Goal: Task Accomplishment & Management: Use online tool/utility

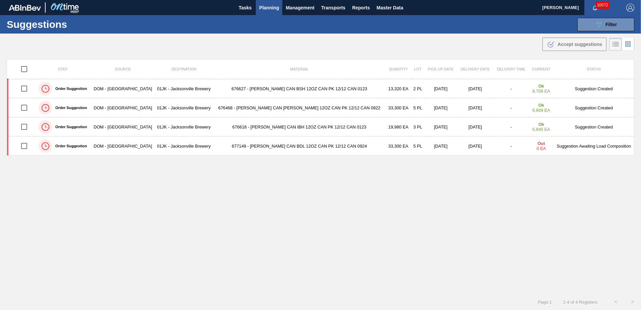
click at [272, 4] on span "Planning" at bounding box center [269, 8] width 20 height 8
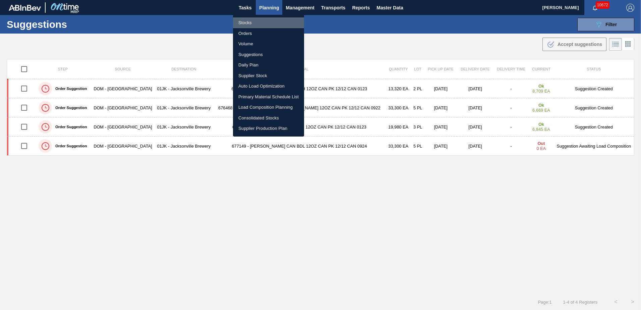
click at [242, 23] on li "Stocks" at bounding box center [268, 22] width 71 height 11
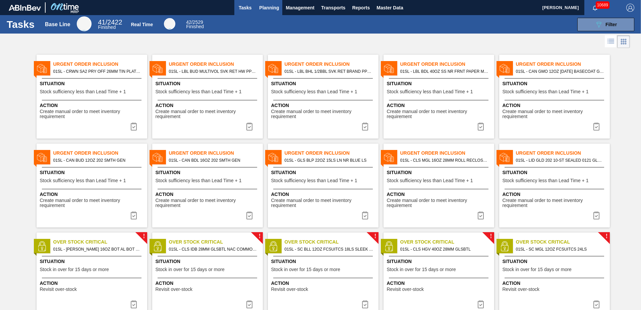
click at [260, 6] on span "Planning" at bounding box center [269, 8] width 20 height 8
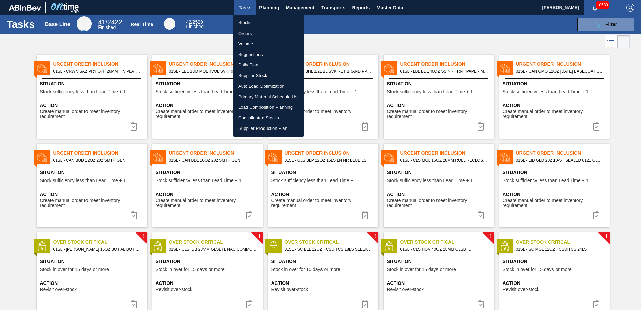
click at [272, 20] on li "Stocks" at bounding box center [268, 22] width 71 height 11
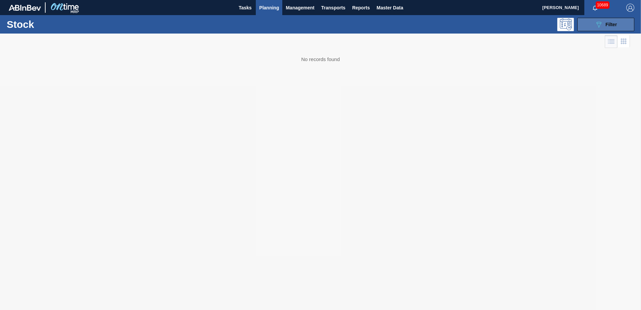
click at [613, 27] on div "089F7B8B-B2A5-4AFE-B5C0-19BA573D28AC Filter" at bounding box center [606, 24] width 22 height 8
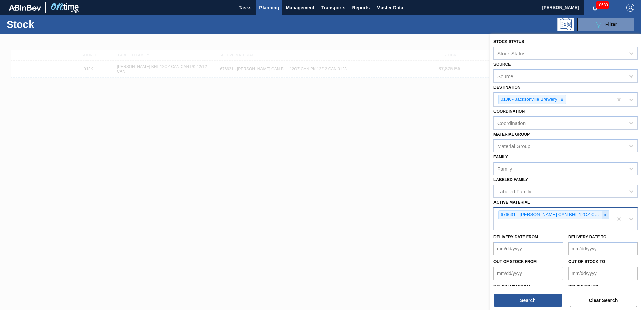
click at [602, 216] on div at bounding box center [605, 215] width 7 height 8
type Material "673838"
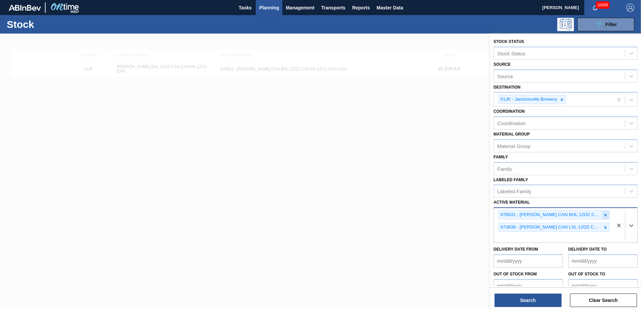
click at [603, 216] on icon at bounding box center [605, 215] width 5 height 5
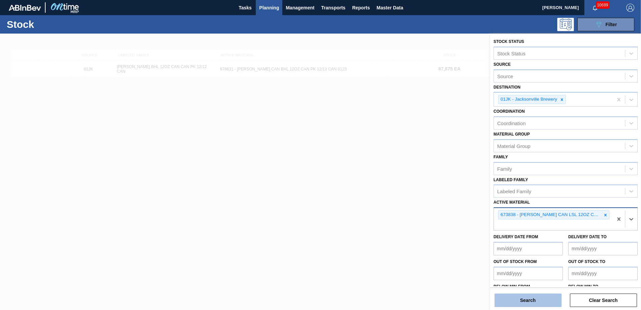
click at [543, 300] on button "Search" at bounding box center [528, 299] width 67 height 13
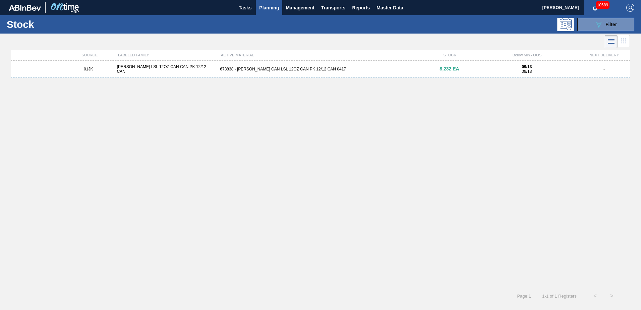
click at [387, 63] on div "01JK CARR LSL 12OZ CAN CAN PK 12/12 CAN 673838 - CARR CAN LSL 12OZ CAN PK 12/12…" at bounding box center [320, 69] width 619 height 17
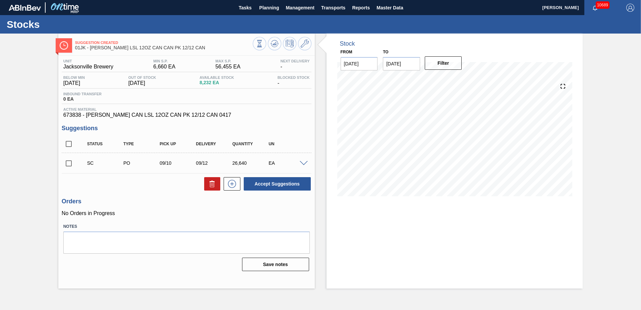
click at [303, 164] on span at bounding box center [304, 163] width 8 height 5
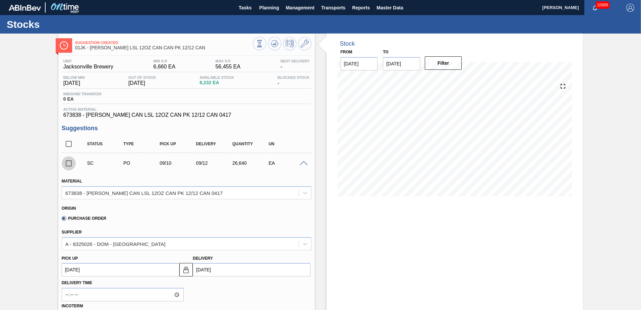
click at [69, 163] on input "checkbox" at bounding box center [69, 163] width 14 height 14
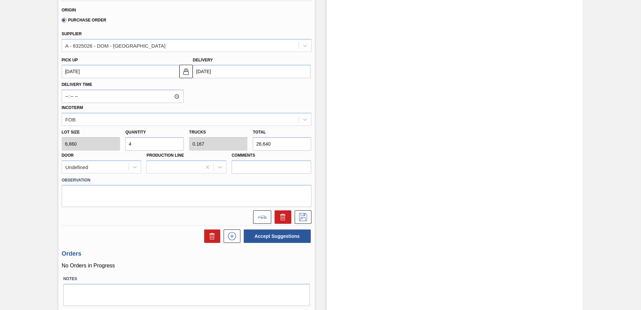
scroll to position [201, 0]
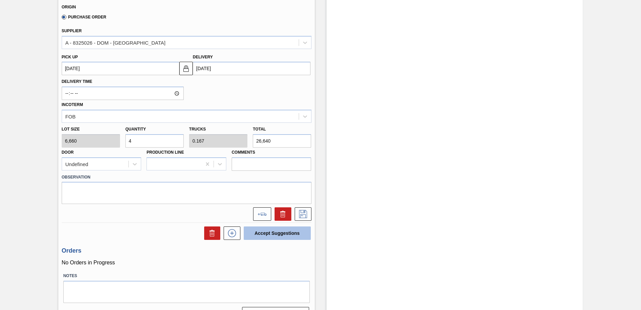
click at [291, 233] on button "Accept Suggestions" at bounding box center [277, 232] width 67 height 13
checkbox input "false"
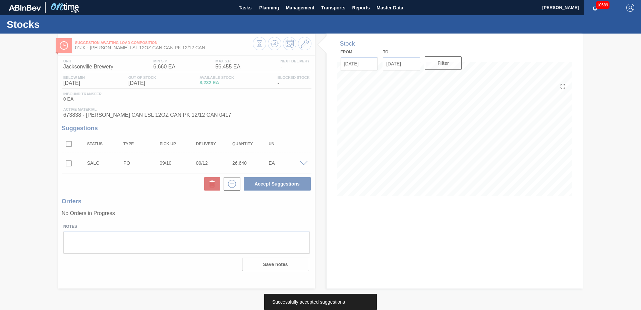
scroll to position [0, 0]
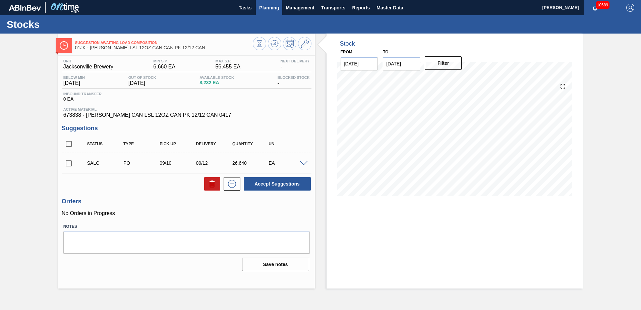
click at [272, 5] on span "Planning" at bounding box center [269, 8] width 20 height 8
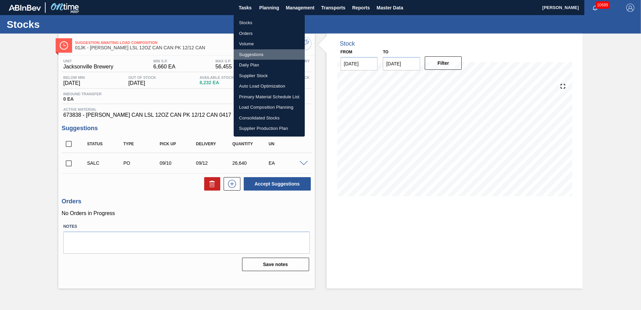
click at [256, 55] on li "Suggestions" at bounding box center [269, 54] width 71 height 11
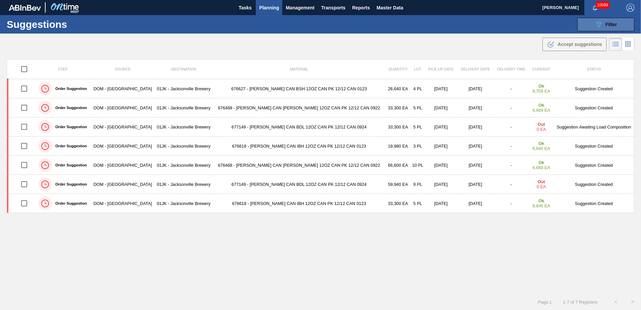
click at [596, 24] on icon "089F7B8B-B2A5-4AFE-B5C0-19BA573D28AC" at bounding box center [599, 24] width 8 height 8
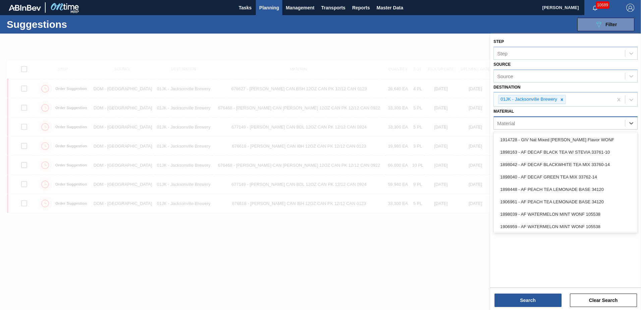
click at [507, 125] on div "Material" at bounding box center [506, 123] width 18 height 6
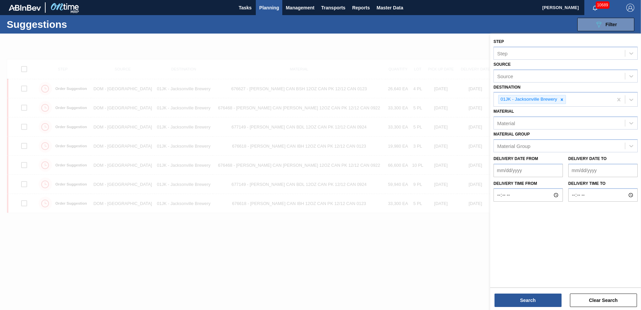
click at [518, 111] on div "Material Material" at bounding box center [566, 118] width 144 height 23
click at [522, 141] on div "Material Group" at bounding box center [559, 146] width 131 height 10
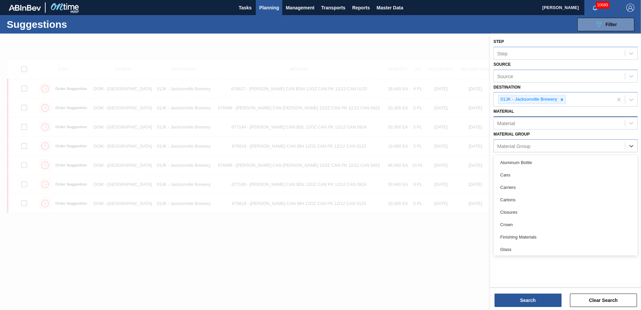
click at [522, 125] on div "Material" at bounding box center [559, 123] width 131 height 10
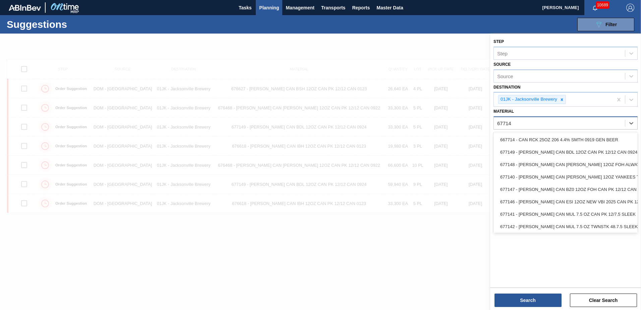
type input "677149"
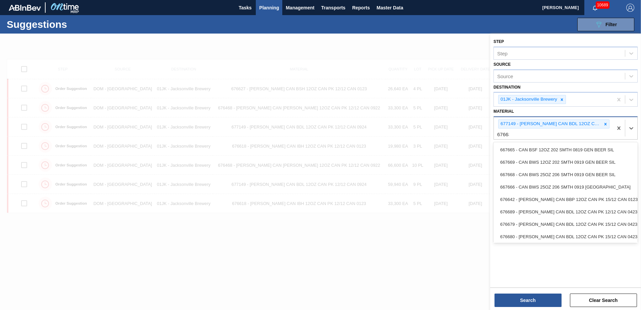
type input "676631"
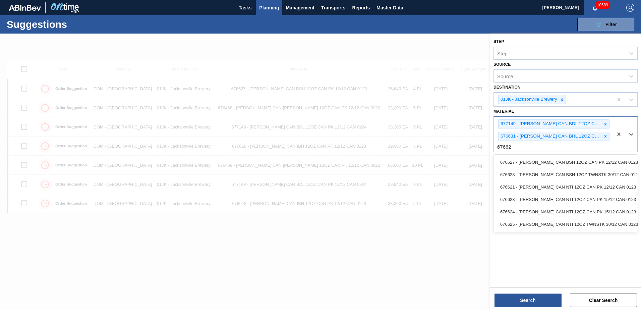
type input "676627"
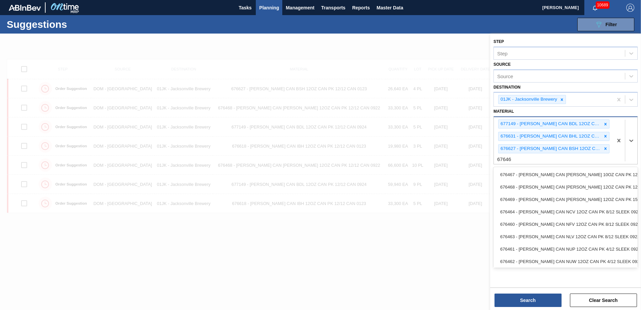
type input "676468"
type input "673838"
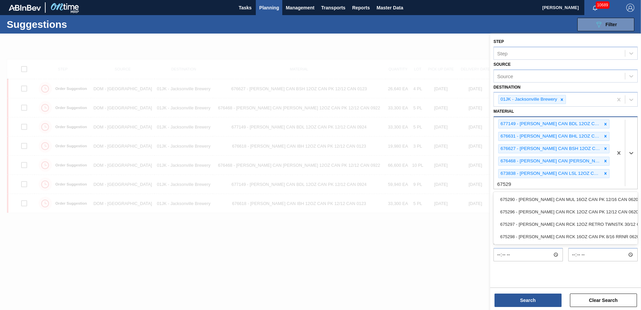
type input "675296"
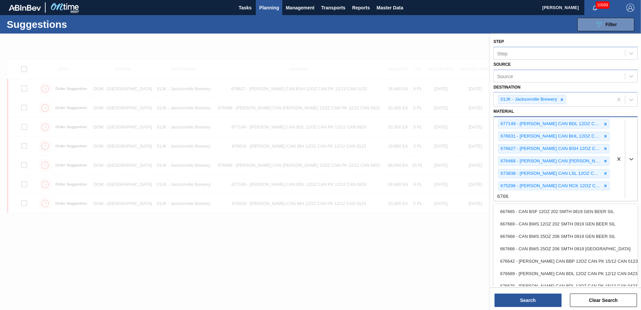
type input "676618"
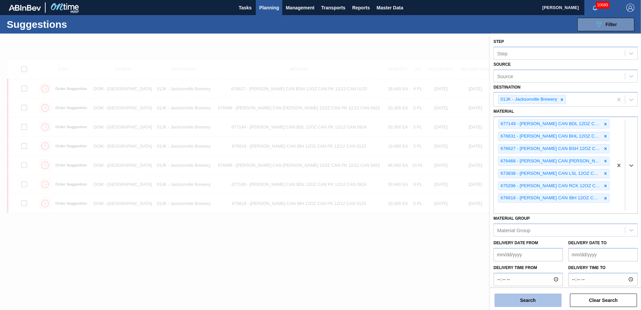
click at [525, 295] on button "Search" at bounding box center [528, 299] width 67 height 13
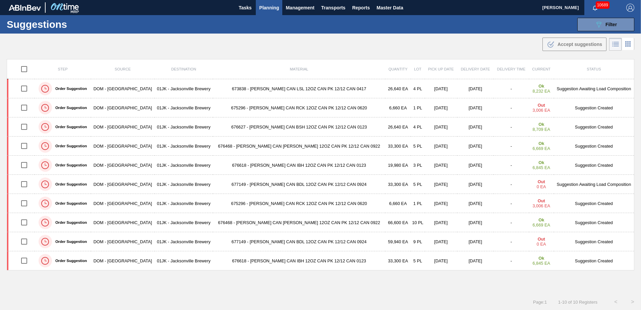
click at [487, 27] on div "Suggestions 089F7B8B-B2A5-4AFE-B5C0-19BA573D28AC Filter Step Step Source Source…" at bounding box center [320, 24] width 641 height 18
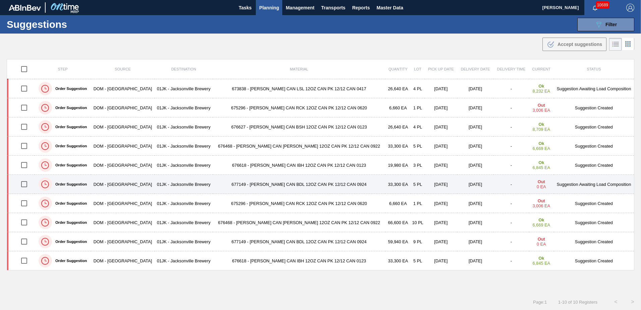
click at [385, 189] on td "33,300 EA" at bounding box center [397, 184] width 25 height 19
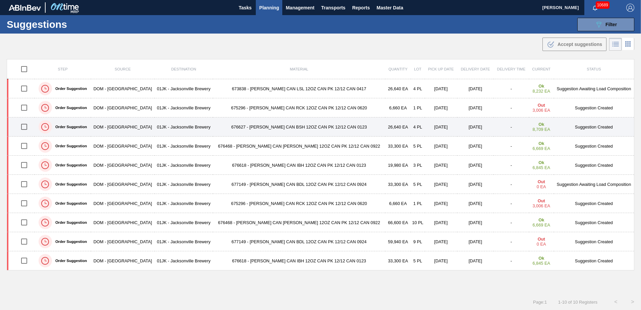
click at [457, 122] on td "09/17/2025" at bounding box center [475, 126] width 36 height 19
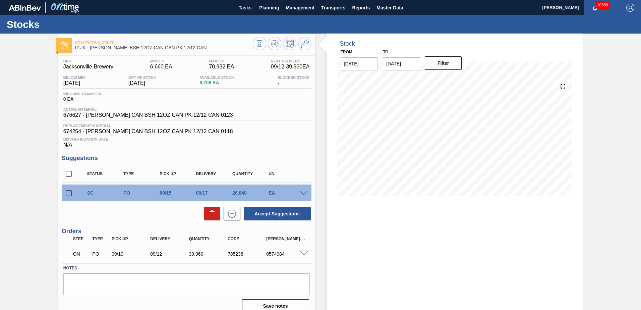
click at [304, 192] on span at bounding box center [304, 193] width 8 height 5
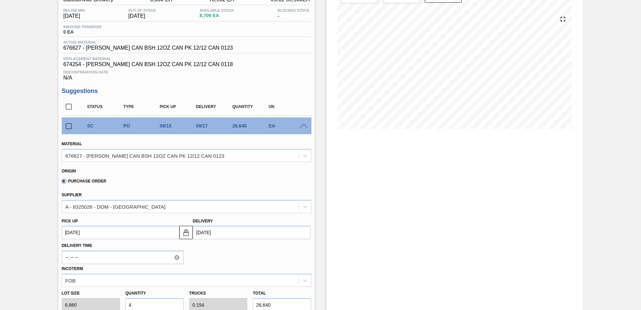
click at [302, 127] on span at bounding box center [304, 126] width 8 height 5
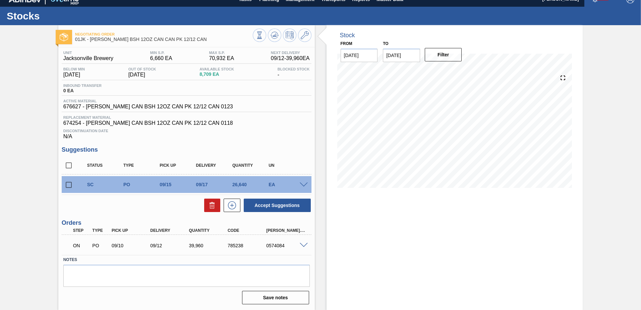
scroll to position [8, 0]
click at [277, 30] on button at bounding box center [274, 34] width 13 height 13
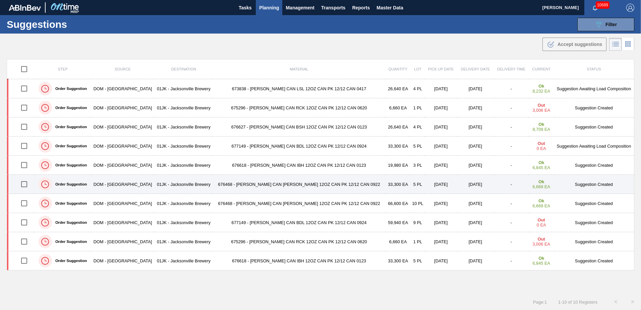
click at [26, 185] on input "checkbox" at bounding box center [24, 184] width 14 height 14
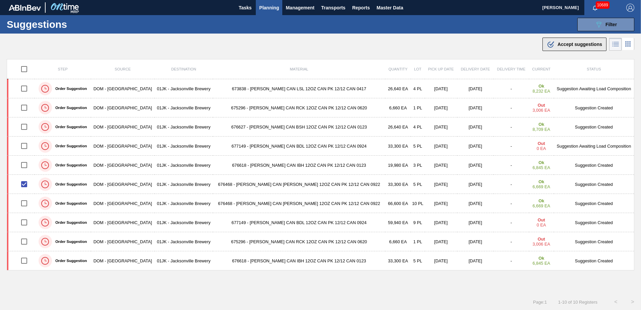
click at [573, 46] on span "Accept suggestions" at bounding box center [580, 44] width 45 height 5
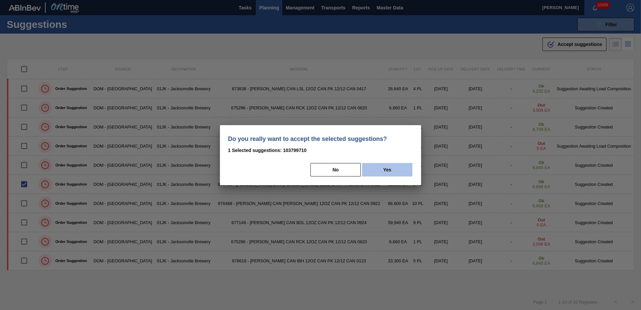
click at [380, 168] on button "Yes" at bounding box center [387, 169] width 50 height 13
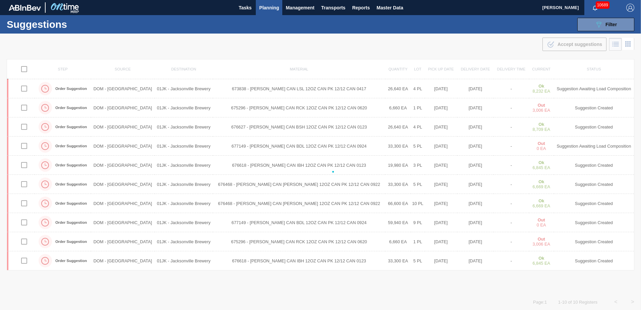
checkbox input "false"
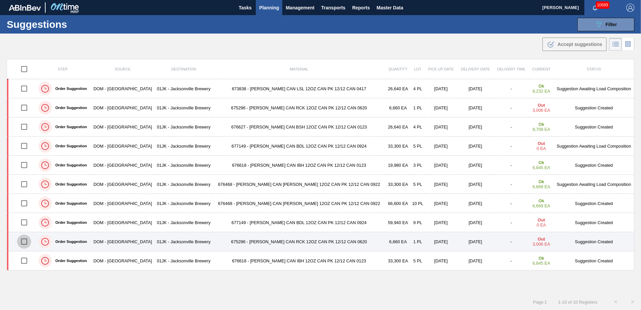
click at [26, 240] on input "checkbox" at bounding box center [24, 241] width 14 height 14
checkbox input "true"
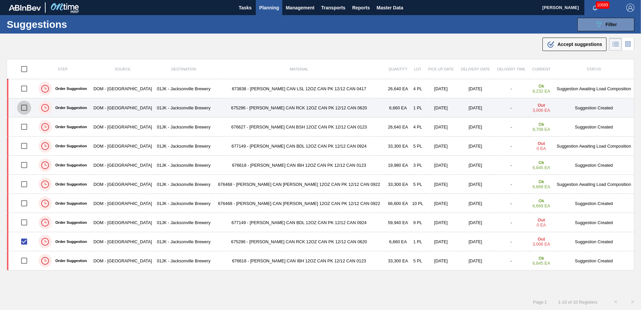
click at [28, 103] on input "checkbox" at bounding box center [24, 108] width 14 height 14
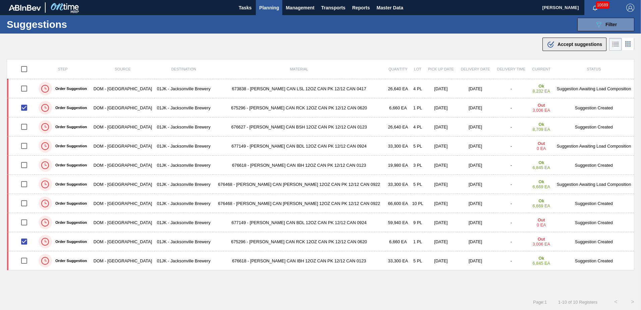
click at [590, 47] on div ".b{fill:var(--color-action-default)} Accept suggestions" at bounding box center [574, 44] width 55 height 8
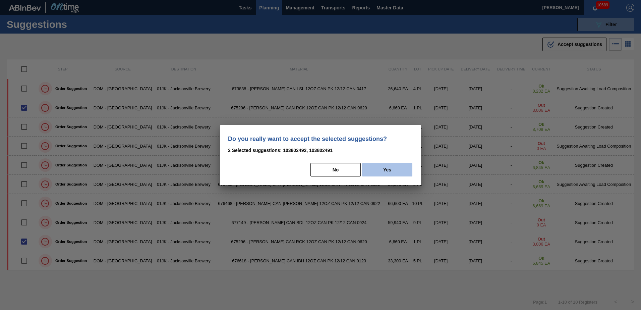
click at [371, 170] on button "Yes" at bounding box center [387, 169] width 50 height 13
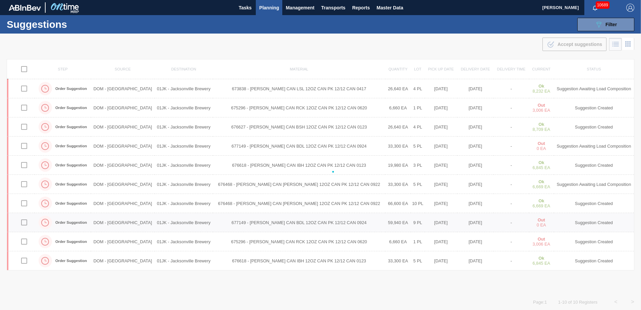
checkbox input "false"
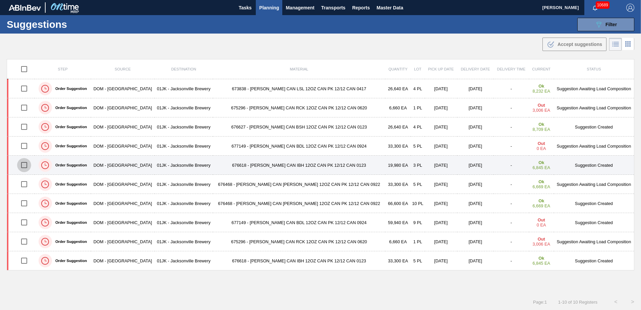
click at [26, 166] on input "checkbox" at bounding box center [24, 165] width 14 height 14
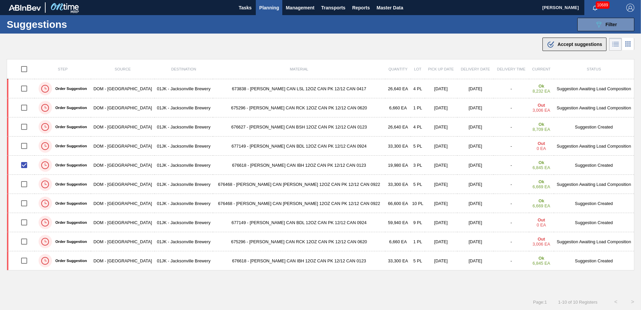
click at [563, 41] on div ".b{fill:var(--color-action-default)} Accept suggestions" at bounding box center [574, 44] width 55 height 8
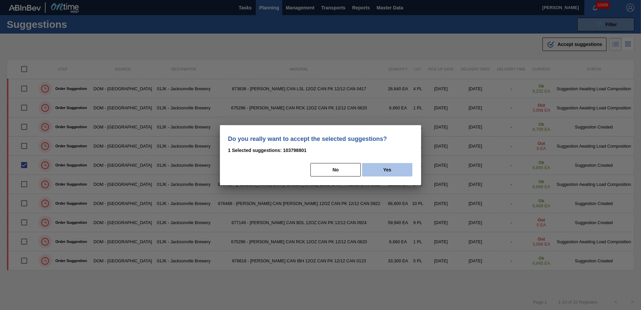
click at [402, 164] on button "Yes" at bounding box center [387, 169] width 50 height 13
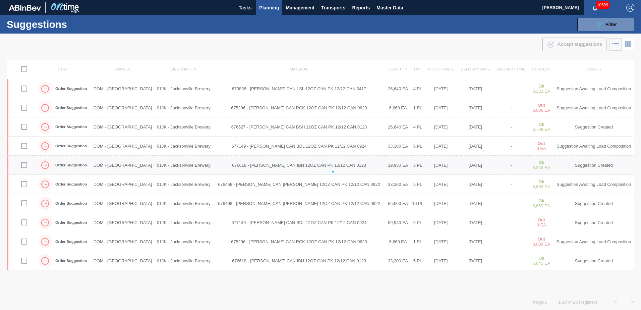
checkbox input "false"
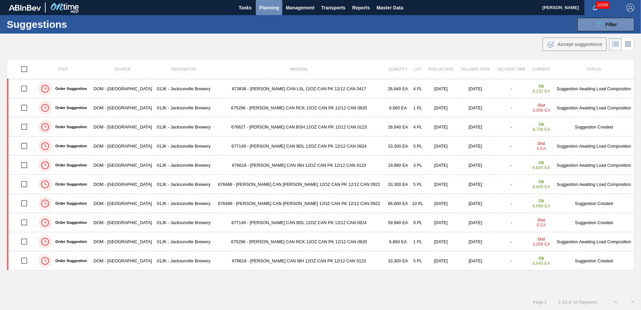
click at [272, 11] on span "Planning" at bounding box center [269, 8] width 20 height 8
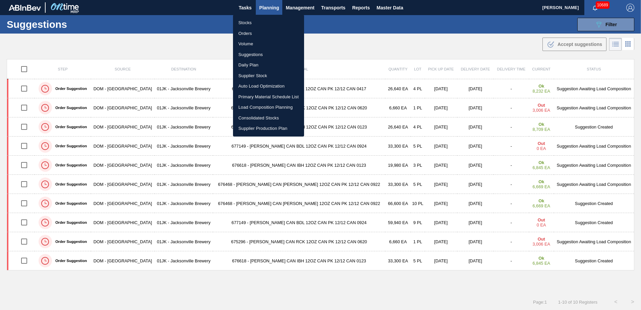
click at [268, 107] on li "Load Composition Planning" at bounding box center [268, 107] width 71 height 11
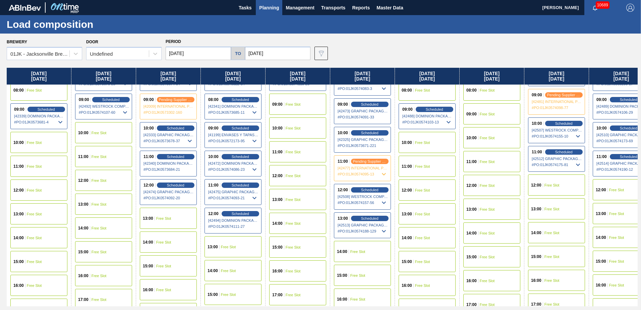
scroll to position [201, 0]
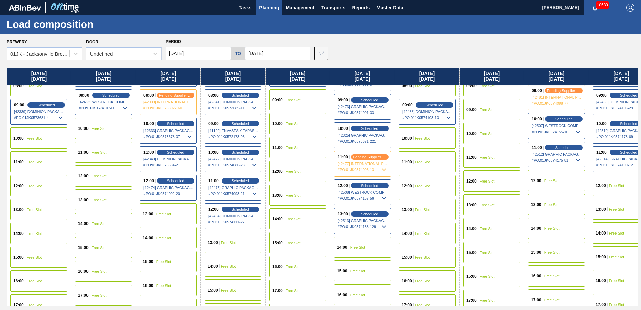
click at [361, 250] on div "14:00 Free Slot" at bounding box center [362, 246] width 57 height 21
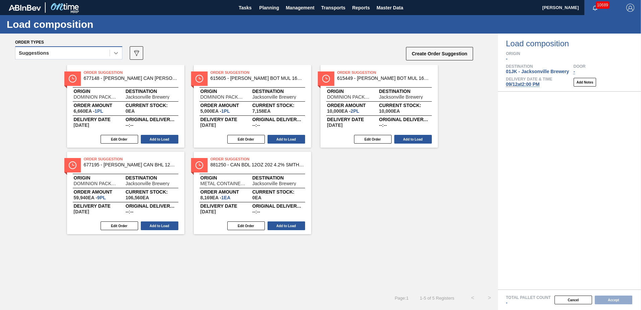
click at [112, 54] on div at bounding box center [116, 53] width 12 height 12
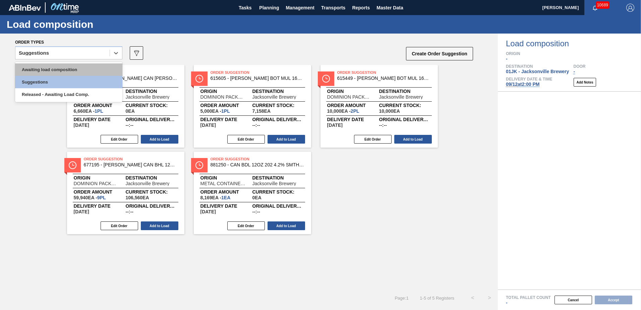
click at [101, 69] on div "Awaiting load composition" at bounding box center [68, 69] width 107 height 12
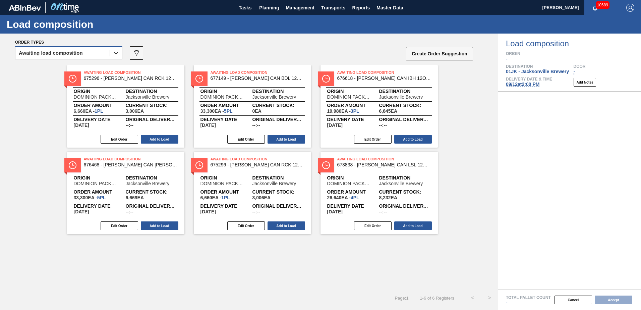
click at [115, 55] on icon at bounding box center [116, 53] width 7 height 7
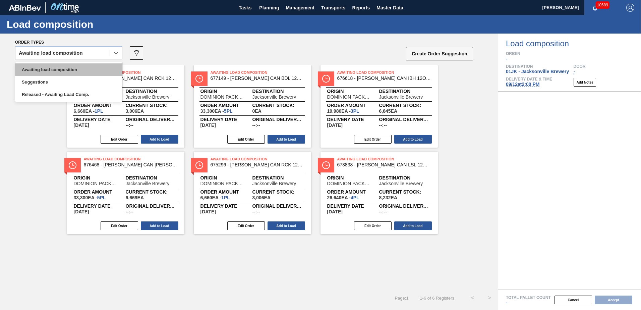
click at [40, 69] on div "Awaiting load composition" at bounding box center [68, 69] width 107 height 12
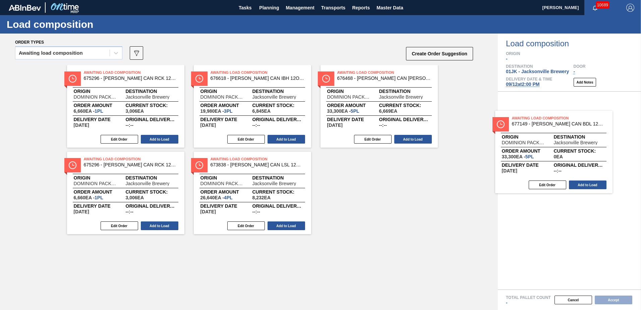
drag, startPoint x: 289, startPoint y: 87, endPoint x: 584, endPoint y: 128, distance: 298.3
click at [584, 129] on div "Order types Awaiting load composition 089F7B8B-B2A5-4AFE-B5C0-19BA573D28AC Crea…" at bounding box center [320, 172] width 641 height 276
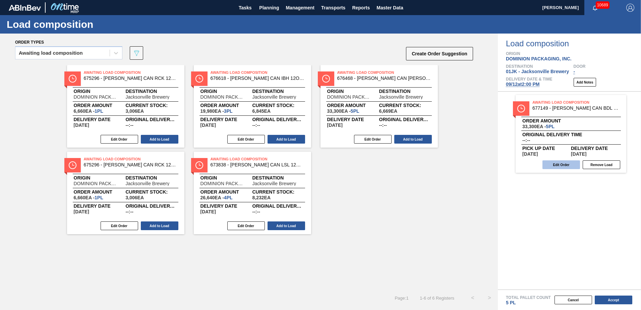
click at [561, 167] on button "Edit Order" at bounding box center [561, 164] width 38 height 9
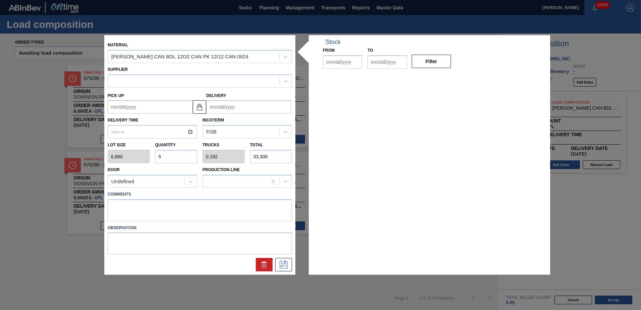
type input "6,660"
type input "5"
type input "0.192"
type input "33,300"
type up "09/16/2025"
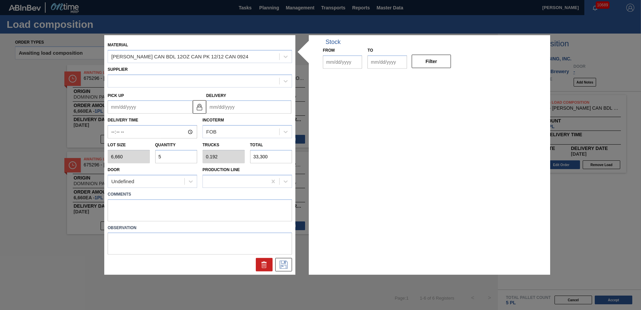
type input "09/18/2025"
type input "09/08/2025"
type input "09/22/2025"
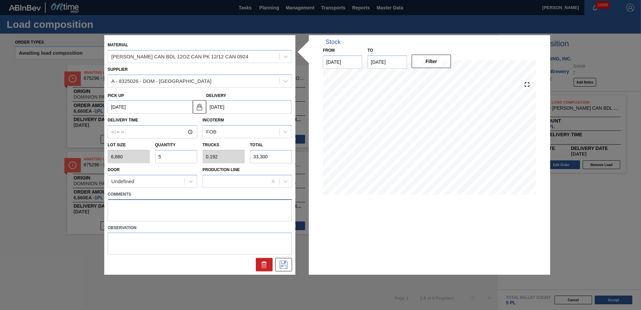
click at [232, 213] on textarea at bounding box center [200, 210] width 184 height 22
type textarea "NOSE, DROP"
click at [287, 267] on icon at bounding box center [284, 265] width 8 height 8
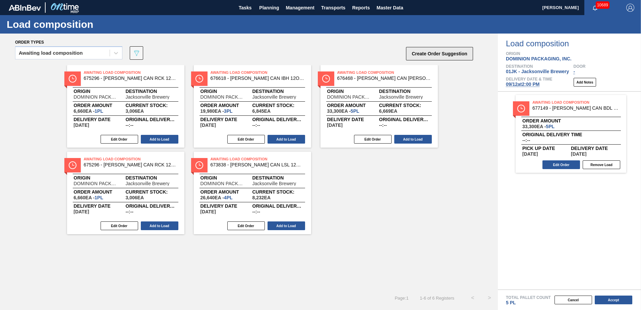
click at [452, 52] on button "Create Order Suggestion" at bounding box center [439, 53] width 67 height 13
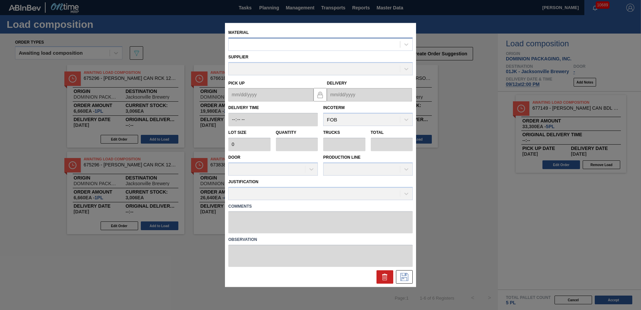
click at [304, 45] on div at bounding box center [314, 45] width 171 height 10
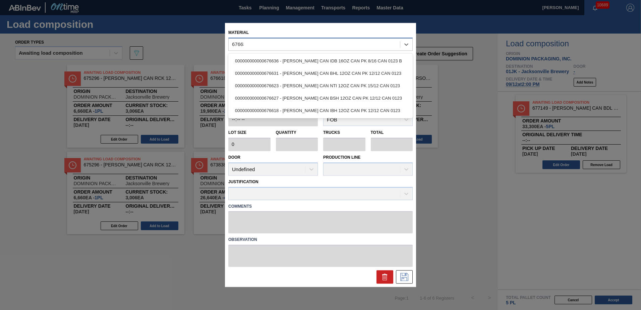
type input "676631"
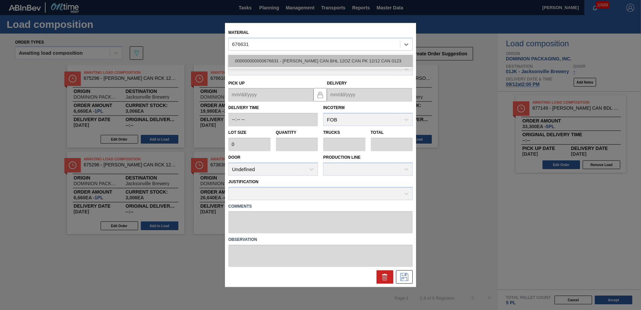
click at [307, 57] on div "000000000000676631 - CARR CAN BHL 12OZ CAN PK 12/12 CAN 0123" at bounding box center [320, 61] width 184 height 12
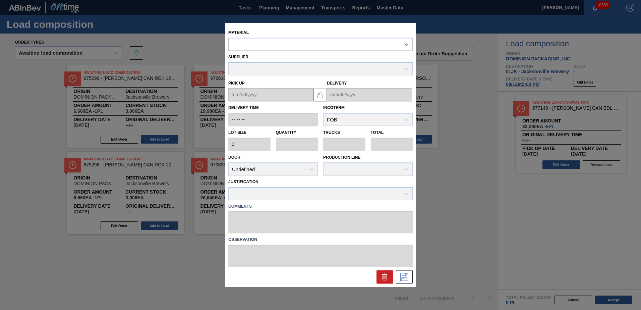
type input "6,660"
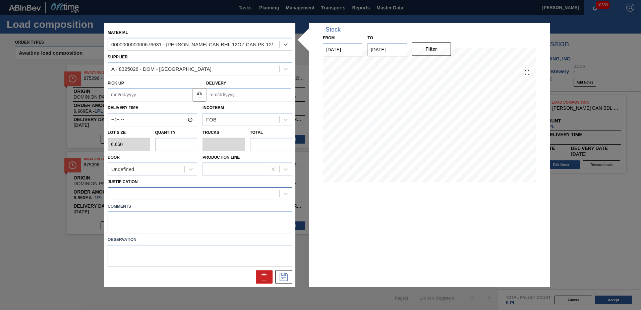
click at [199, 198] on div at bounding box center [193, 193] width 171 height 10
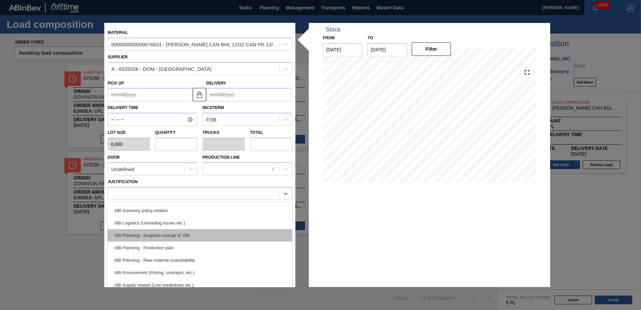
scroll to position [34, 0]
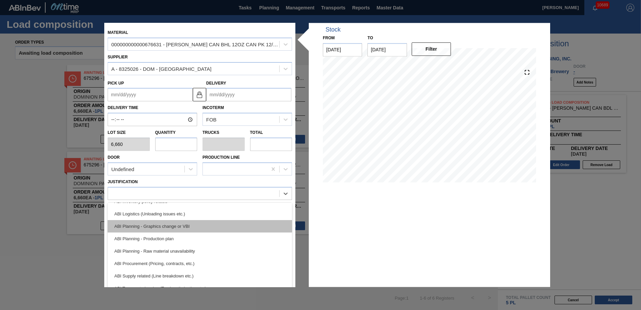
click at [191, 223] on div "ABI Planning - Graphics change or VBI" at bounding box center [200, 226] width 184 height 12
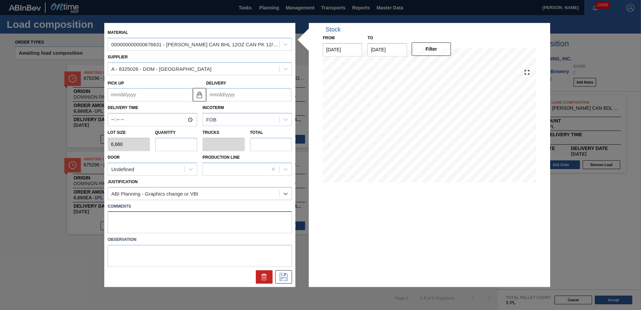
click at [191, 224] on textarea at bounding box center [200, 222] width 184 height 22
type textarea "TAIL, DROP"
click at [242, 95] on input "Delivery" at bounding box center [248, 94] width 85 height 13
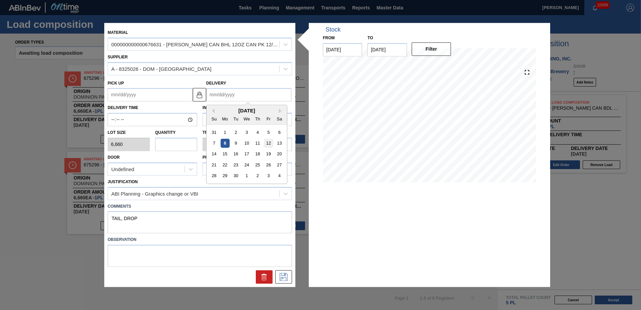
click at [268, 142] on div "12" at bounding box center [268, 143] width 9 height 9
type up "09/10/2025"
type input "09/12/2025"
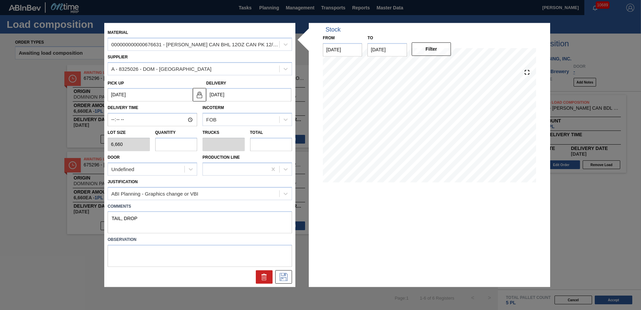
click at [173, 147] on input "text" at bounding box center [176, 143] width 42 height 13
type input "3"
type input "0.115"
type input "19,980"
type input "3"
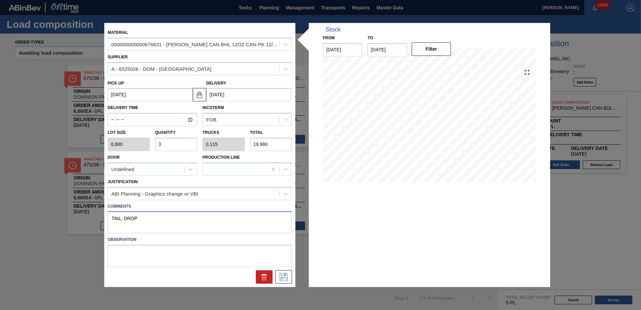
click at [196, 214] on textarea "TAIL, DROP" at bounding box center [200, 222] width 184 height 22
click at [287, 275] on icon at bounding box center [283, 277] width 11 height 8
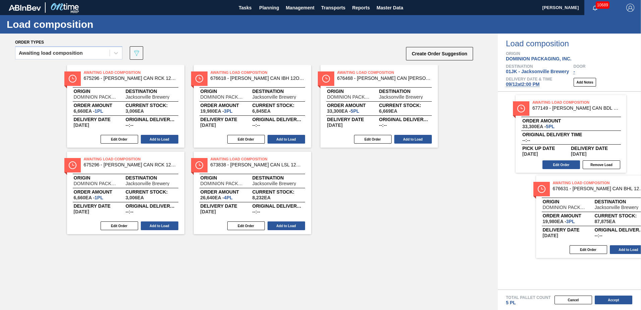
drag, startPoint x: 606, startPoint y: 180, endPoint x: 581, endPoint y: 183, distance: 25.0
click at [581, 183] on div "Order types Awaiting load composition 089F7B8B-B2A5-4AFE-B5C0-19BA573D28AC Crea…" at bounding box center [320, 172] width 641 height 276
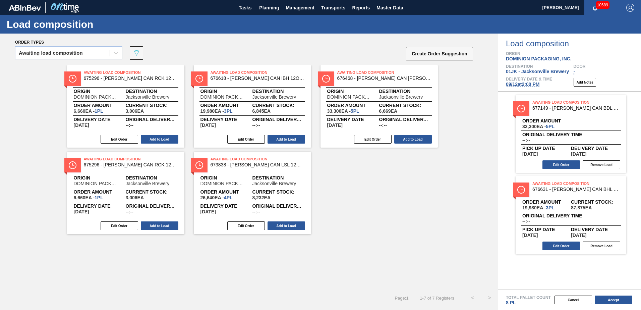
click at [348, 177] on div "Awaiting Load Composition 675296 - CARR CAN RCK 12OZ CAN PK 12/12 CAN 0620 Orig…" at bounding box center [249, 149] width 498 height 169
click at [89, 54] on div "Awaiting load composition" at bounding box center [62, 53] width 94 height 10
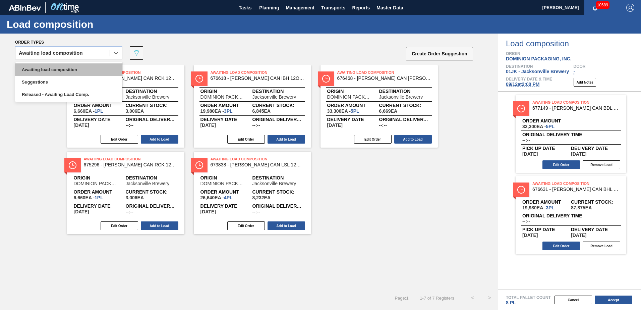
click at [86, 66] on div "Awaiting load composition" at bounding box center [68, 69] width 107 height 12
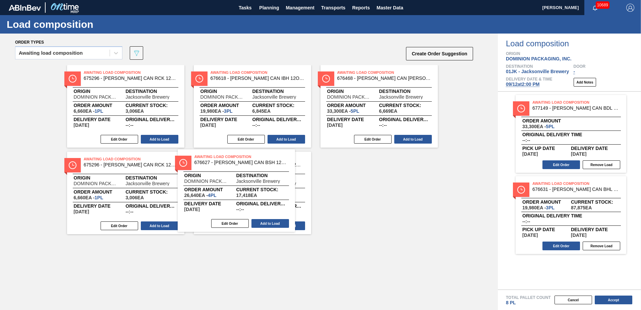
drag, startPoint x: 265, startPoint y: 179, endPoint x: 250, endPoint y: 175, distance: 15.2
click at [250, 175] on div "Awaiting Load Composition 675296 - CARR CAN RCK 12OZ CAN PK 12/12 CAN 0620 Orig…" at bounding box center [249, 149] width 498 height 169
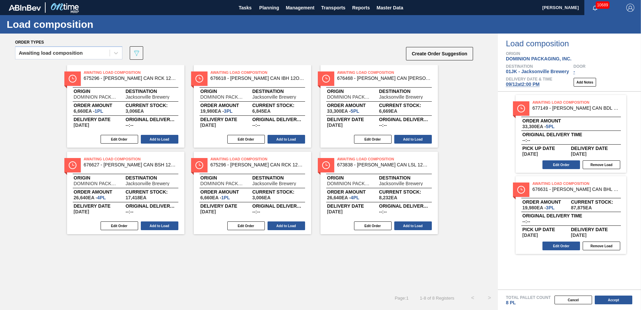
click at [119, 221] on div "Edit Order Add to Load" at bounding box center [123, 226] width 112 height 10
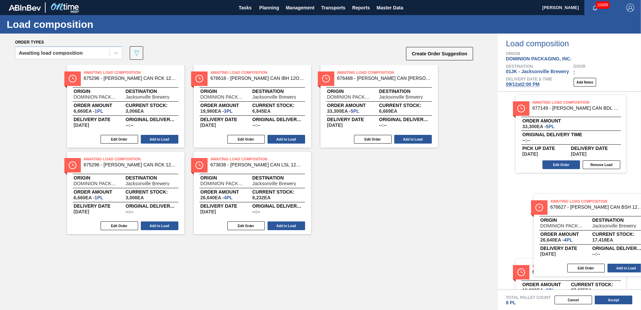
drag, startPoint x: 126, startPoint y: 182, endPoint x: 594, endPoint y: 220, distance: 469.0
click at [594, 220] on div "Order types Awaiting load composition 089F7B8B-B2A5-4AFE-B5C0-19BA573D28AC Crea…" at bounding box center [320, 172] width 641 height 276
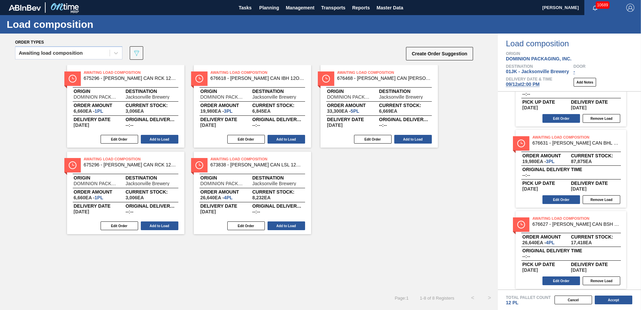
scroll to position [49, 0]
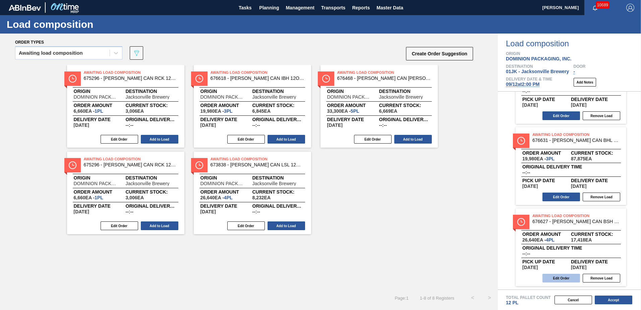
click at [567, 281] on button "Edit Order" at bounding box center [561, 278] width 38 height 9
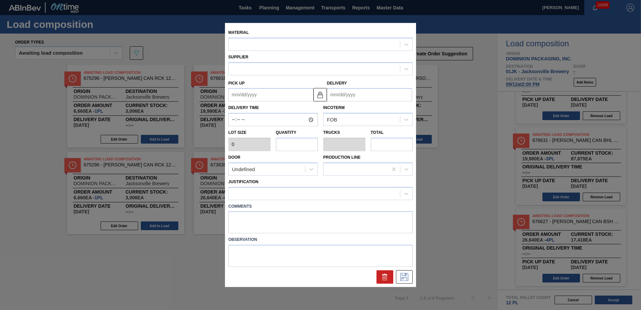
type input "6,660"
type input "4"
type input "0.154"
type input "26,640"
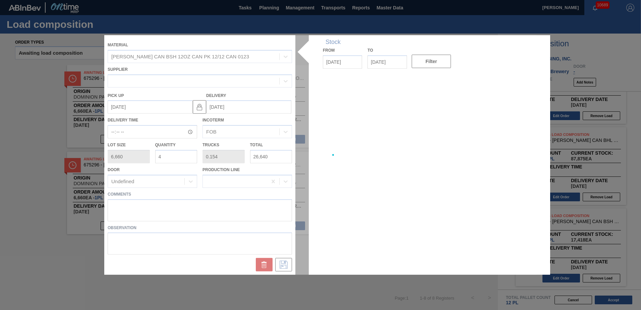
type up "09/15/2025"
type input "09/17/2025"
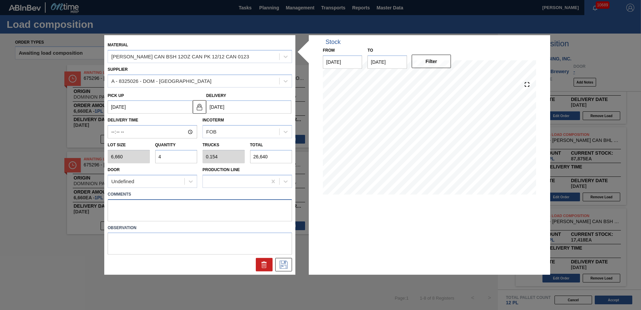
click at [235, 210] on textarea at bounding box center [200, 210] width 184 height 22
click at [199, 214] on textarea at bounding box center [200, 210] width 184 height 22
type textarea "M2, DROP"
click at [282, 261] on icon at bounding box center [283, 265] width 11 height 8
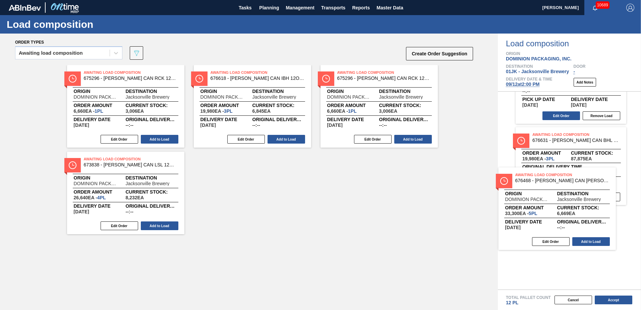
drag, startPoint x: 384, startPoint y: 99, endPoint x: 575, endPoint y: 213, distance: 222.6
click at [575, 213] on div "Order types Awaiting load composition 089F7B8B-B2A5-4AFE-B5C0-19BA573D28AC Crea…" at bounding box center [320, 172] width 641 height 276
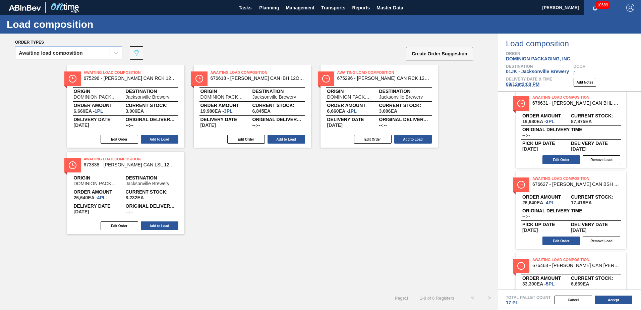
scroll to position [130, 0]
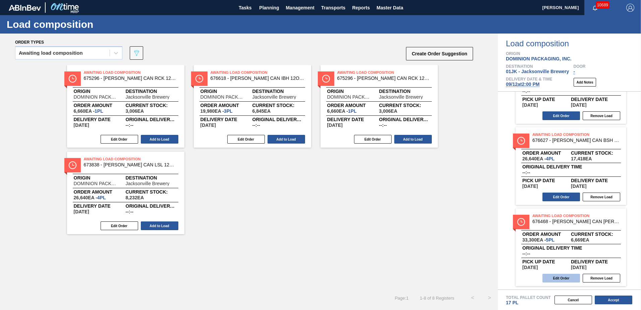
click at [562, 277] on button "Edit Order" at bounding box center [561, 278] width 38 height 9
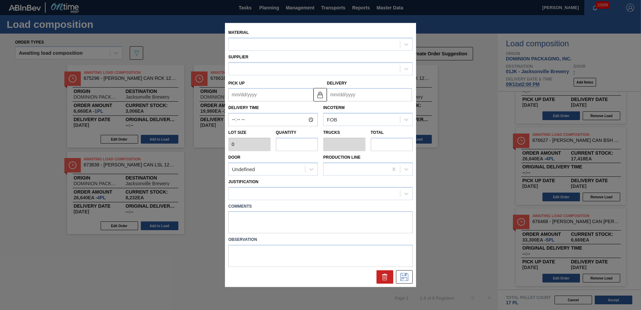
type input "6,660"
type input "5"
type input "0.192"
type input "33,300"
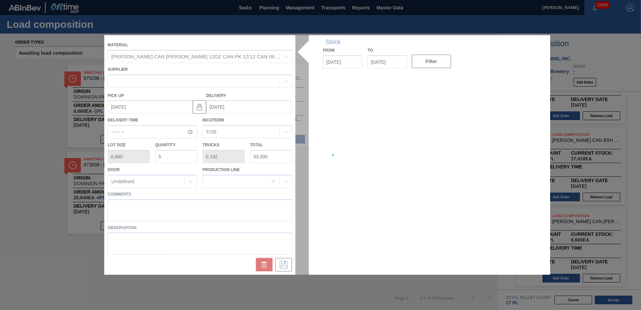
type up "09/16/2025"
type input "09/18/2025"
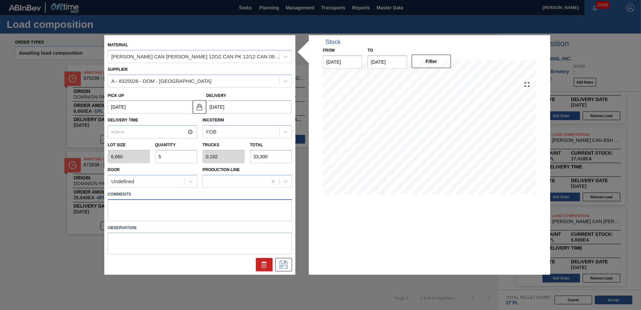
click at [194, 203] on textarea at bounding box center [200, 210] width 184 height 22
type textarea "M1, DROP"
click at [278, 265] on icon at bounding box center [283, 265] width 11 height 8
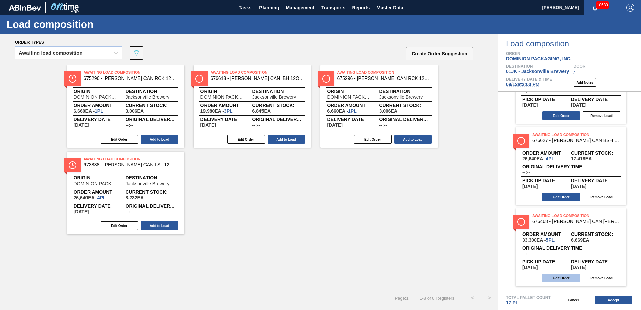
click at [566, 276] on button "Edit Order" at bounding box center [561, 278] width 38 height 9
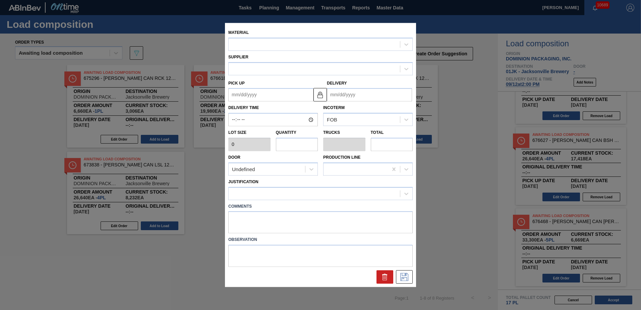
type input "6,660"
type input "5"
type input "0.192"
type input "33,300"
type textarea "M1, DROP"
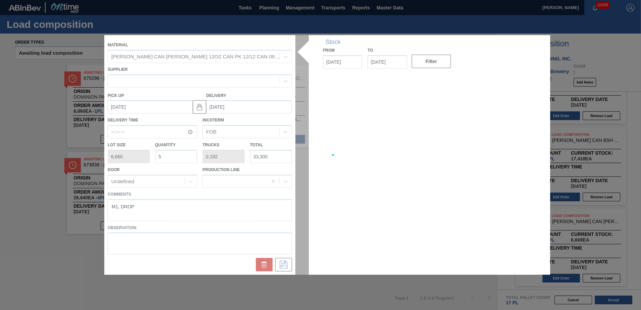
type up "09/16/2025"
type input "09/18/2025"
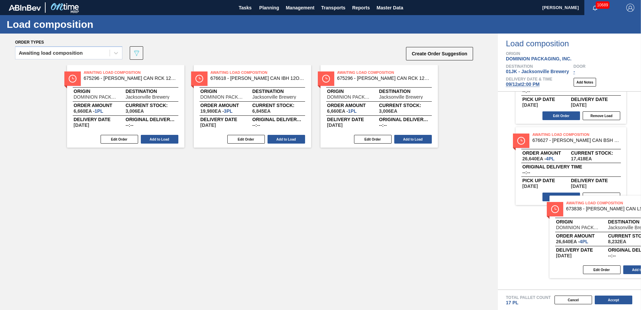
drag, startPoint x: 315, startPoint y: 200, endPoint x: 589, endPoint y: 217, distance: 274.8
click at [589, 217] on div "Order types Awaiting load composition 089F7B8B-B2A5-4AFE-B5C0-19BA573D28AC Crea…" at bounding box center [320, 172] width 641 height 276
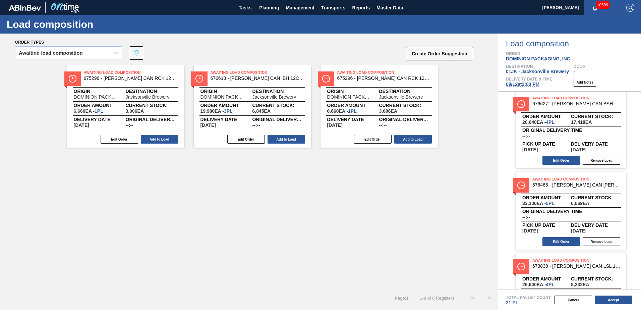
scroll to position [211, 0]
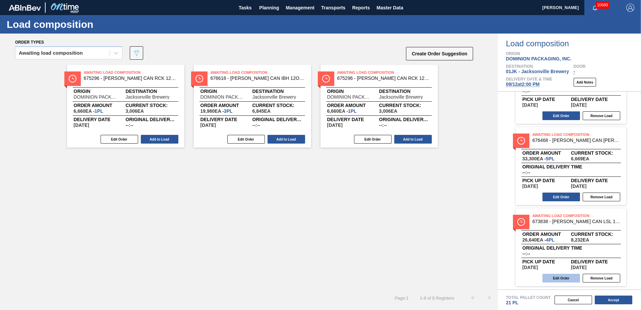
click at [554, 281] on button "Edit Order" at bounding box center [561, 278] width 38 height 9
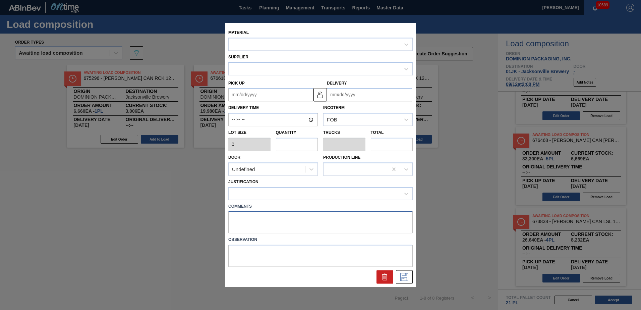
click at [346, 217] on textarea at bounding box center [320, 222] width 184 height 22
type input "6,660"
type input "4"
type input "0.167"
type input "26,640"
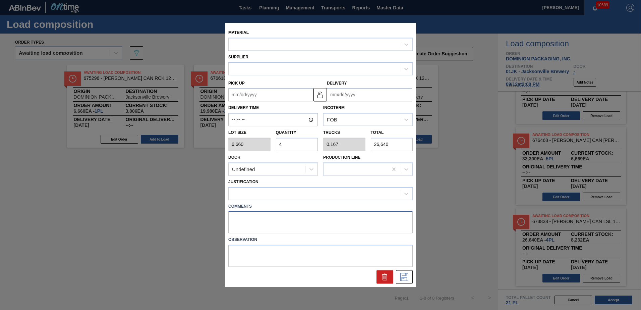
type up "09/10/2025"
type input "09/12/2025"
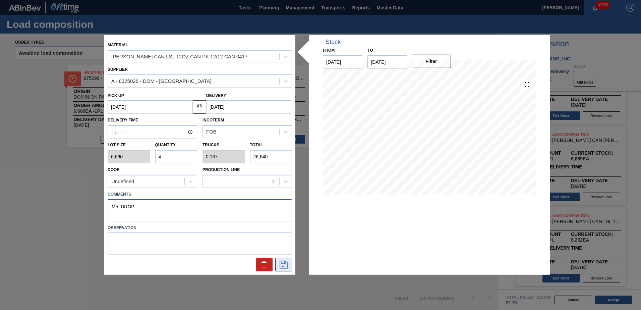
type textarea "M5, DROP"
click at [282, 265] on icon at bounding box center [284, 265] width 8 height 8
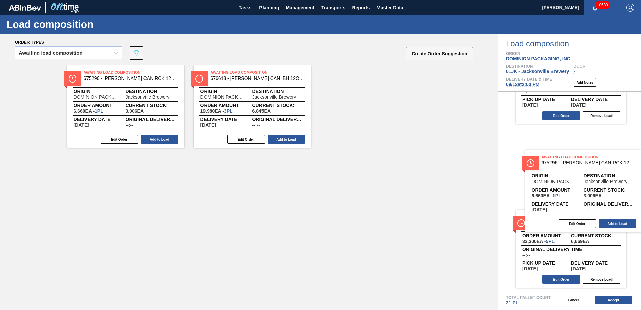
drag, startPoint x: 501, startPoint y: 160, endPoint x: 572, endPoint y: 171, distance: 71.9
click at [572, 171] on div "Order types Awaiting load composition 089F7B8B-B2A5-4AFE-B5C0-19BA573D28AC Crea…" at bounding box center [320, 172] width 641 height 276
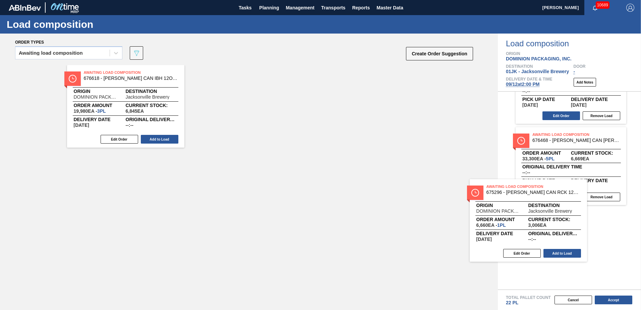
drag, startPoint x: 162, startPoint y: 107, endPoint x: 548, endPoint y: 213, distance: 400.3
click at [548, 213] on div "Order types Awaiting load composition 089F7B8B-B2A5-4AFE-B5C0-19BA573D28AC Crea…" at bounding box center [320, 172] width 641 height 276
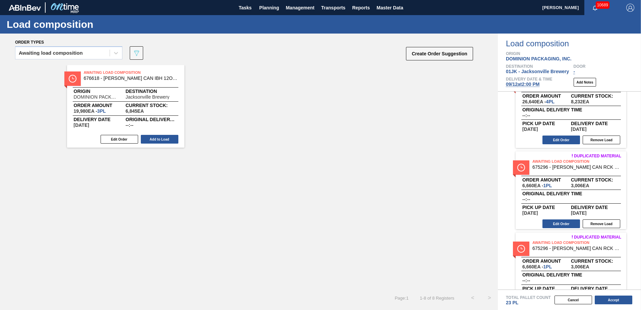
scroll to position [374, 0]
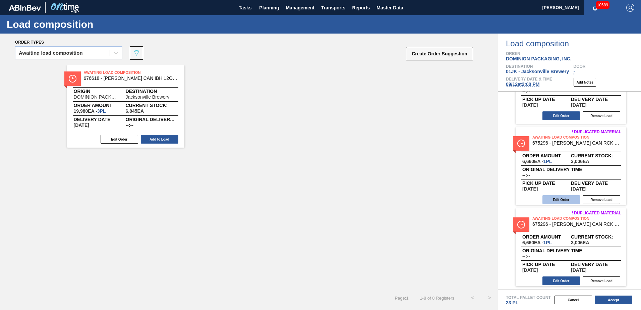
click at [564, 199] on button "Edit Order" at bounding box center [561, 199] width 38 height 9
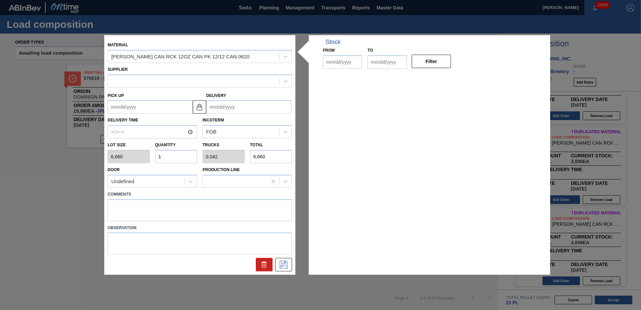
type input "6,660"
type input "1"
type input "0.042"
type input "6,660"
type up "09/10/2025"
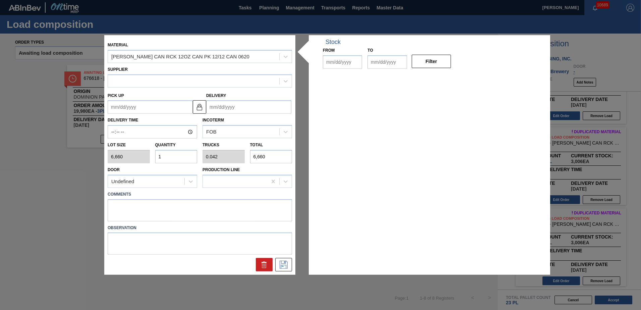
type input "09/12/2025"
type input "09/08/2025"
type input "09/22/2025"
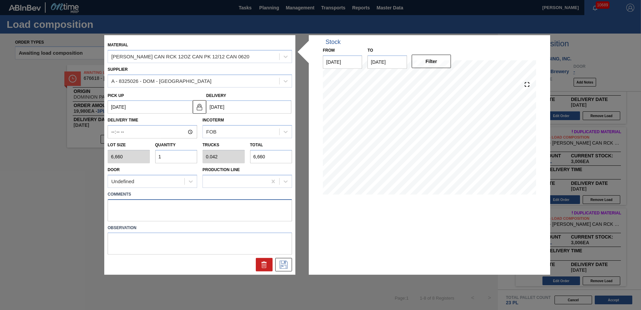
click at [198, 207] on textarea at bounding box center [200, 210] width 184 height 22
drag, startPoint x: 198, startPoint y: 207, endPoint x: 73, endPoint y: 198, distance: 125.7
click at [73, 200] on div "Material CARR CAN RCK 12OZ CAN PK 12/12 CAN 0620 Supplier A - 8325026 - DOM - R…" at bounding box center [320, 155] width 641 height 310
type textarea "M4, DROP"
click at [288, 264] on icon at bounding box center [283, 265] width 11 height 8
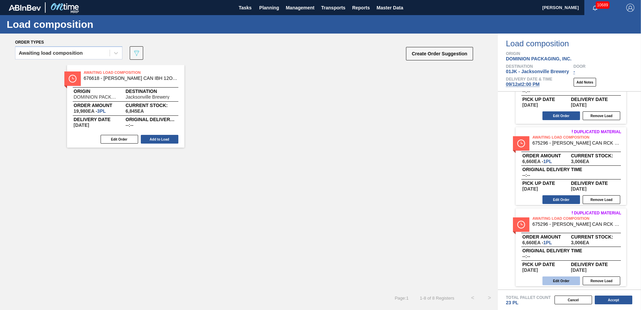
click at [564, 278] on button "Edit Order" at bounding box center [561, 280] width 38 height 9
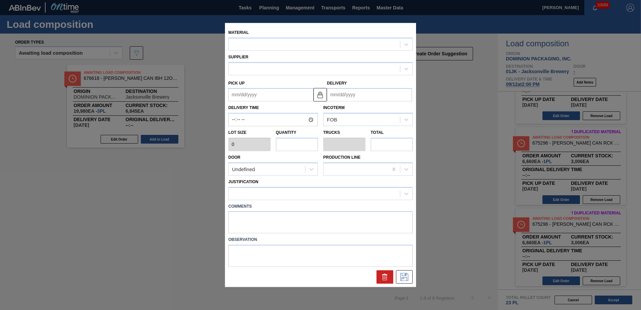
type input "6,660"
type input "1"
type input "0.042"
type input "6,660"
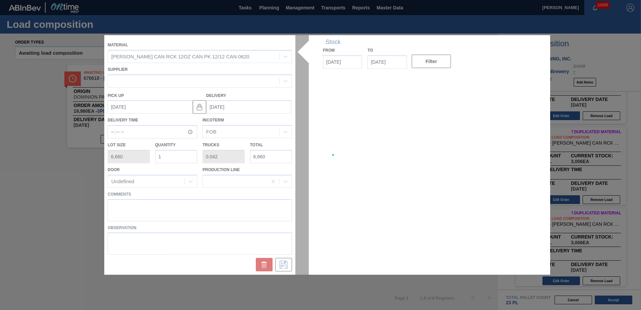
type up "09/24/2025"
type input "09/26/2025"
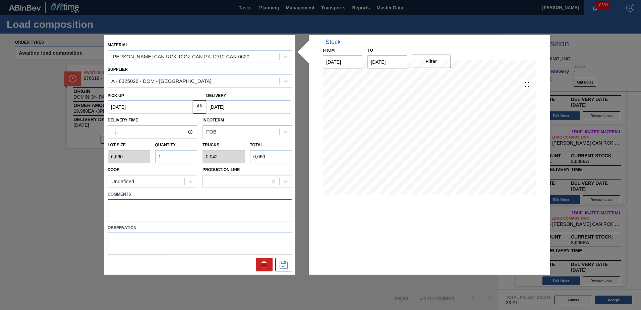
click at [210, 205] on textarea at bounding box center [200, 210] width 184 height 22
paste textarea "M4, DROP"
type textarea "M4, DROP"
click at [283, 264] on icon at bounding box center [284, 265] width 8 height 8
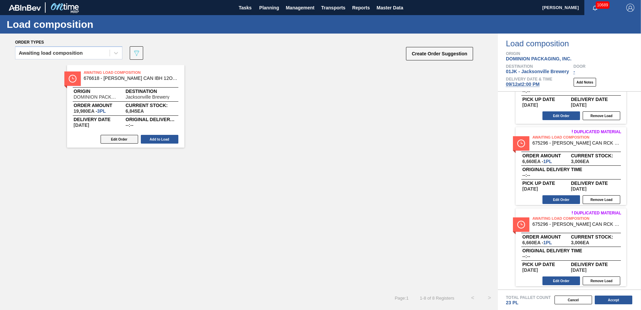
click at [129, 140] on button "Edit Order" at bounding box center [120, 139] width 38 height 9
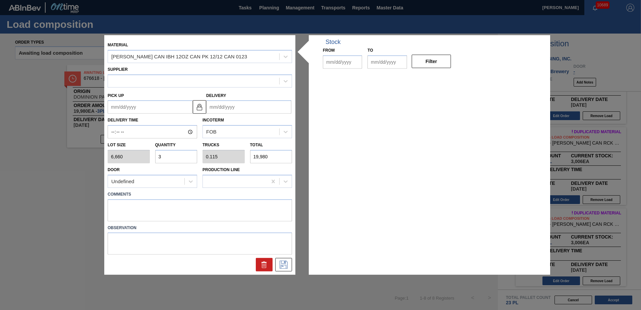
type input "6,660"
type input "3"
type input "0.115"
type input "19,980"
type up "09/16/2025"
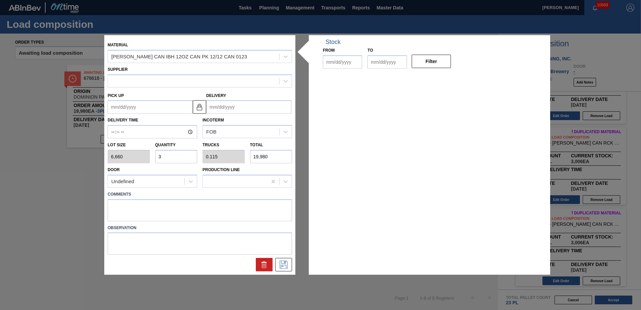
type input "09/18/2025"
type input "09/08/2025"
type input "09/22/2025"
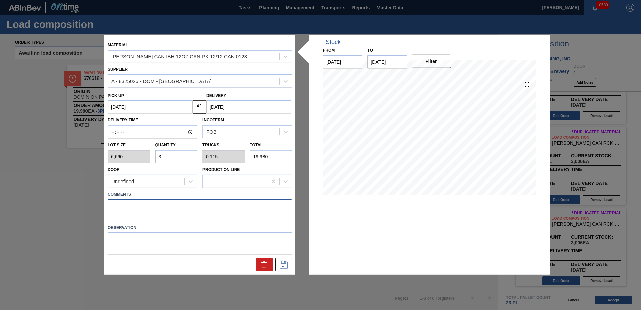
click at [196, 210] on textarea at bounding box center [200, 210] width 184 height 22
type textarea "M3, DROP"
click at [283, 267] on icon at bounding box center [283, 263] width 3 height 5
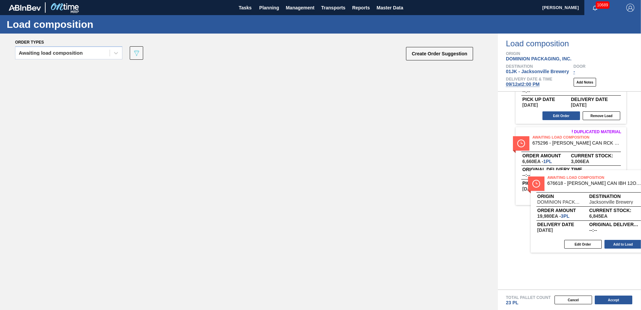
drag, startPoint x: 131, startPoint y: 87, endPoint x: 613, endPoint y: 196, distance: 494.6
click at [613, 196] on div "Order types Awaiting load composition 089F7B8B-B2A5-4AFE-B5C0-19BA573D28AC Crea…" at bounding box center [320, 172] width 641 height 276
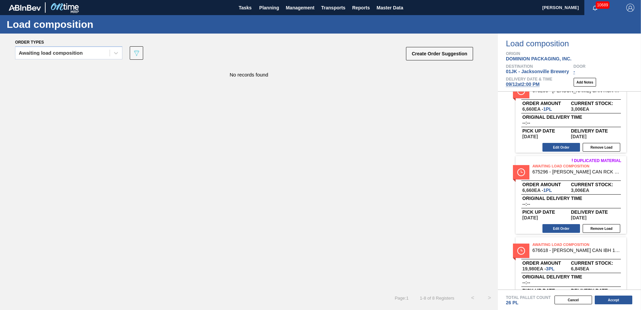
scroll to position [436, 0]
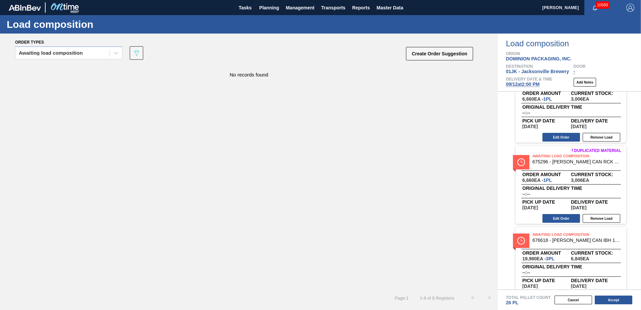
drag, startPoint x: 613, startPoint y: 302, endPoint x: 615, endPoint y: 307, distance: 5.3
click at [615, 304] on div "Cancel Accept" at bounding box center [561, 300] width 143 height 10
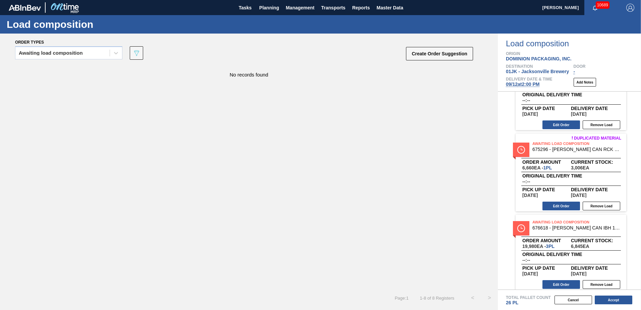
scroll to position [455, 0]
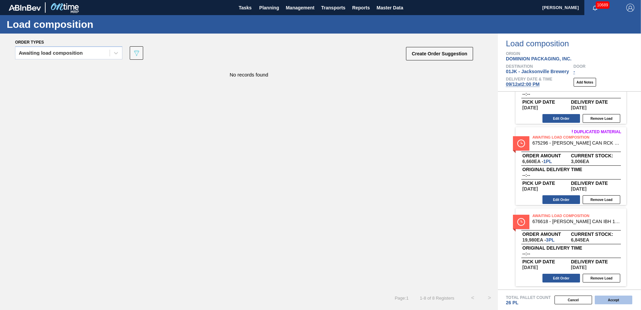
click at [603, 302] on button "Accept" at bounding box center [614, 299] width 38 height 9
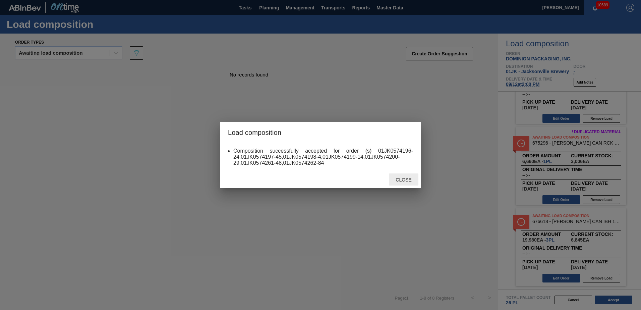
click at [400, 183] on div "Close" at bounding box center [404, 179] width 30 height 12
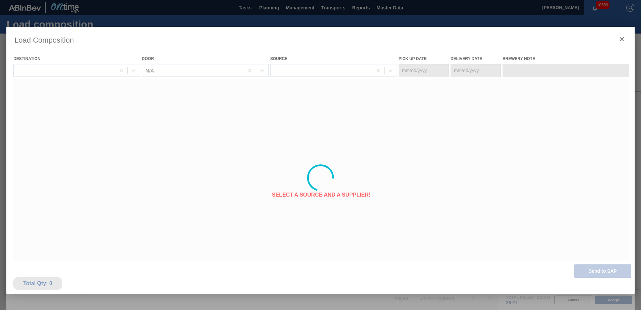
type Date "09/10/2025"
type Date "09/12/2025"
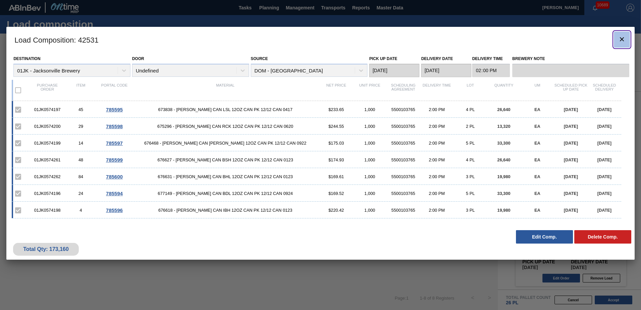
click at [623, 40] on icon "botão de ícone" at bounding box center [622, 39] width 8 height 8
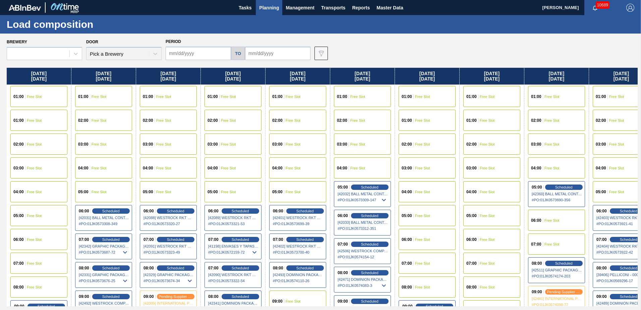
type input "09/07/2025"
type input "09/21/2025"
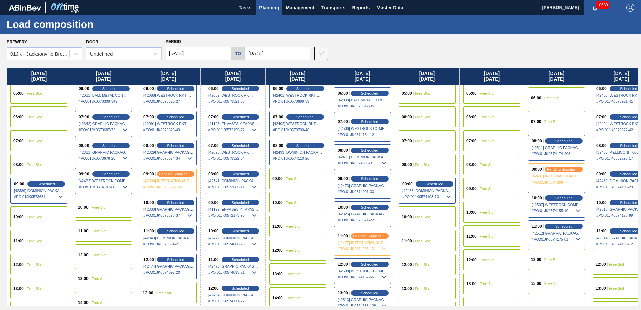
scroll to position [134, 0]
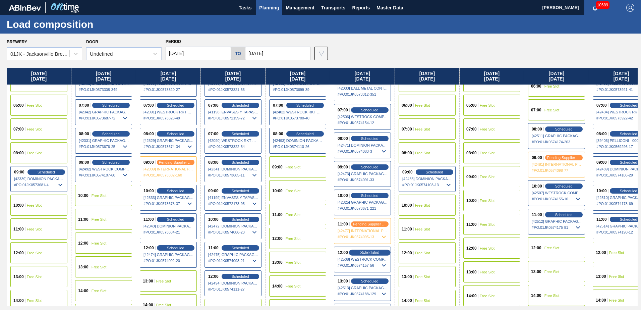
click at [376, 254] on span "Scheduled" at bounding box center [369, 252] width 19 height 4
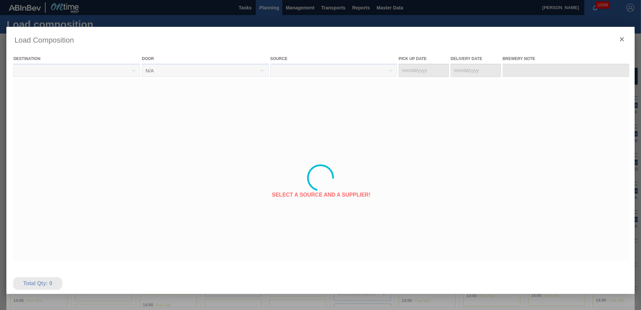
type Date "09/11/2025"
type Date "09/12/2025"
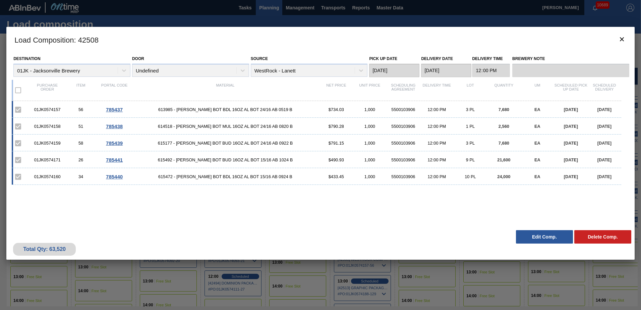
click at [516, 230] on button "Edit Comp." at bounding box center [544, 236] width 57 height 13
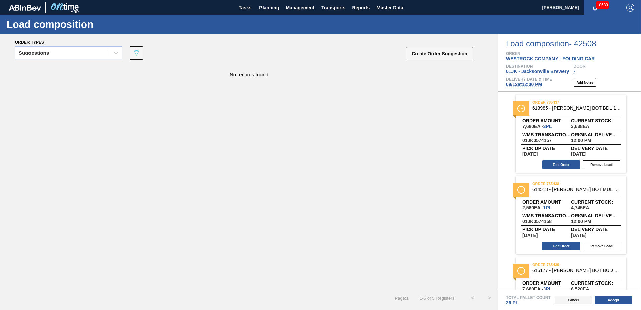
click at [562, 302] on button "Cancel" at bounding box center [574, 299] width 38 height 9
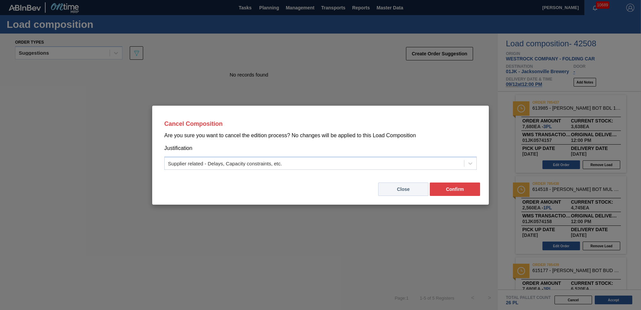
click at [407, 188] on button "Close" at bounding box center [403, 188] width 50 height 13
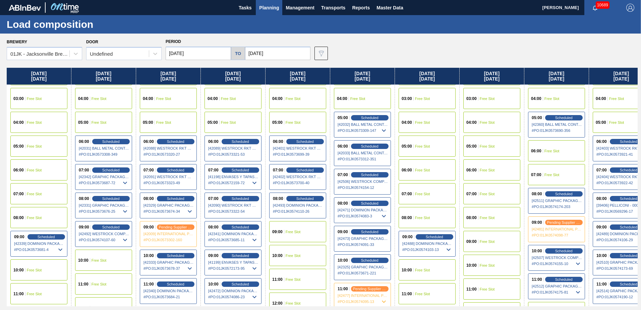
scroll to position [67, 0]
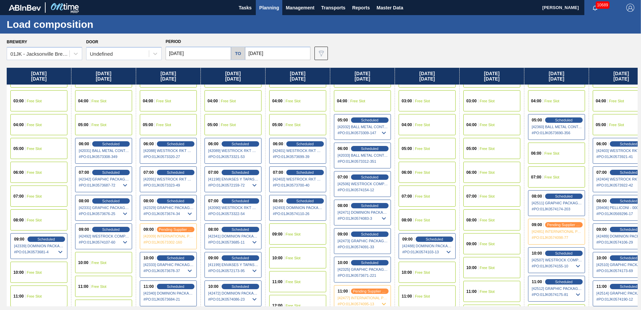
click at [571, 157] on div "06:00 Free Slot" at bounding box center [556, 152] width 57 height 21
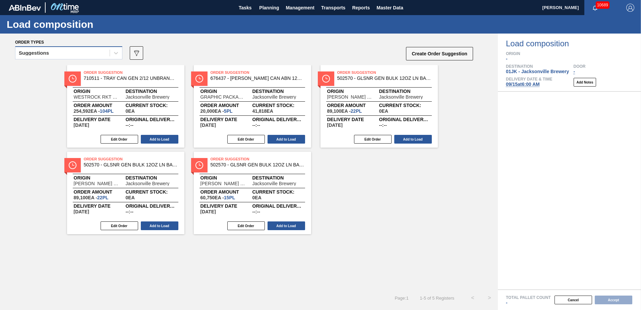
click at [93, 51] on div "Suggestions" at bounding box center [62, 53] width 94 height 10
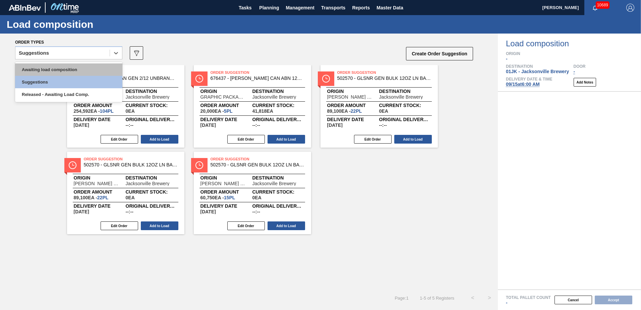
click at [93, 64] on div "Awaiting load composition" at bounding box center [68, 69] width 107 height 12
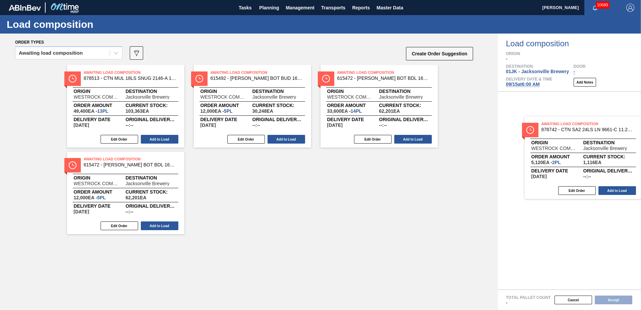
drag, startPoint x: 255, startPoint y: 82, endPoint x: 589, endPoint y: 133, distance: 337.9
click at [589, 133] on div "Order types Awaiting load composition 089F7B8B-B2A5-4AFE-B5C0-19BA573D28AC Crea…" at bounding box center [320, 172] width 641 height 276
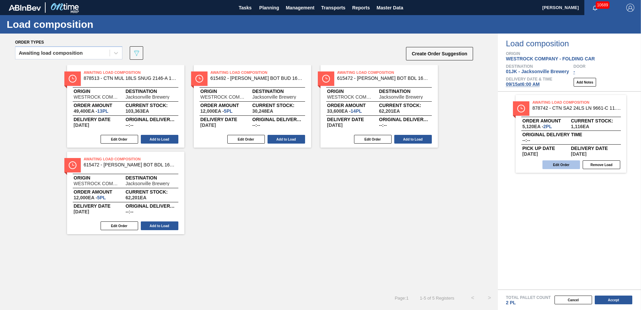
click at [562, 164] on button "Edit Order" at bounding box center [561, 164] width 38 height 9
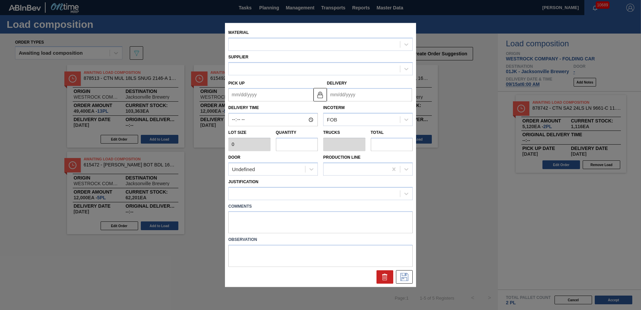
type input "2,560"
type input "2"
type input "0.077"
type input "5,120"
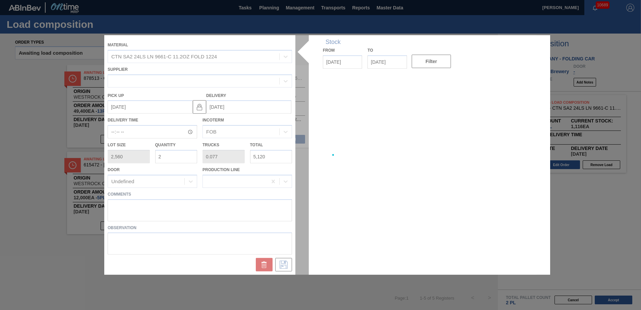
type up "09/24/2025"
type input "09/25/2025"
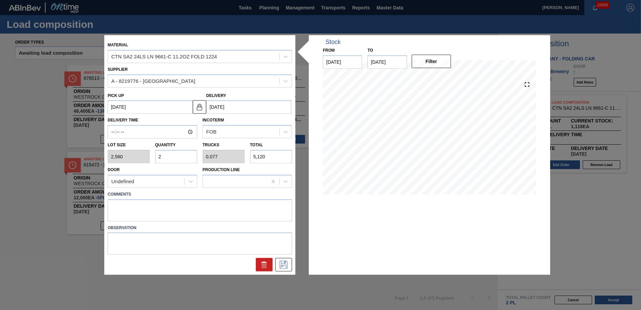
click at [171, 153] on input "2" at bounding box center [176, 156] width 42 height 13
type input "7"
type input "0.269"
type input "17,920"
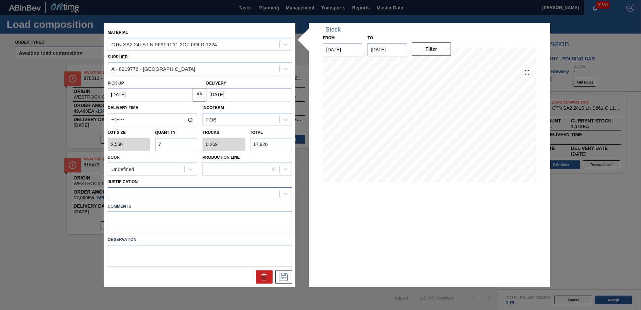
type input "7"
click at [184, 191] on div at bounding box center [193, 193] width 171 height 10
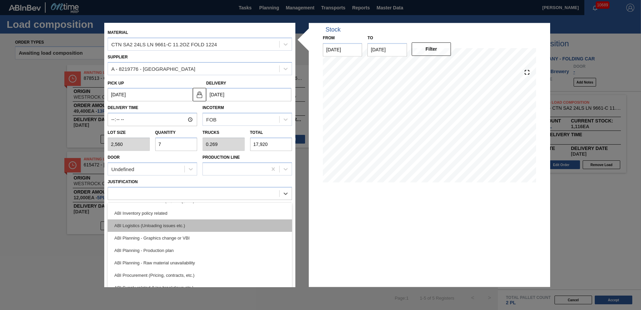
scroll to position [34, 0]
click at [197, 229] on div "ABI Planning - Graphics change or VBI" at bounding box center [200, 226] width 184 height 12
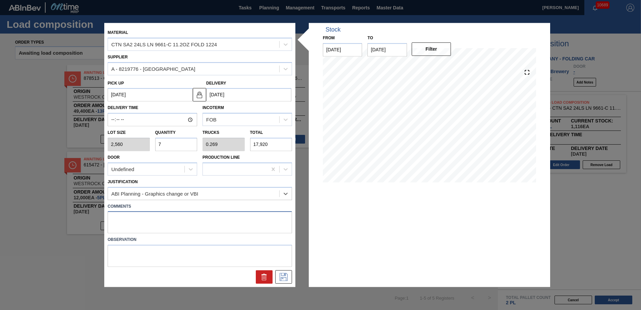
click at [197, 220] on textarea at bounding box center [200, 222] width 184 height 22
type textarea "TAIL, DROP"
click at [285, 279] on icon at bounding box center [283, 277] width 11 height 8
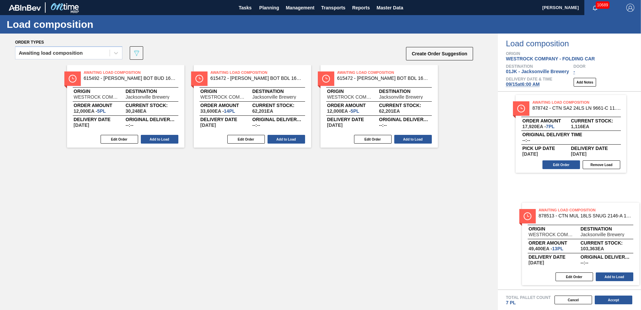
drag, startPoint x: 467, startPoint y: 202, endPoint x: 570, endPoint y: 220, distance: 105.0
click at [573, 223] on div "Order types Awaiting load composition 089F7B8B-B2A5-4AFE-B5C0-19BA573D28AC Crea…" at bounding box center [320, 172] width 641 height 276
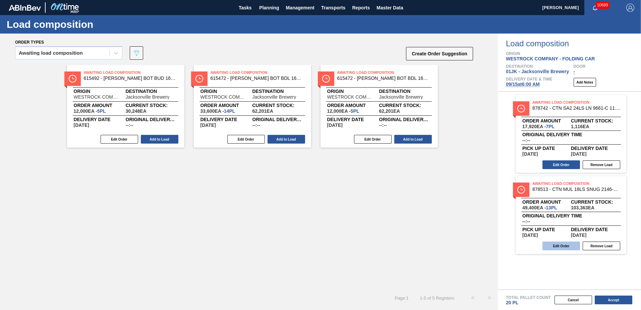
click at [566, 246] on button "Edit Order" at bounding box center [561, 245] width 38 height 9
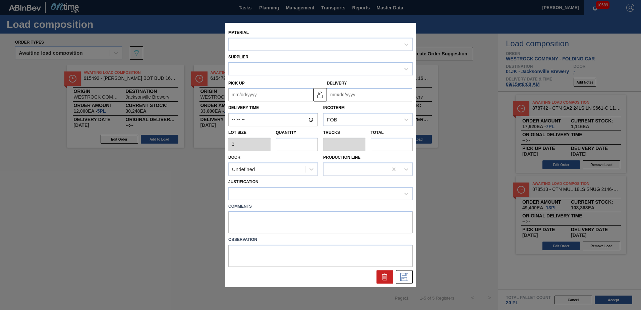
type input "3,800"
type input "13"
type input "0.591"
type input "49,400"
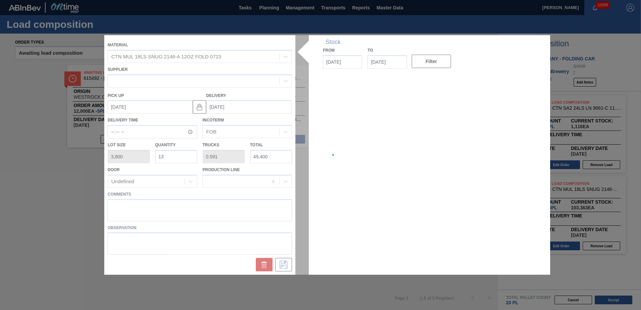
type up "09/24/2025"
type input "09/25/2025"
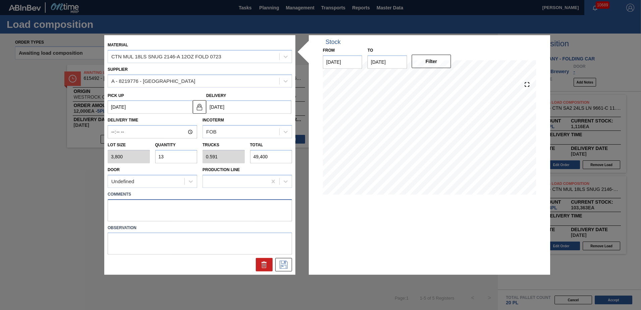
click at [189, 214] on textarea at bounding box center [200, 210] width 184 height 22
type textarea "NOSE, DROP"
click at [285, 264] on icon at bounding box center [283, 265] width 11 height 8
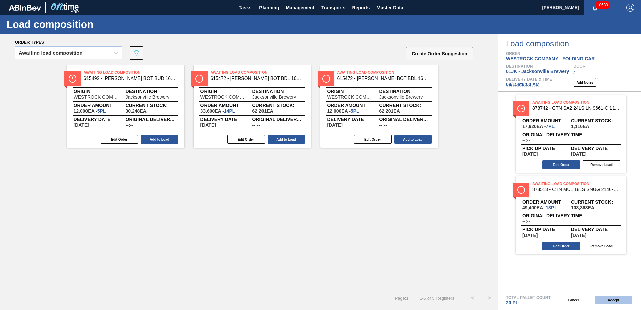
click at [602, 301] on button "Accept" at bounding box center [614, 299] width 38 height 9
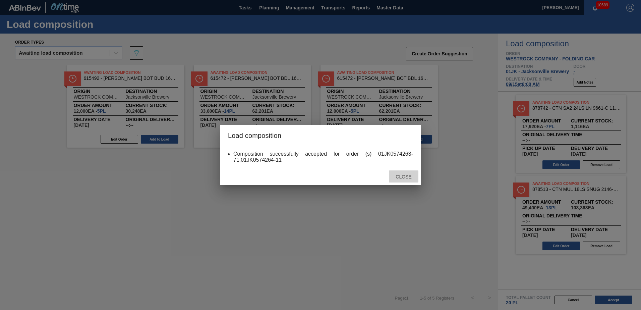
click at [400, 174] on span "Close" at bounding box center [403, 176] width 26 height 5
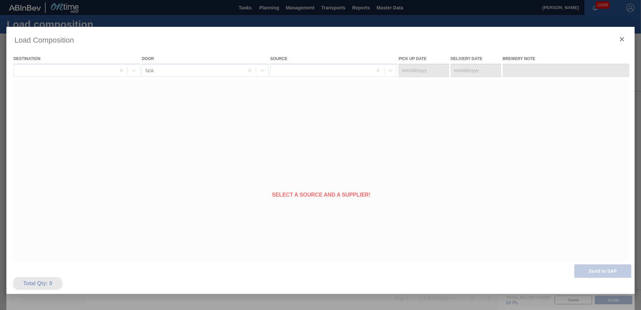
type Date "09/14/2025"
type Date "09/15/2025"
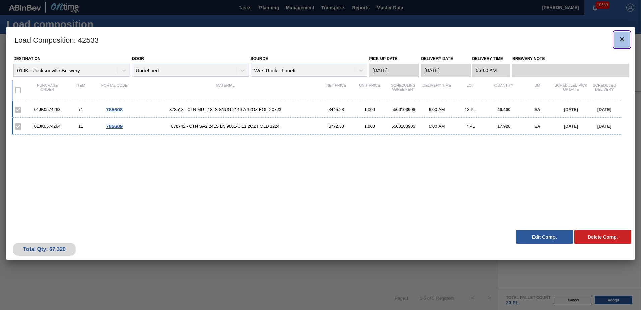
click at [624, 35] on icon "botão de ícone" at bounding box center [622, 39] width 8 height 8
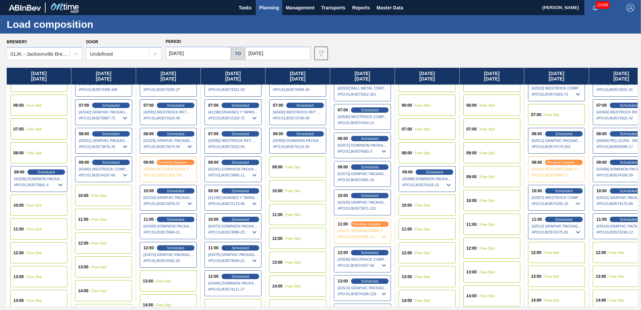
scroll to position [101, 0]
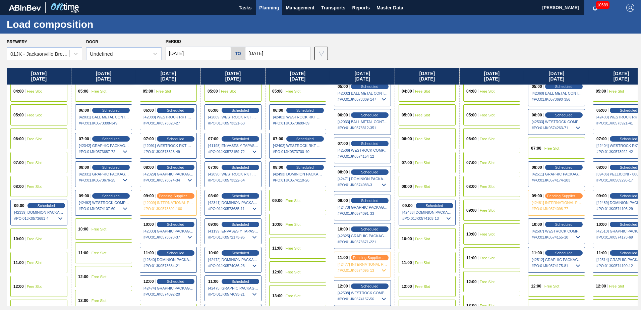
click at [555, 150] on span "Free Slot" at bounding box center [552, 148] width 15 height 4
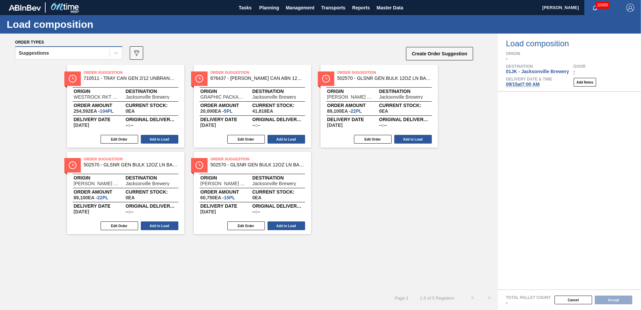
click at [70, 49] on div "Suggestions" at bounding box center [62, 53] width 94 height 10
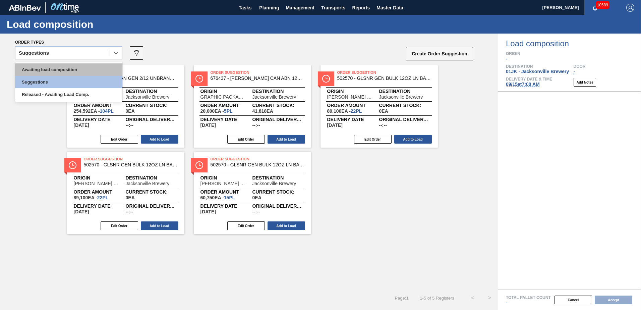
click at [64, 69] on div "Awaiting load composition" at bounding box center [68, 69] width 107 height 12
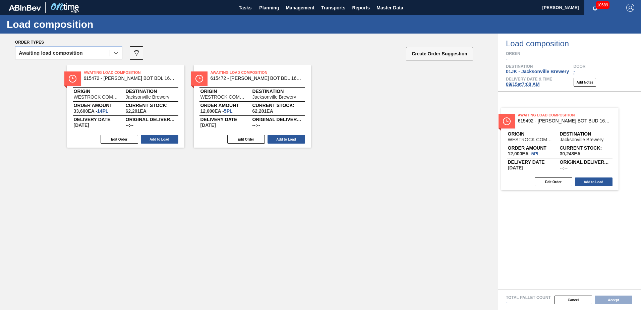
drag, startPoint x: 272, startPoint y: 81, endPoint x: 581, endPoint y: 125, distance: 312.1
click at [581, 125] on div "Order types option Awaiting load composition, selected. Select is focused ,type…" at bounding box center [320, 172] width 641 height 276
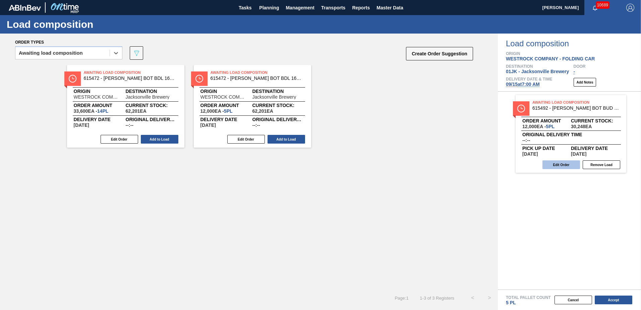
click at [556, 165] on button "Edit Order" at bounding box center [561, 164] width 38 height 9
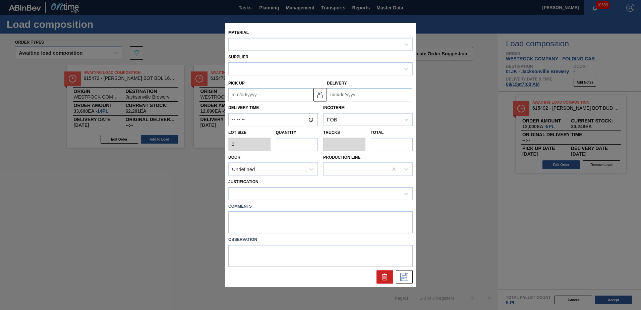
type input "2,400"
type input "5"
type input "0.192"
type input "12,000"
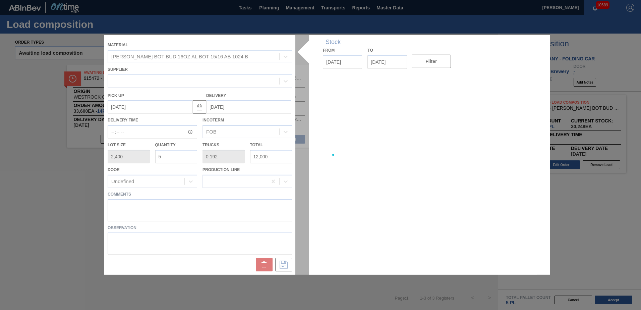
type up "09/17/2025"
type input "09/18/2025"
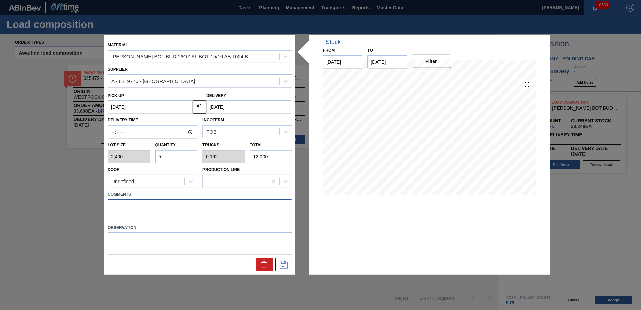
click at [261, 203] on textarea at bounding box center [200, 210] width 184 height 22
type textarea "TAIL, DROP"
click at [194, 153] on input "5" at bounding box center [176, 156] width 42 height 13
type input "9"
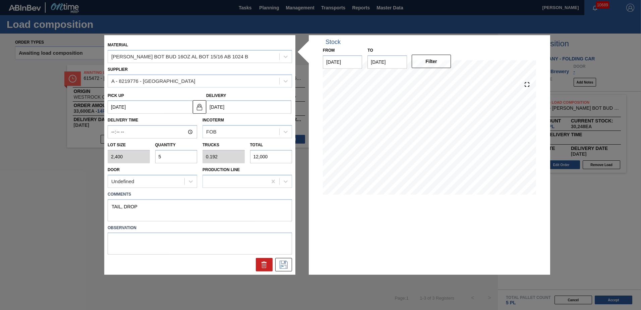
type input "0.346"
type input "21,600"
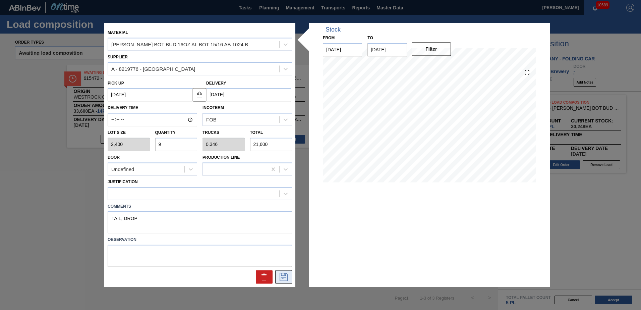
type input "9"
click at [287, 276] on icon at bounding box center [283, 277] width 11 height 8
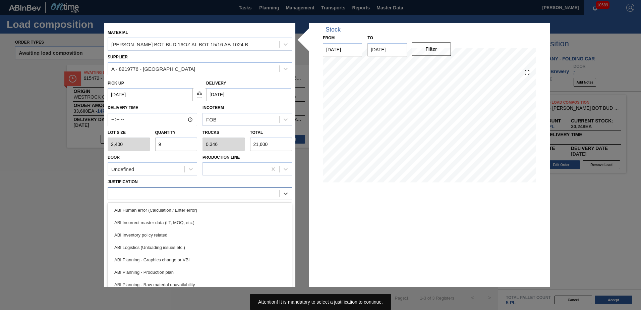
click at [243, 191] on div at bounding box center [193, 193] width 171 height 10
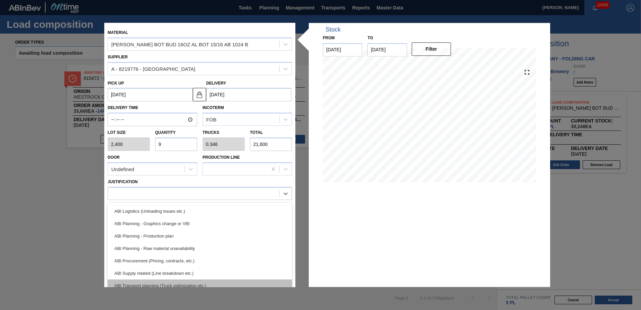
scroll to position [67, 0]
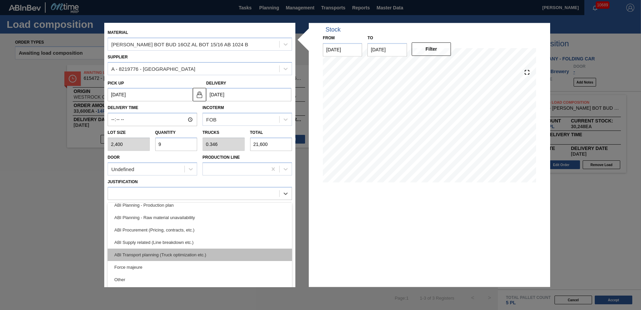
click at [180, 249] on div "ABI Transport planning (Truck optimization etc.)" at bounding box center [200, 254] width 184 height 12
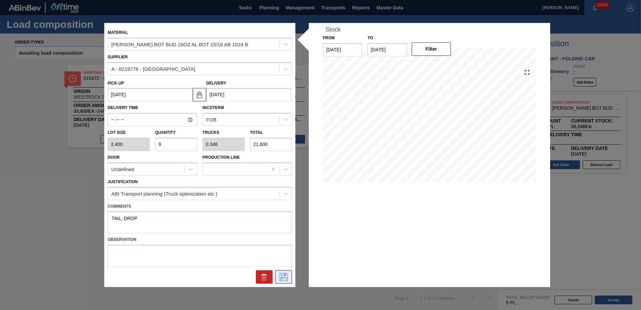
click at [282, 276] on icon at bounding box center [283, 277] width 11 height 8
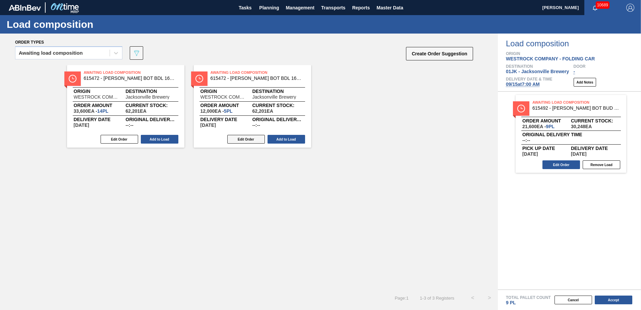
click at [248, 141] on button "Edit Order" at bounding box center [246, 139] width 38 height 9
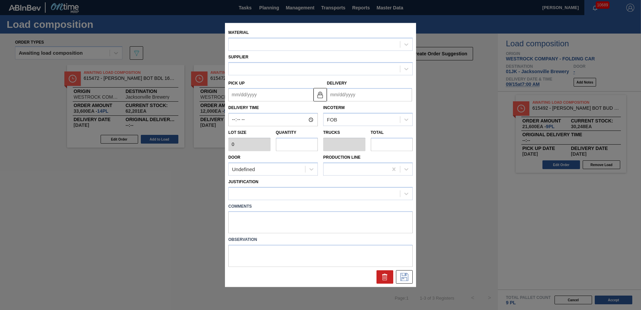
type input "2,400"
type input "5"
type input "0.227"
type input "12,000"
type up "09/14/2025"
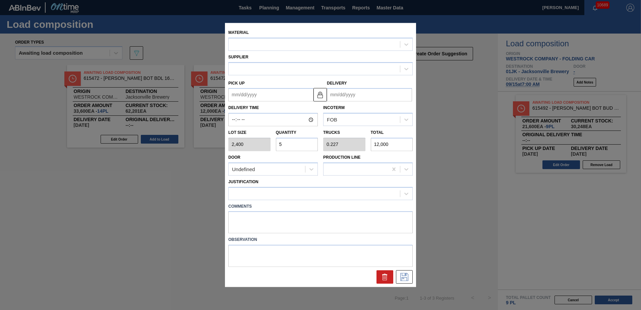
type input "09/15/2025"
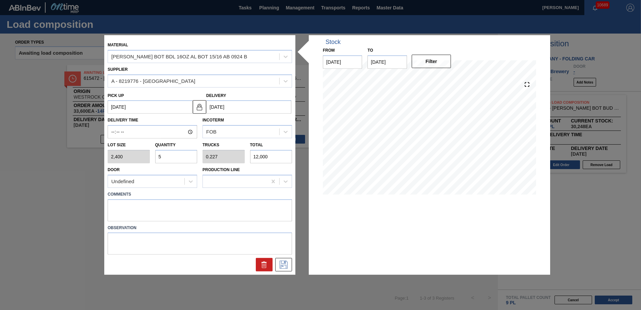
click at [177, 157] on input "5" at bounding box center [176, 156] width 42 height 13
type input "3"
type input "0.136"
type input "7,200"
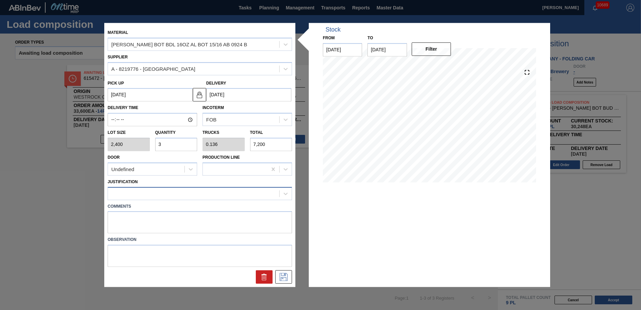
type input "3"
click at [172, 197] on div at bounding box center [193, 193] width 171 height 10
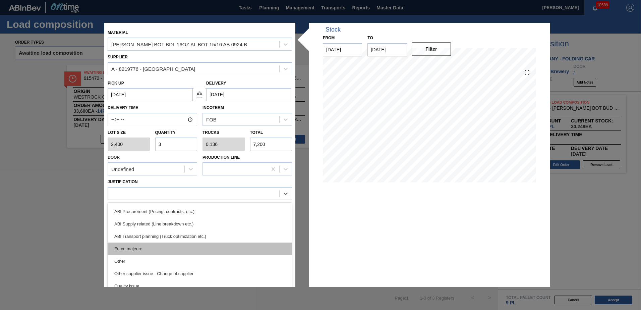
scroll to position [101, 0]
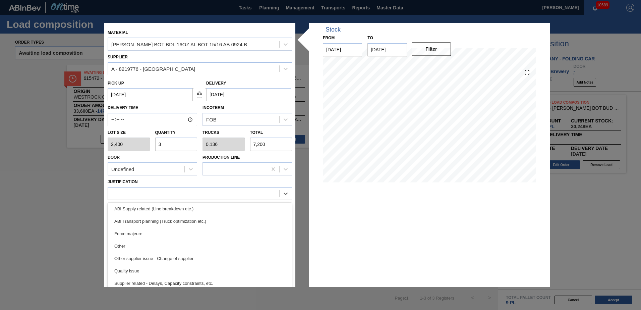
click at [182, 223] on div "ABI Transport planning (Truck optimization etc.)" at bounding box center [200, 221] width 184 height 12
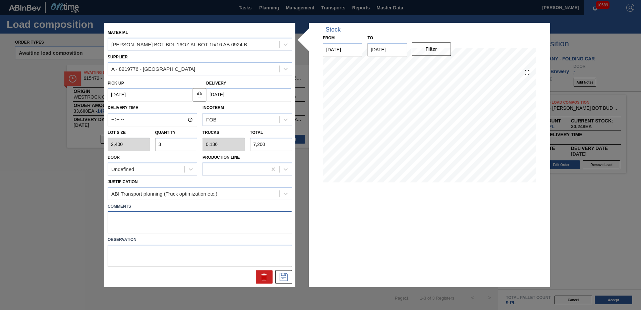
click at [165, 224] on textarea at bounding box center [200, 222] width 184 height 22
type textarea "T"
type textarea "NOSE, DROP"
click at [280, 281] on button at bounding box center [283, 276] width 17 height 13
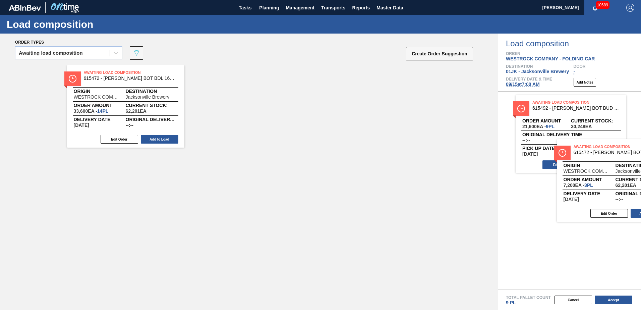
drag, startPoint x: 254, startPoint y: 74, endPoint x: 625, endPoint y: 152, distance: 379.0
click at [625, 152] on div "Order types Awaiting load composition 089F7B8B-B2A5-4AFE-B5C0-19BA573D28AC Crea…" at bounding box center [320, 172] width 641 height 276
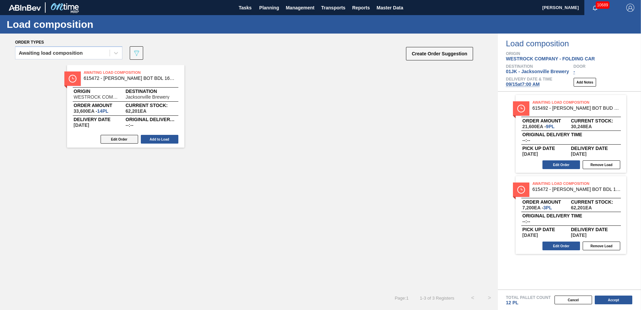
click at [119, 140] on button "Edit Order" at bounding box center [120, 139] width 38 height 9
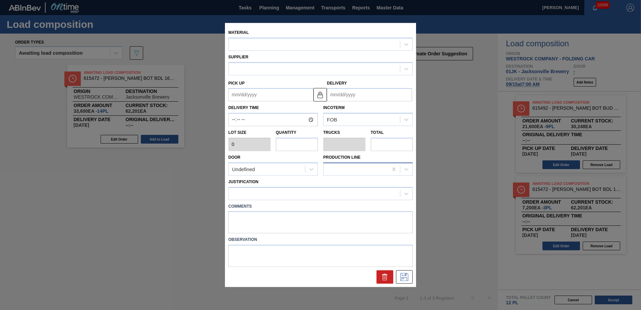
type input "2,400"
type input "14"
type input "0.636"
type input "33,600"
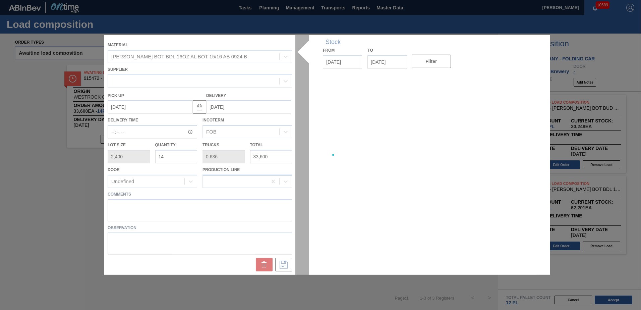
type up "09/17/2025"
type input "09/18/2025"
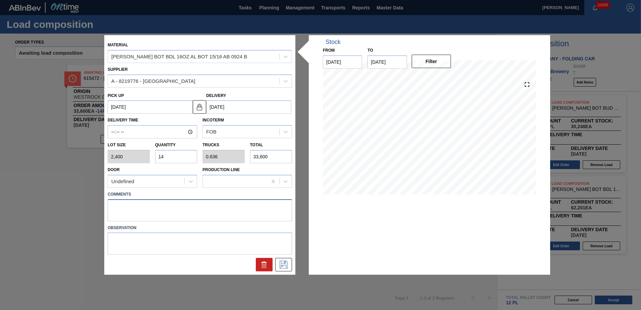
click at [187, 203] on textarea at bounding box center [200, 210] width 184 height 22
type textarea "NOSE, DROP"
click at [279, 264] on icon at bounding box center [283, 265] width 11 height 8
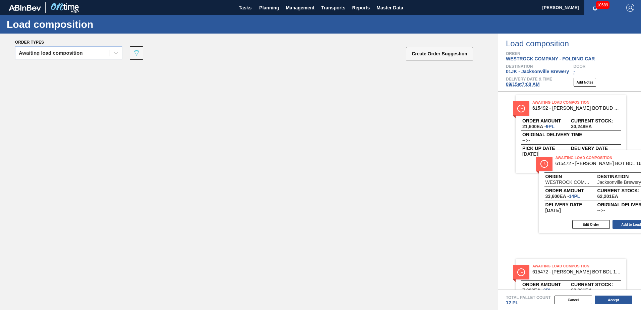
drag, startPoint x: 132, startPoint y: 94, endPoint x: 588, endPoint y: 166, distance: 461.7
click at [588, 166] on div "Order types Awaiting load composition 089F7B8B-B2A5-4AFE-B5C0-19BA573D28AC Crea…" at bounding box center [320, 172] width 641 height 276
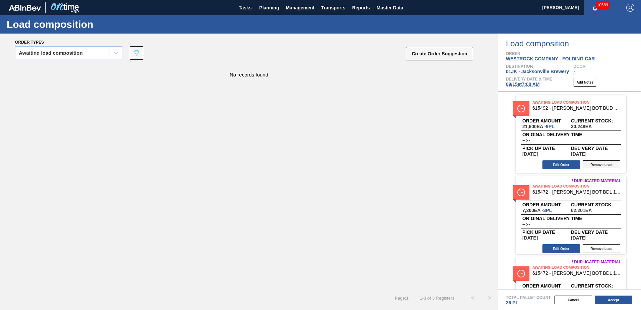
scroll to position [49, 0]
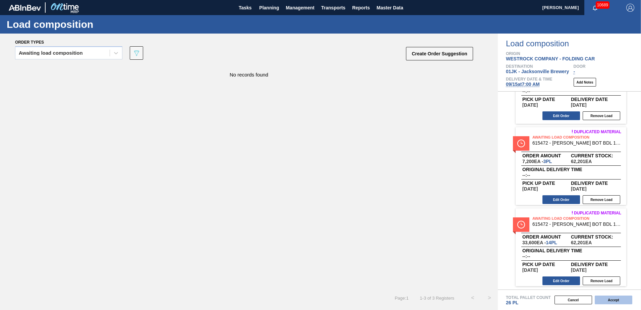
click at [608, 300] on button "Accept" at bounding box center [614, 299] width 38 height 9
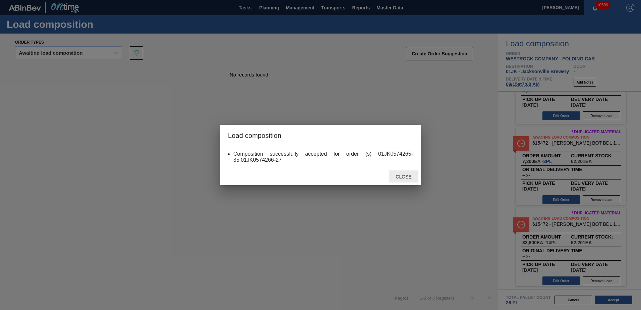
click at [402, 174] on span "Close" at bounding box center [403, 176] width 26 height 5
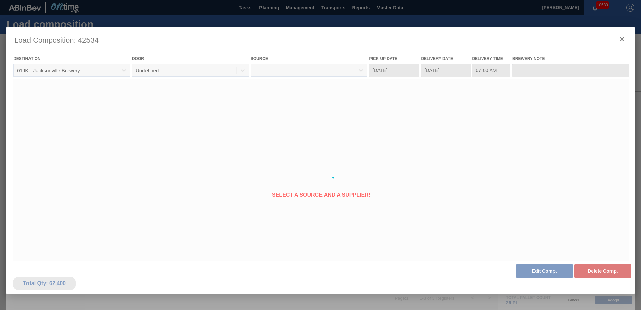
type Date "09/14/2025"
type Date "09/15/2025"
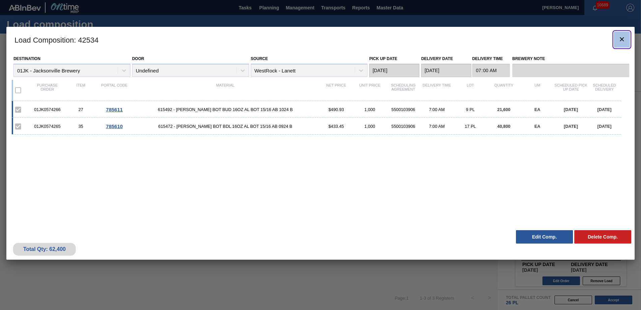
click at [620, 39] on icon "botão de ícone" at bounding box center [622, 39] width 8 height 8
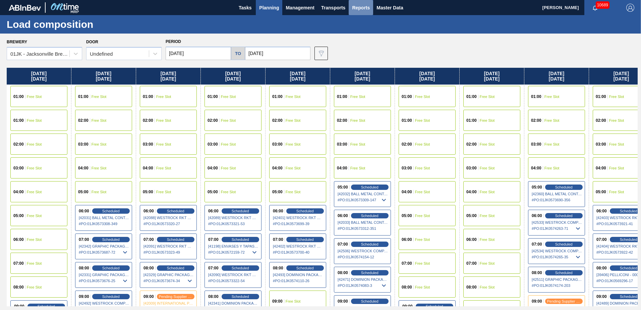
click at [371, 11] on button "Reports" at bounding box center [361, 7] width 24 height 15
click at [385, 9] on span "Master Data" at bounding box center [390, 8] width 26 height 8
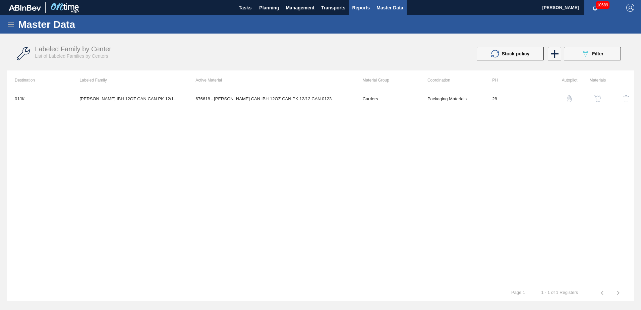
click at [371, 7] on button "Reports" at bounding box center [361, 7] width 24 height 15
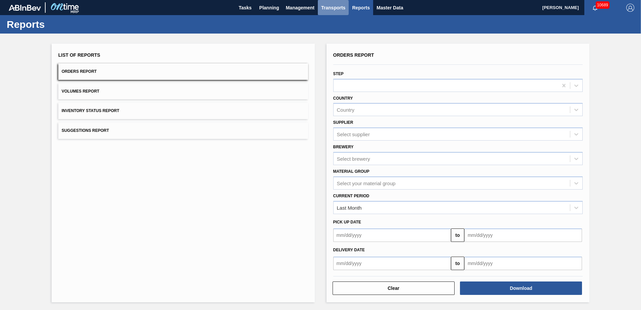
click at [345, 6] on button "Transports" at bounding box center [333, 7] width 31 height 15
click at [327, 33] on li "[GEOGRAPHIC_DATA]" at bounding box center [337, 33] width 57 height 11
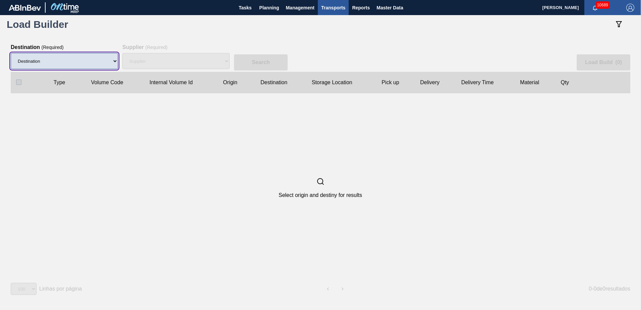
click at [82, 68] on select "Destination 01BV - Baldwinsville Brewery 01CL - Columbus Brewery 01CV - Carters…" at bounding box center [64, 61] width 107 height 16
click at [90, 60] on select "Destination 01BV - Baldwinsville Brewery 01CL - Columbus Brewery 01CV - Carters…" at bounding box center [64, 61] width 107 height 16
select select "6"
click at [11, 53] on select "Destination 01BV - Baldwinsville Brewery 01CL - Columbus Brewery 01CV - Carters…" at bounding box center [64, 61] width 107 height 16
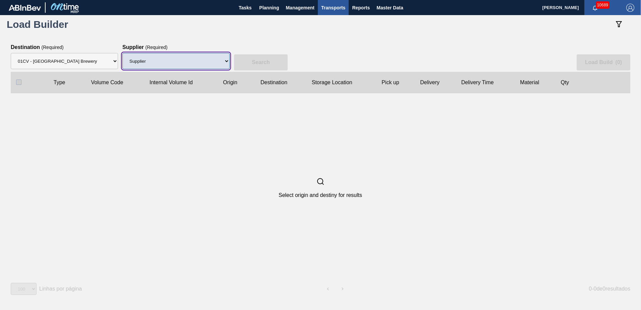
click at [200, 59] on select "Supplier 8329501 - ACCORD CARTON CO 8341298 - ACCREDO PACKAGING INC 8248341 - A…" at bounding box center [175, 61] width 107 height 16
select select "64"
click at [122, 53] on select "Supplier 8329501 - ACCORD CARTON CO 8341298 - ACCREDO PACKAGING INC 8248341 - A…" at bounding box center [175, 61] width 107 height 16
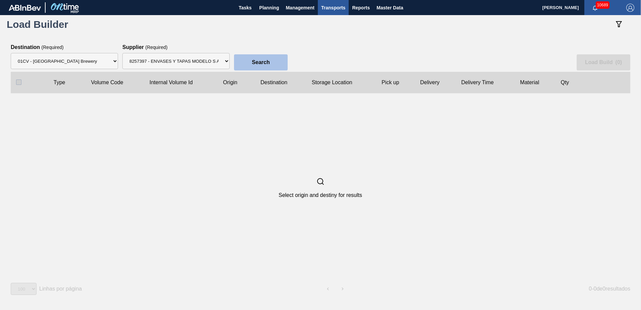
click at [0, 0] on slot "Search" at bounding box center [0, 0] width 0 height 0
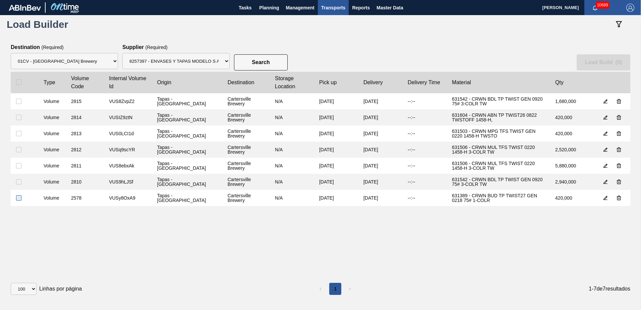
click at [19, 198] on input "checkbox" at bounding box center [18, 197] width 5 height 5
checkbox input "true"
click at [19, 182] on input "checkbox" at bounding box center [18, 181] width 5 height 5
checkbox input "true"
click at [19, 163] on clb-table-tbody-cell at bounding box center [24, 166] width 27 height 16
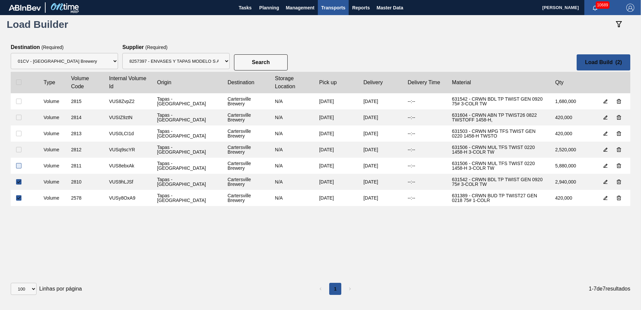
click at [19, 165] on input "checkbox" at bounding box center [18, 165] width 5 height 5
checkbox input "true"
drag, startPoint x: 18, startPoint y: 150, endPoint x: 18, endPoint y: 140, distance: 9.7
click at [18, 146] on clb-table-tbody-cell at bounding box center [24, 149] width 27 height 16
click at [18, 123] on clb-table-tbody-cell at bounding box center [24, 117] width 27 height 16
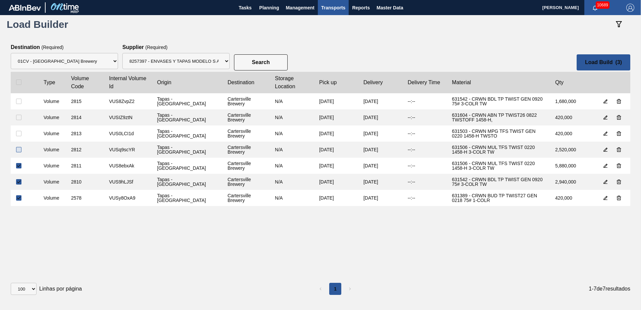
drag, startPoint x: 16, startPoint y: 154, endPoint x: 18, endPoint y: 149, distance: 6.0
click at [17, 151] on clb-table-tbody-cell at bounding box center [24, 149] width 27 height 16
click at [18, 149] on input "checkbox" at bounding box center [18, 149] width 5 height 5
checkbox input "true"
click at [20, 131] on input "checkbox" at bounding box center [18, 133] width 5 height 5
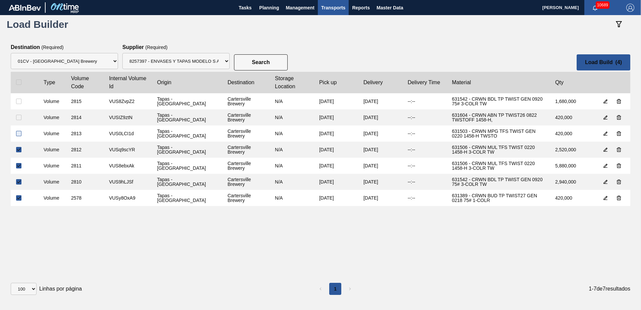
checkbox input "true"
drag, startPoint x: 17, startPoint y: 118, endPoint x: 21, endPoint y: 104, distance: 14.7
click at [17, 117] on input "checkbox" at bounding box center [18, 117] width 5 height 5
checkbox input "true"
click at [18, 102] on input "checkbox" at bounding box center [18, 101] width 5 height 5
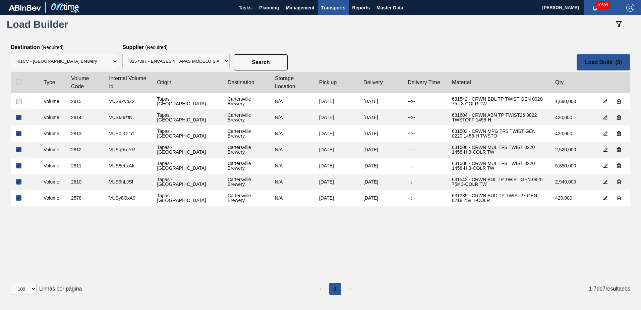
checkbox input "true"
click at [617, 58] on button "Load Build ( 7 )" at bounding box center [604, 62] width 54 height 16
select select "Undefined"
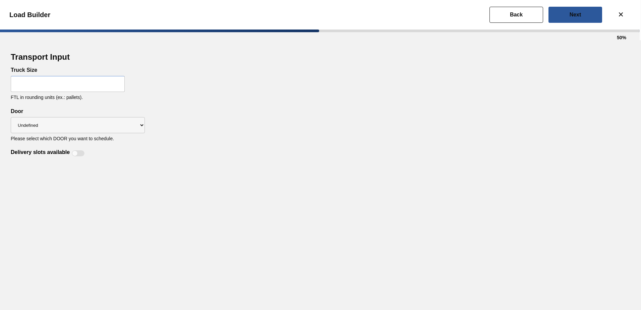
click at [64, 87] on input "text" at bounding box center [68, 84] width 114 height 16
type input "22"
click at [76, 99] on span "FTL in rounding units (ex.: pallets)." at bounding box center [47, 97] width 72 height 5
click at [594, 13] on button "Next" at bounding box center [576, 15] width 54 height 16
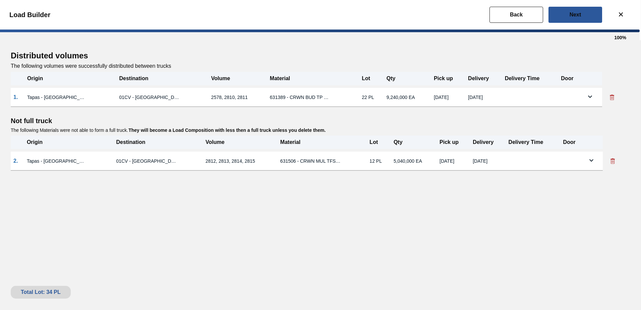
click at [590, 95] on icon at bounding box center [590, 97] width 8 height 8
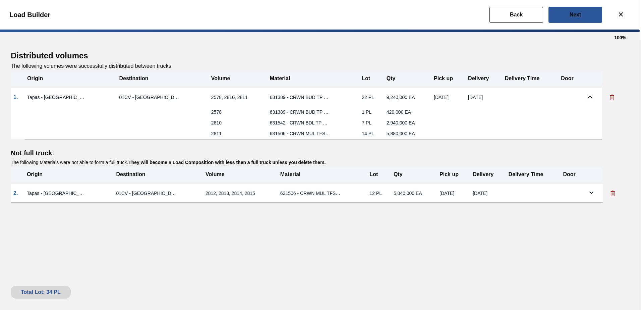
click at [589, 194] on icon at bounding box center [591, 192] width 8 height 8
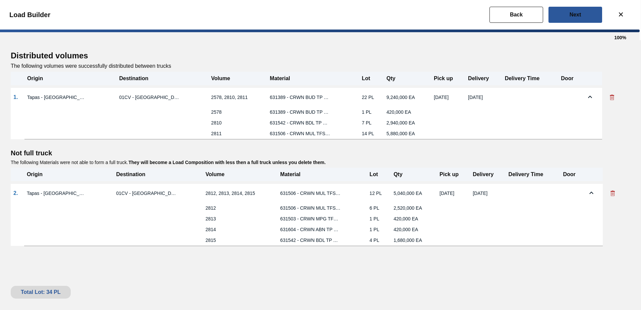
click at [589, 191] on icon at bounding box center [591, 193] width 8 height 8
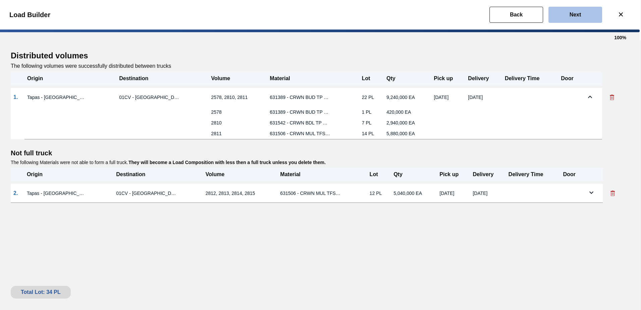
click at [0, 0] on slot "Next" at bounding box center [0, 0] width 0 height 0
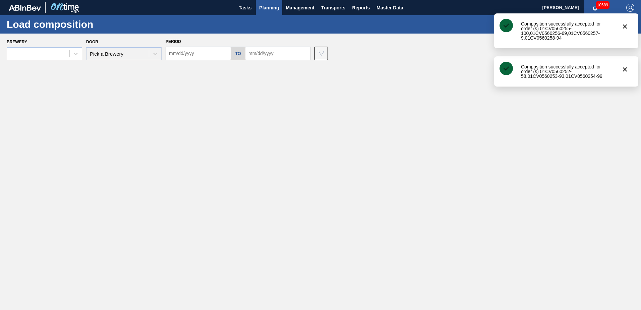
type input "09/07/2025"
type input "09/21/2025"
type input "10/13/2025"
type input "[DATE]"
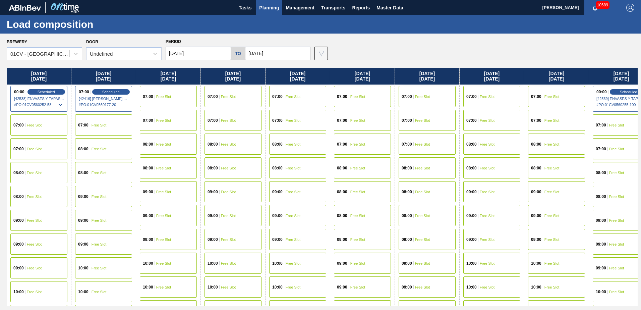
drag, startPoint x: 589, startPoint y: 164, endPoint x: 498, endPoint y: 165, distance: 90.9
click at [498, 165] on div "Monday 10/13/2025 00:00 Scheduled [42538] ENVASES Y TAPAS MODELO S A DE - 00082…" at bounding box center [322, 187] width 631 height 238
click at [54, 93] on span "Scheduled" at bounding box center [46, 92] width 19 height 4
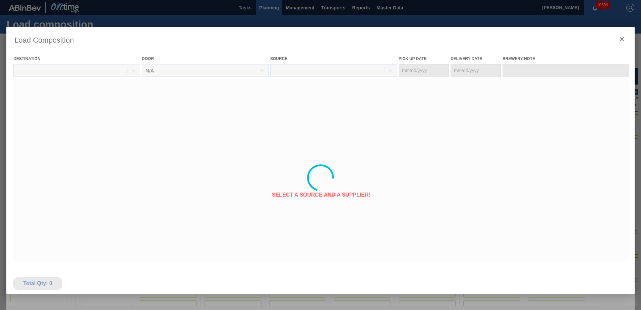
type Date "10/06/2025"
type Date "10/13/2025"
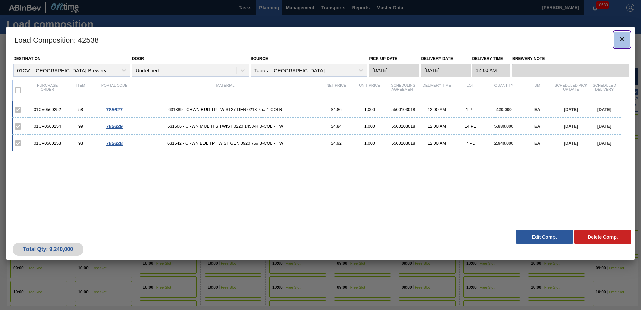
click at [624, 41] on icon "botão de ícone" at bounding box center [622, 39] width 8 height 8
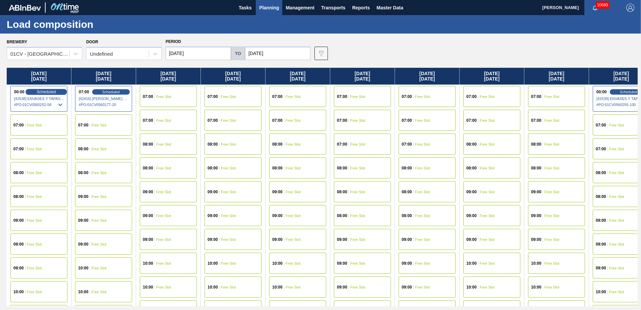
click at [52, 93] on span "Scheduled" at bounding box center [46, 92] width 19 height 4
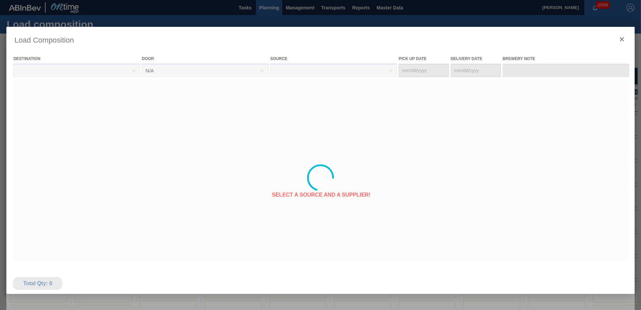
type Date "10/06/2025"
type Date "10/13/2025"
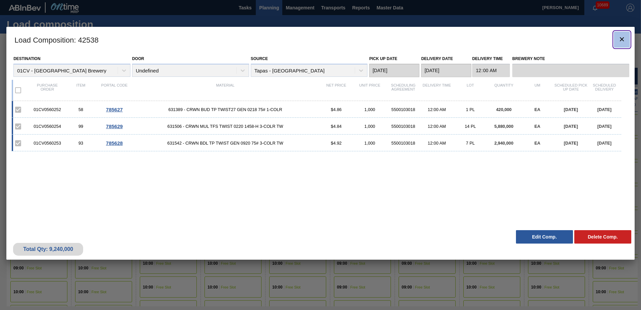
click at [622, 37] on icon "botão de ícone" at bounding box center [622, 39] width 8 height 8
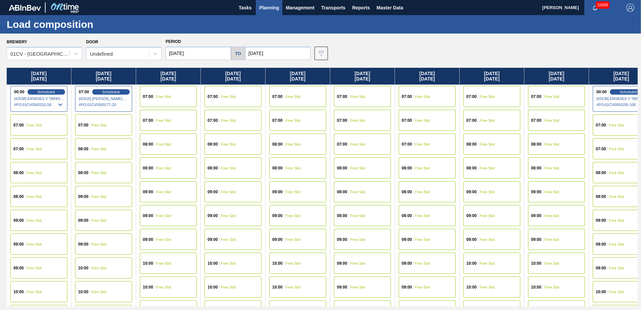
scroll to position [0, 16]
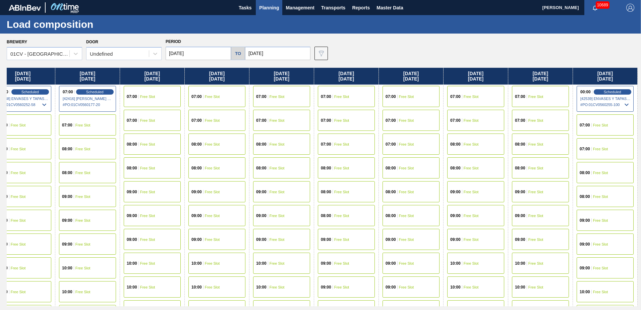
drag, startPoint x: 543, startPoint y: 144, endPoint x: 496, endPoint y: 123, distance: 51.8
click at [340, 141] on div "Monday 10/13/2025 00:00 Scheduled [42538] ENVASES Y TAPAS MODELO S A DE - 00082…" at bounding box center [322, 187] width 631 height 238
click at [621, 91] on span "Scheduled" at bounding box center [612, 92] width 19 height 4
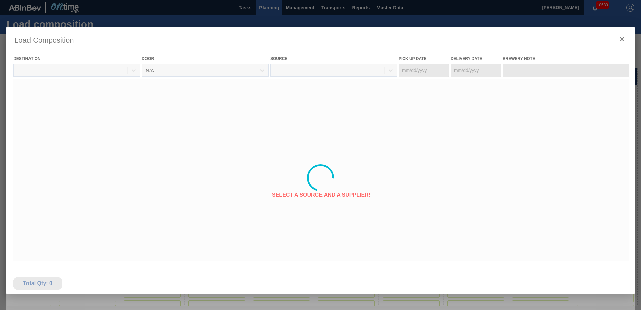
type Date "10/15/2025"
type Date "[DATE]"
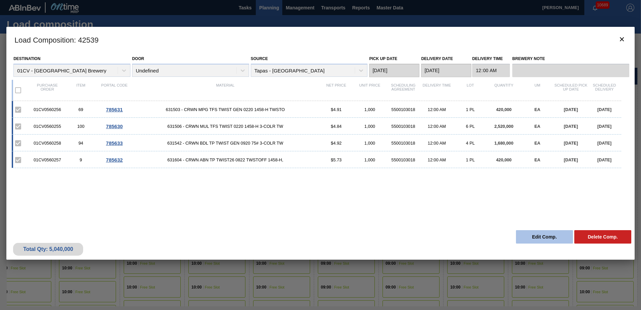
click at [526, 238] on button "Edit Comp." at bounding box center [544, 236] width 57 height 13
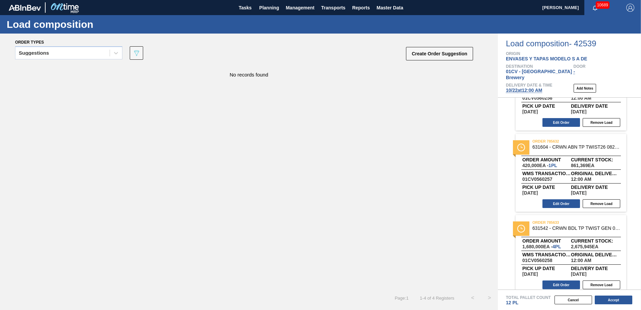
scroll to position [130, 0]
click at [120, 54] on div at bounding box center [116, 53] width 12 height 12
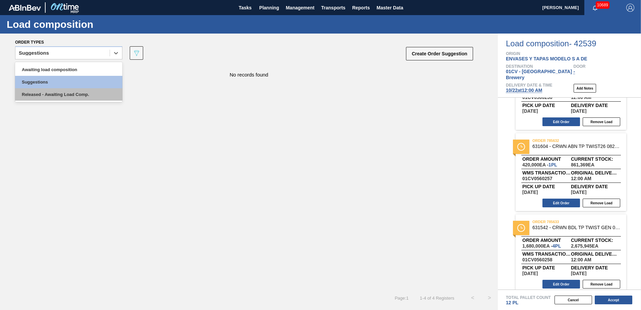
click at [82, 95] on div "Released - Awaiting Load Comp." at bounding box center [68, 94] width 107 height 12
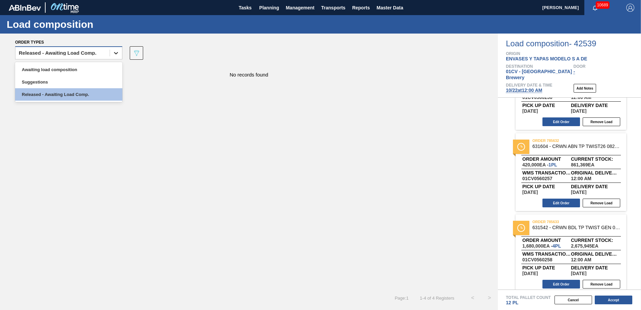
click at [118, 51] on icon at bounding box center [116, 53] width 7 height 7
click at [82, 78] on div "Suggestions" at bounding box center [68, 82] width 107 height 12
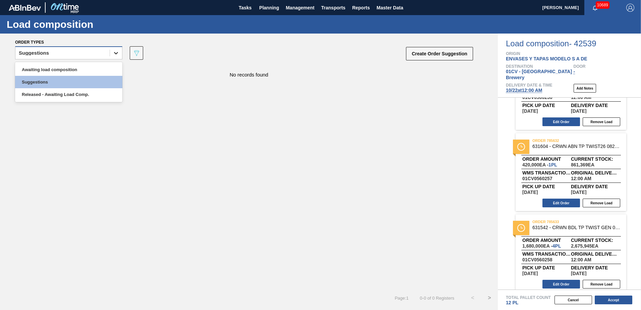
click at [118, 55] on icon at bounding box center [116, 53] width 7 height 7
click at [218, 87] on div "No records found" at bounding box center [249, 177] width 498 height 224
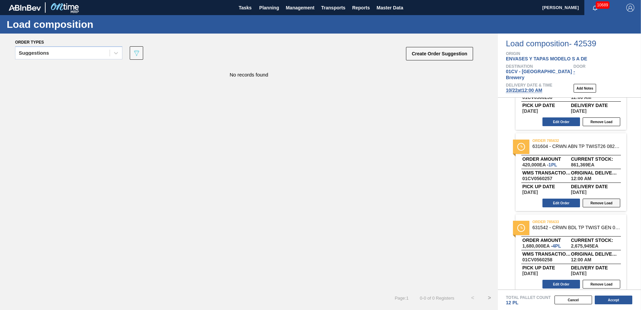
scroll to position [0, 0]
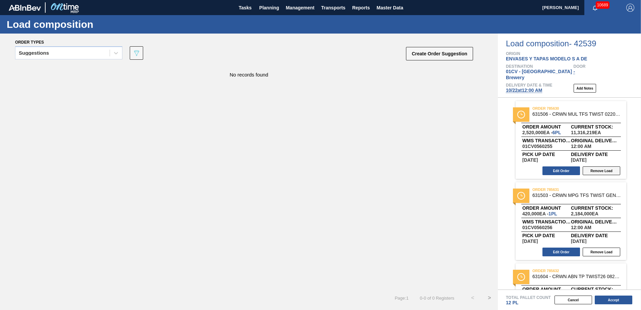
click at [601, 166] on button "Remove Load" at bounding box center [602, 170] width 38 height 9
click at [602, 168] on button "Remove Load" at bounding box center [602, 170] width 38 height 9
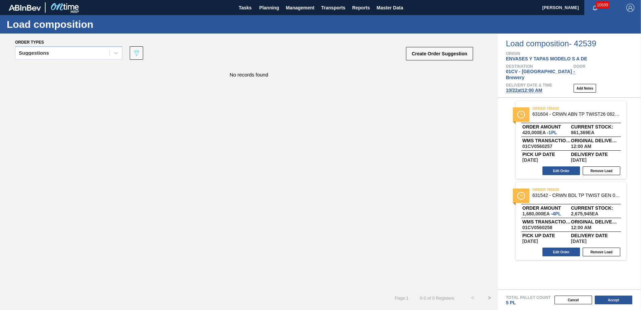
click at [602, 168] on button "Remove Load" at bounding box center [602, 170] width 38 height 9
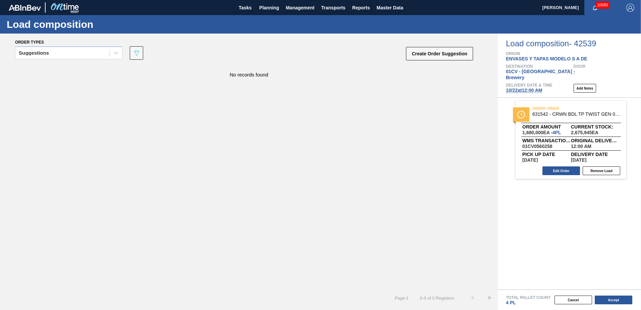
click at [602, 168] on button "Remove Load" at bounding box center [602, 170] width 38 height 9
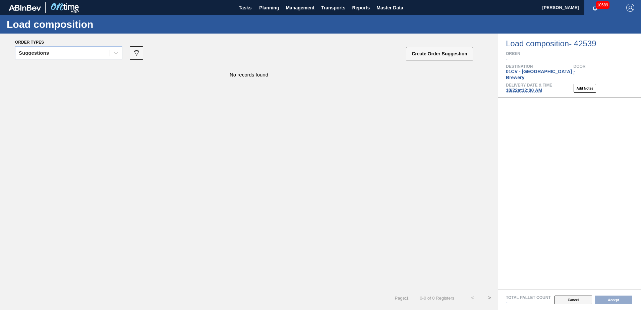
click at [583, 301] on button "Cancel" at bounding box center [574, 299] width 38 height 9
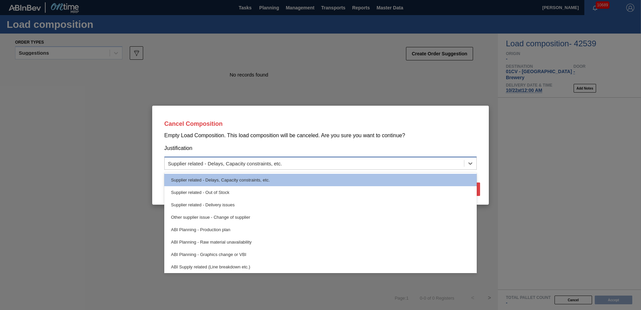
click at [406, 162] on div "Supplier related - Delays, Capacity constraints, etc." at bounding box center [314, 163] width 299 height 10
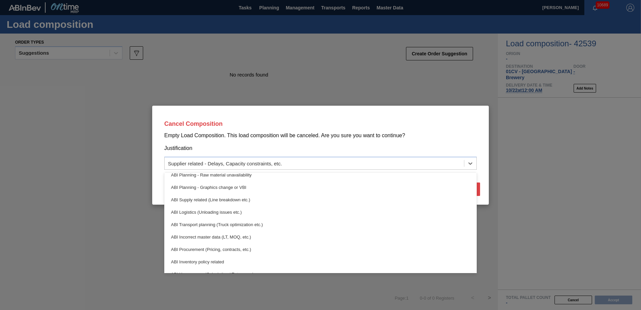
scroll to position [101, 0]
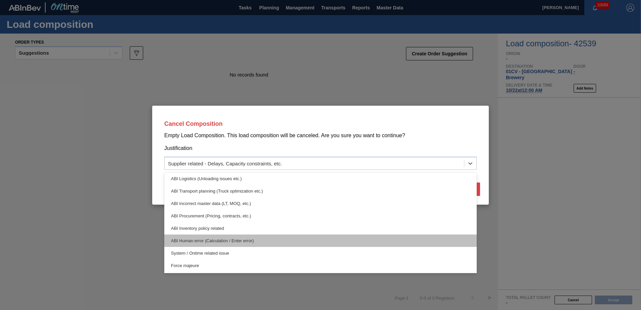
click at [205, 238] on div "ABI Human error (Calculation / Enter error)" at bounding box center [320, 240] width 312 height 12
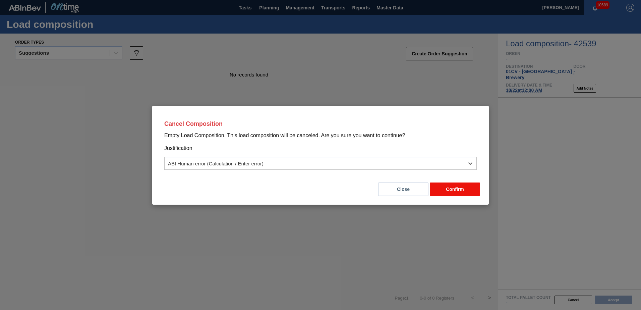
click at [450, 188] on button "Confirm" at bounding box center [455, 188] width 50 height 13
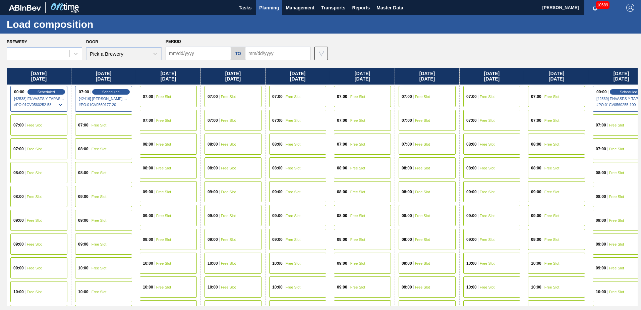
type input "10/13/2025"
type input "[DATE]"
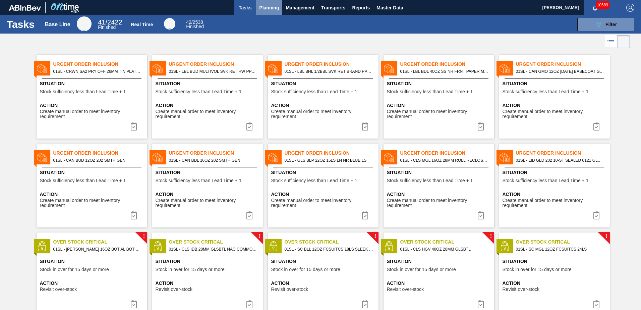
click at [269, 4] on span "Planning" at bounding box center [269, 8] width 20 height 8
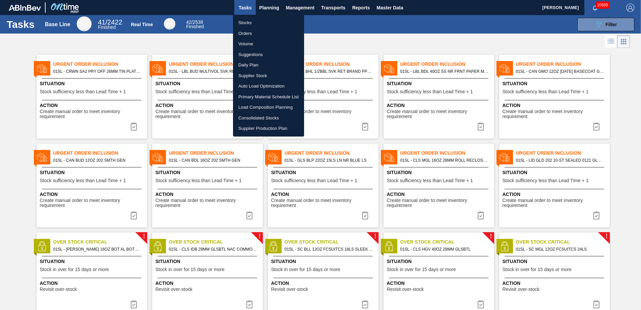
click at [252, 54] on li "Suggestions" at bounding box center [268, 54] width 71 height 11
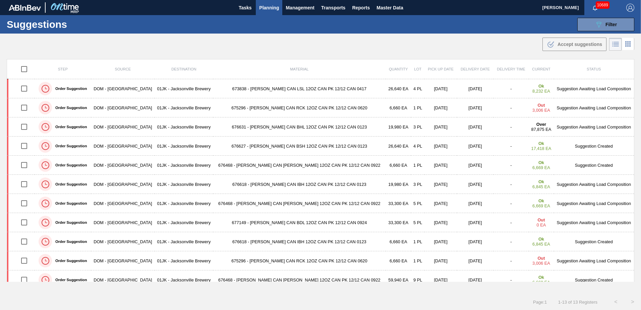
click at [473, 40] on div ".b{fill:var(--color-action-default)} Accept suggestions" at bounding box center [320, 43] width 641 height 19
click at [391, 37] on div ".b{fill:var(--color-action-default)} Accept suggestions" at bounding box center [320, 43] width 641 height 19
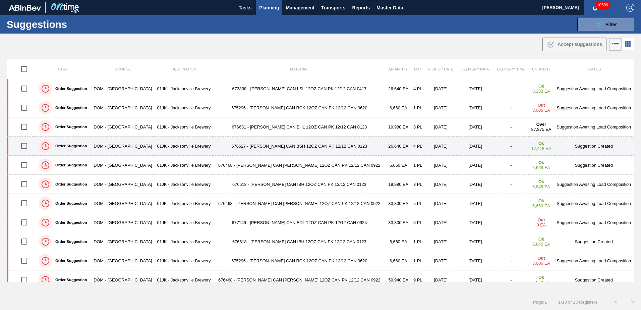
click at [26, 144] on input "checkbox" at bounding box center [24, 146] width 14 height 14
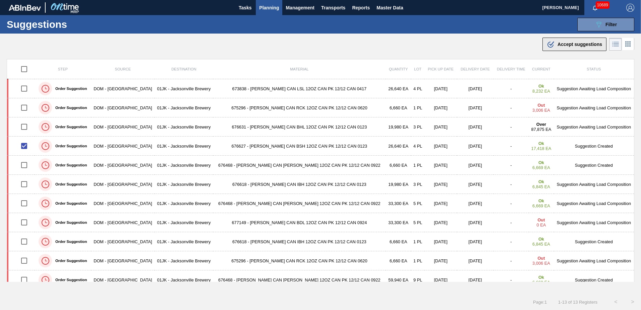
click at [595, 41] on div ".b{fill:var(--color-action-default)} Accept suggestions" at bounding box center [574, 44] width 55 height 8
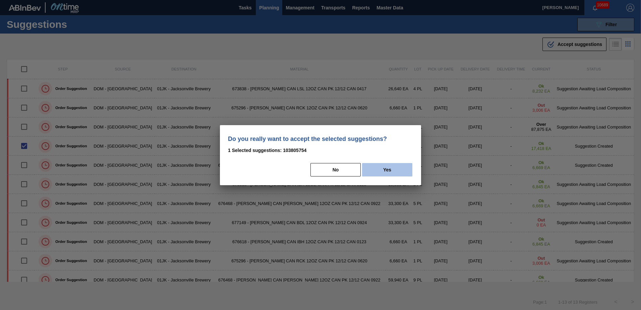
click at [376, 174] on button "Yes" at bounding box center [387, 169] width 50 height 13
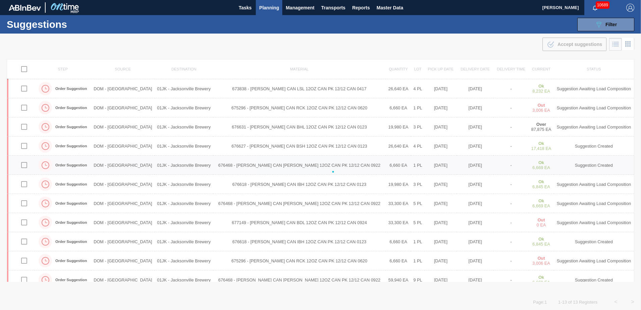
checkbox input "false"
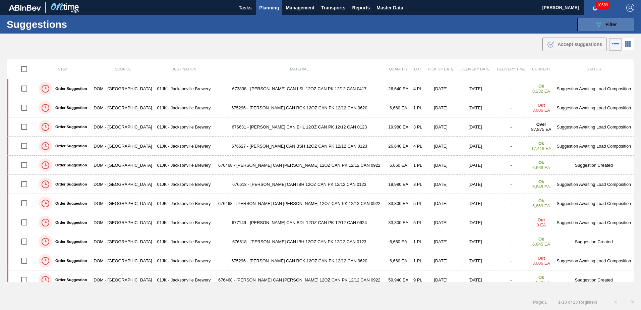
click at [617, 27] on button "089F7B8B-B2A5-4AFE-B5C0-19BA573D28AC Filter" at bounding box center [605, 24] width 57 height 13
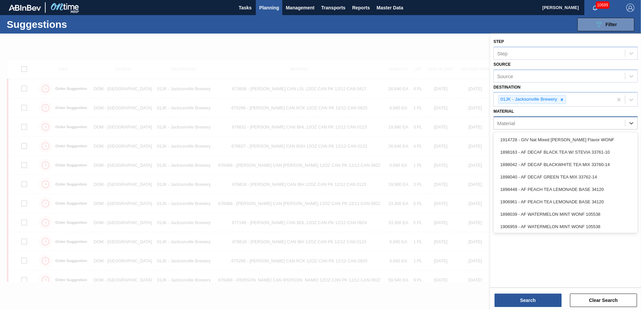
click at [543, 124] on div "Material" at bounding box center [559, 123] width 131 height 10
type input "878695"
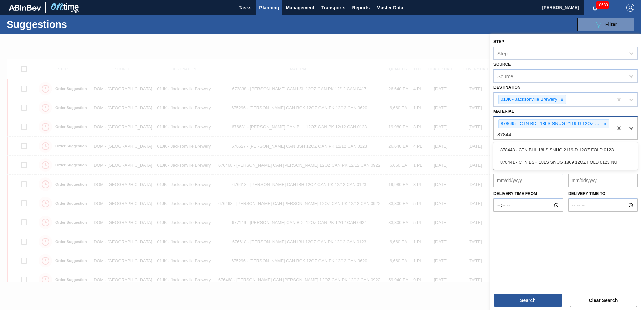
type input "878448"
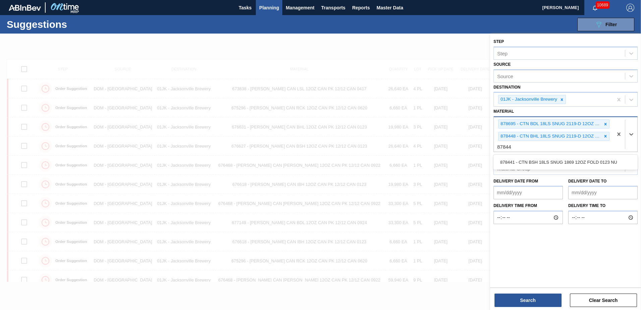
type input "878441"
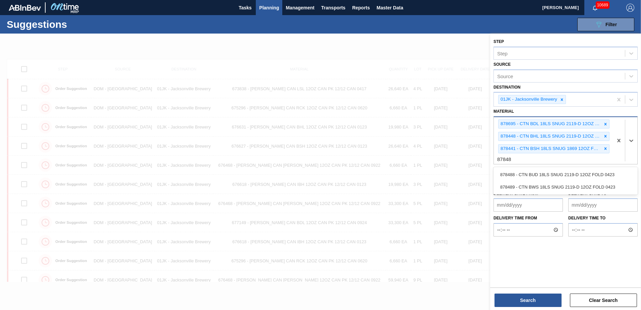
type input "878488"
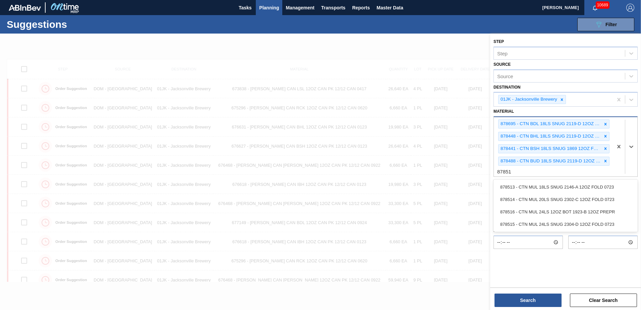
type input "878513"
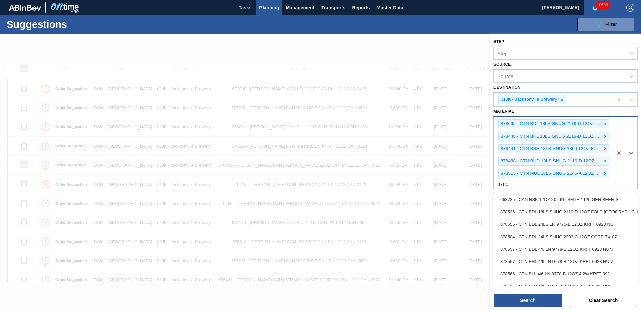
type input "878546"
type input "878742"
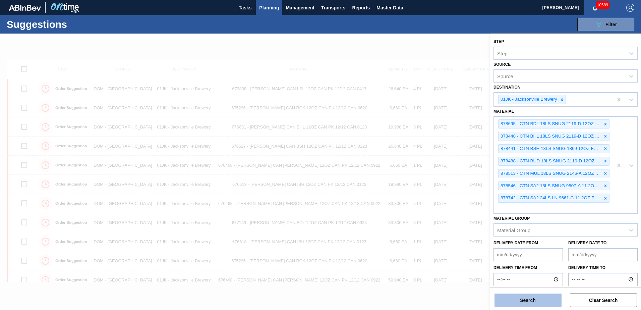
click at [516, 302] on button "Search" at bounding box center [528, 299] width 67 height 13
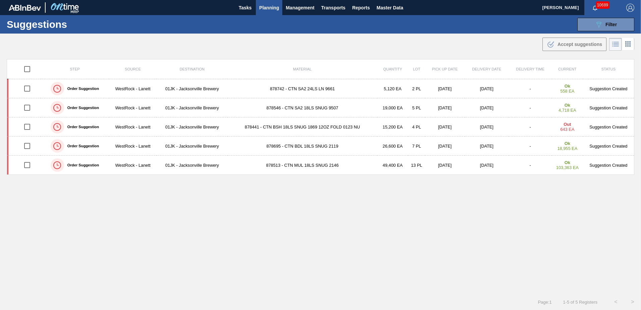
click at [408, 88] on td "2 PL" at bounding box center [416, 88] width 17 height 19
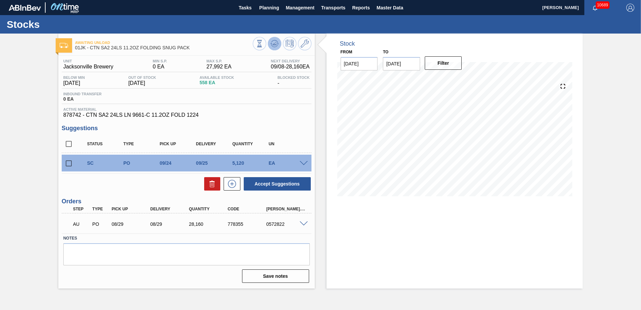
click at [279, 44] on button at bounding box center [274, 43] width 13 height 13
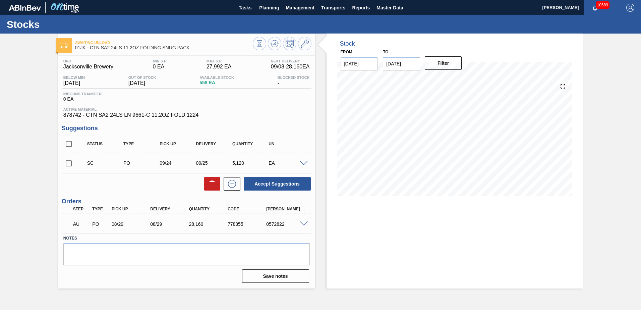
click at [304, 162] on span at bounding box center [304, 163] width 8 height 5
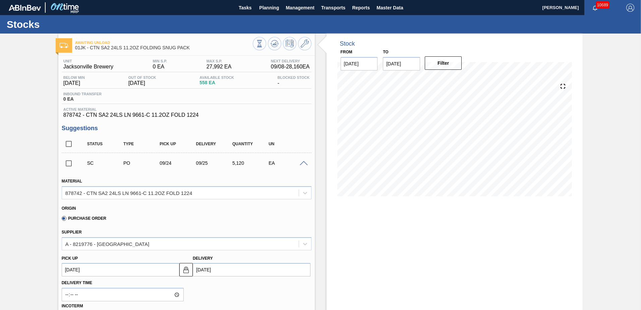
click at [301, 160] on div "EA" at bounding box center [287, 162] width 41 height 5
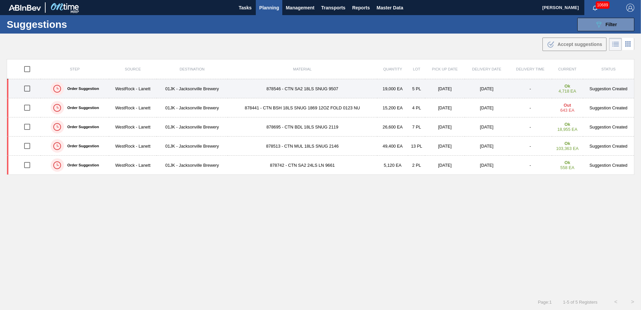
click at [313, 93] on td "878546 - CTN SA2 18LS SNUG 9507" at bounding box center [303, 88] width 150 height 19
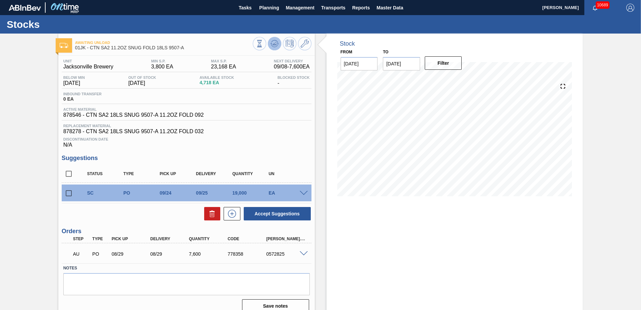
click at [277, 46] on icon at bounding box center [275, 44] width 8 height 8
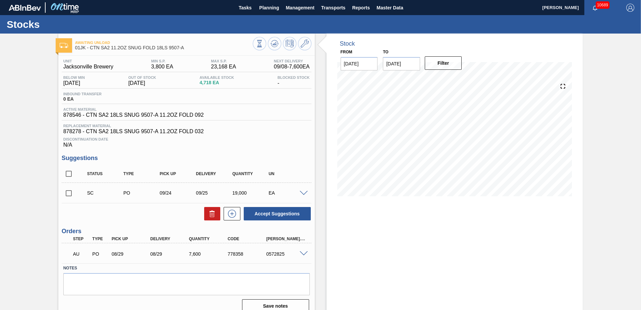
click at [303, 192] on span at bounding box center [304, 193] width 8 height 5
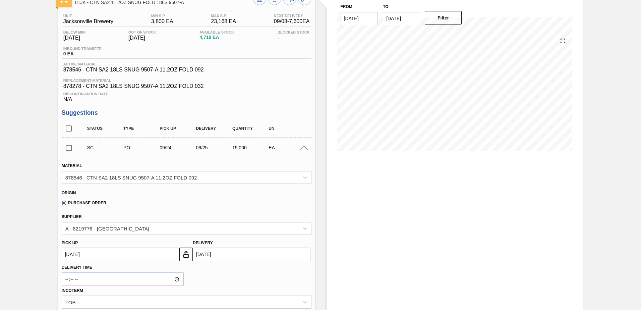
scroll to position [34, 0]
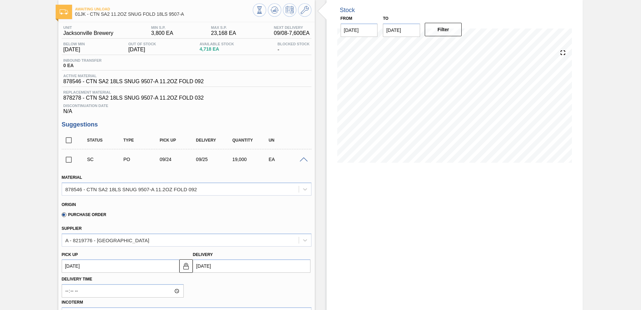
click at [302, 158] on div at bounding box center [304, 159] width 13 height 5
click at [302, 158] on span at bounding box center [304, 159] width 8 height 5
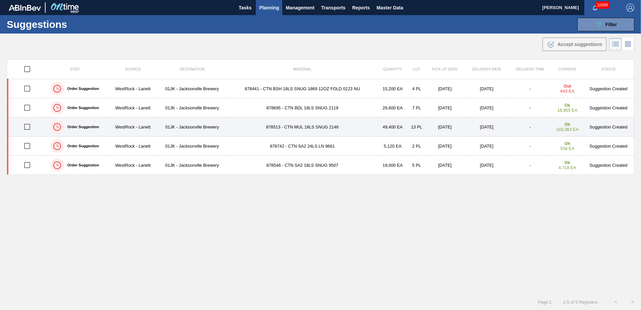
click at [19, 127] on div at bounding box center [27, 127] width 25 height 14
click at [24, 127] on input "checkbox" at bounding box center [27, 127] width 14 height 14
checkbox input "true"
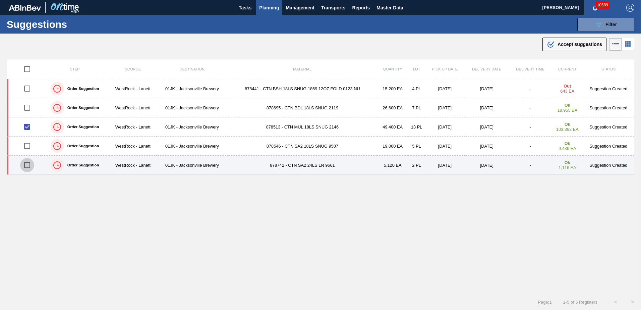
click at [28, 164] on input "checkbox" at bounding box center [27, 165] width 14 height 14
checkbox input "true"
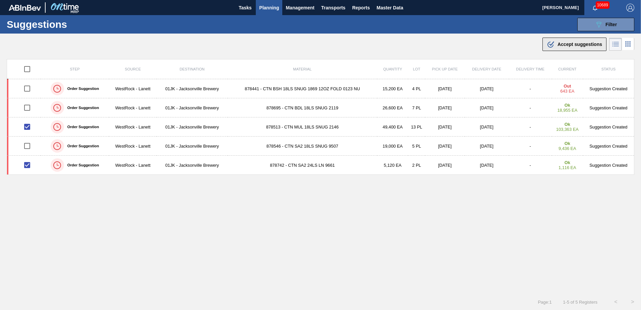
click at [587, 46] on span "Accept suggestions" at bounding box center [580, 44] width 45 height 5
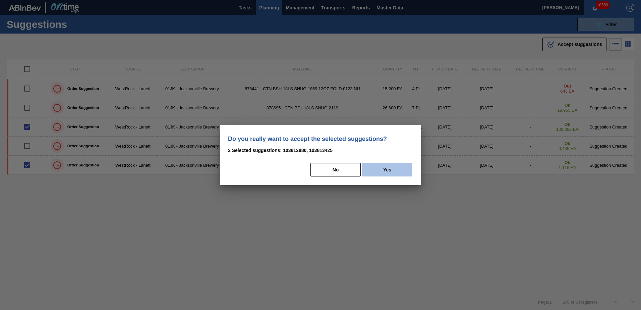
click at [377, 169] on button "Yes" at bounding box center [387, 169] width 50 height 13
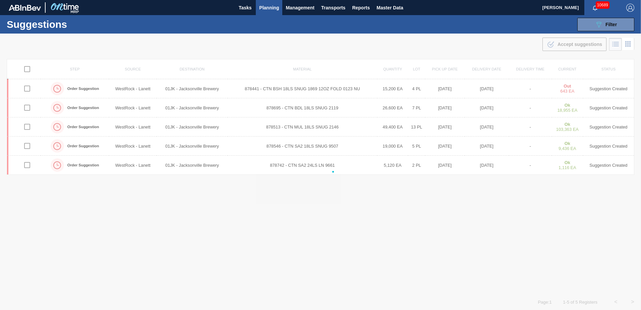
checkbox input "false"
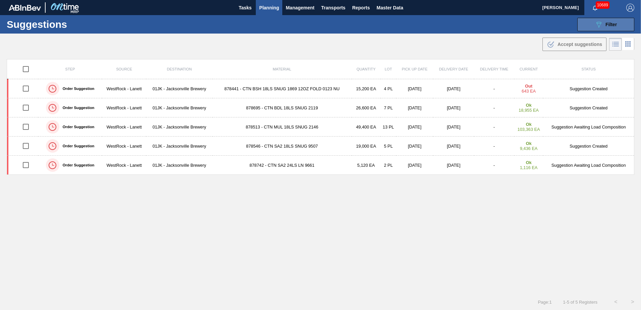
click at [596, 20] on button "089F7B8B-B2A5-4AFE-B5C0-19BA573D28AC Filter" at bounding box center [605, 24] width 57 height 13
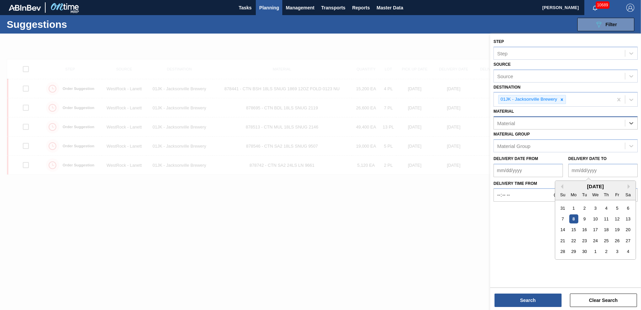
click at [595, 124] on div "Material" at bounding box center [559, 123] width 131 height 10
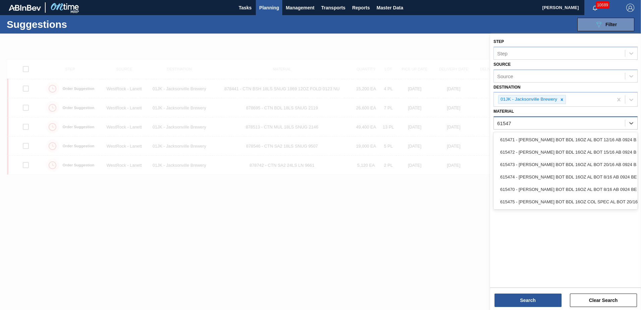
type input "615472"
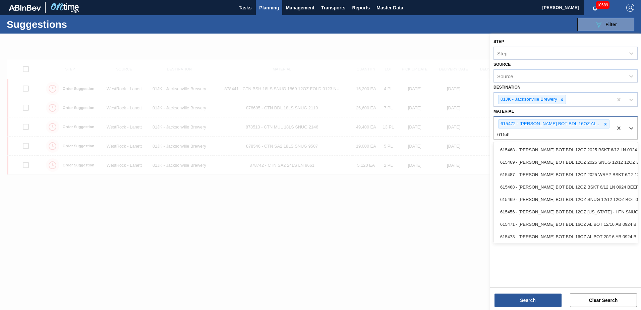
type input "615492"
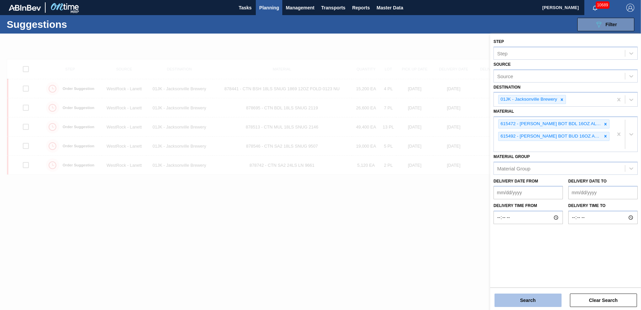
click at [545, 298] on button "Search" at bounding box center [528, 299] width 67 height 13
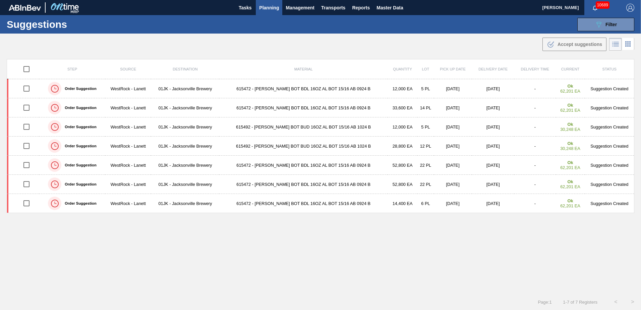
click at [397, 44] on div ".b{fill:var(--color-action-default)} Accept suggestions" at bounding box center [320, 43] width 641 height 19
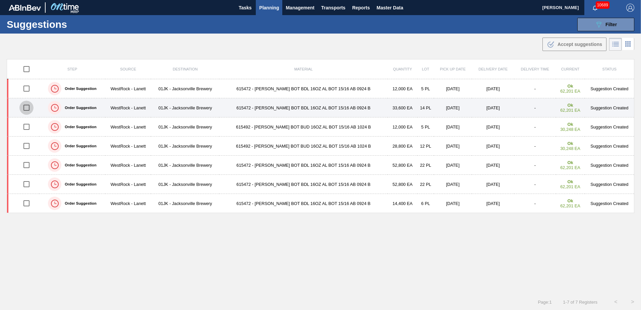
click at [27, 107] on input "checkbox" at bounding box center [26, 108] width 14 height 14
checkbox input "true"
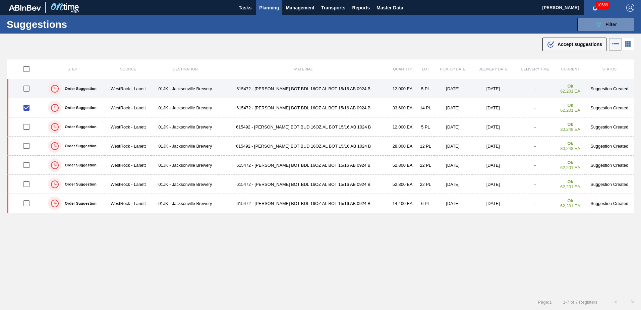
click at [28, 94] on input "checkbox" at bounding box center [26, 88] width 14 height 14
checkbox input "true"
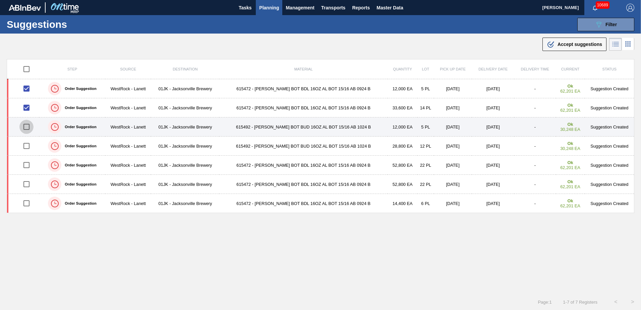
click at [26, 125] on input "checkbox" at bounding box center [26, 127] width 14 height 14
checkbox input "true"
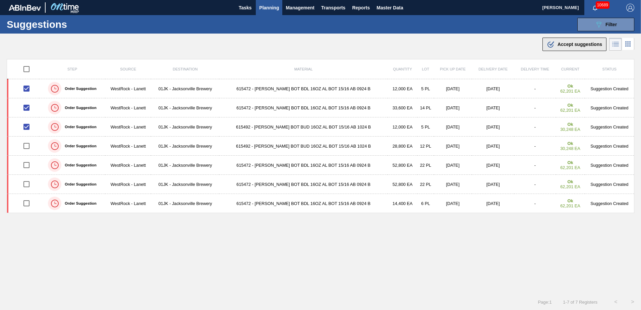
click at [566, 44] on span "Accept suggestions" at bounding box center [580, 44] width 45 height 5
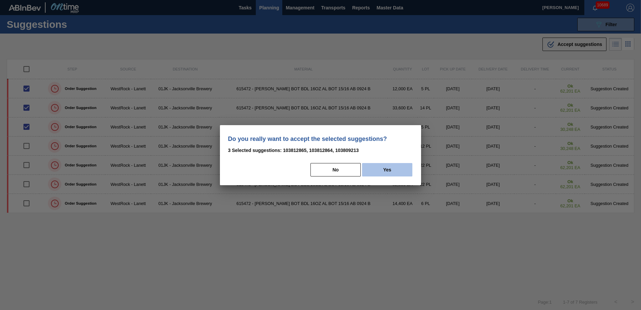
click at [400, 172] on button "Yes" at bounding box center [387, 169] width 50 height 13
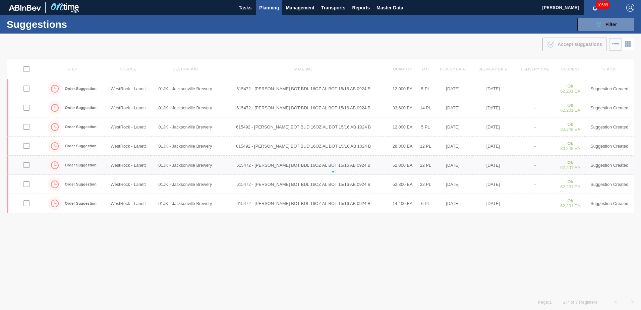
checkbox input "false"
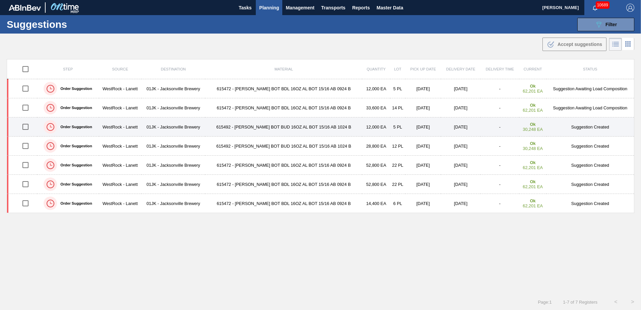
click at [23, 129] on input "checkbox" at bounding box center [25, 127] width 14 height 14
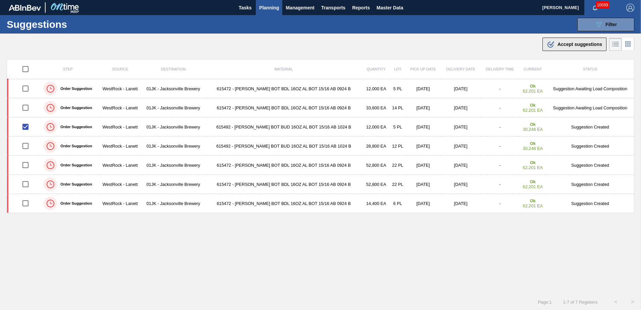
click at [585, 45] on span "Accept suggestions" at bounding box center [580, 44] width 45 height 5
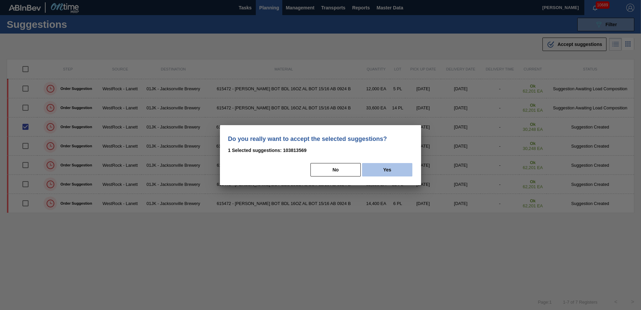
click at [397, 169] on button "Yes" at bounding box center [387, 169] width 50 height 13
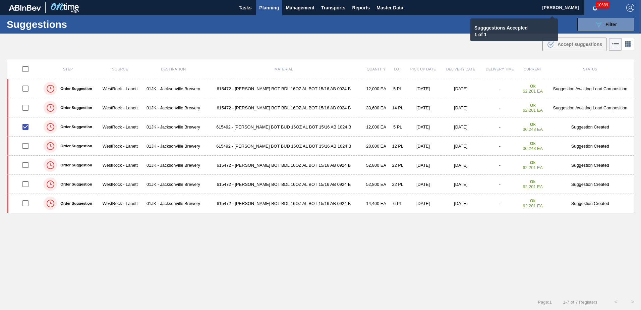
checkbox input "false"
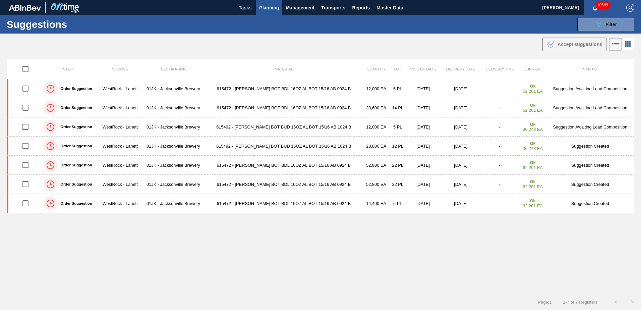
click at [582, 17] on div "Suggestions 089F7B8B-B2A5-4AFE-B5C0-19BA573D28AC Filter Step Step Source Source…" at bounding box center [320, 24] width 641 height 18
click at [586, 21] on button "089F7B8B-B2A5-4AFE-B5C0-19BA573D28AC Filter" at bounding box center [605, 24] width 57 height 13
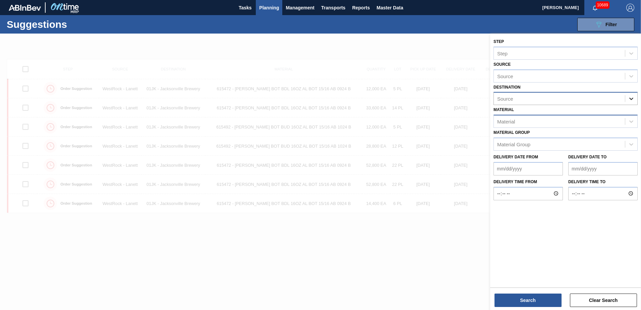
click at [628, 100] on icon at bounding box center [631, 98] width 7 height 7
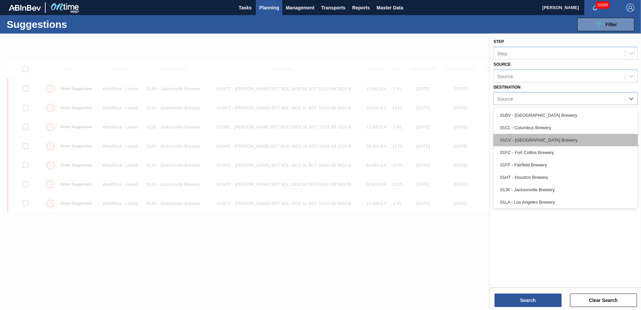
click at [545, 141] on div "01CV - [GEOGRAPHIC_DATA] Brewery" at bounding box center [566, 140] width 144 height 12
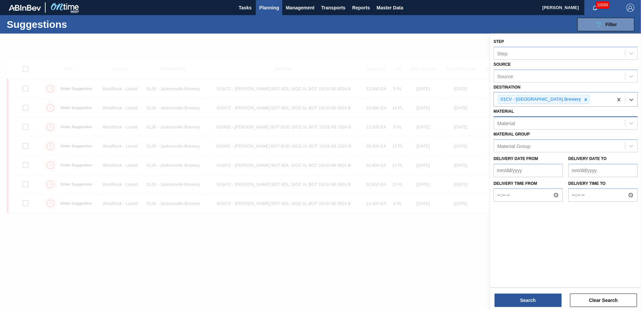
click at [563, 128] on div "Material" at bounding box center [559, 123] width 131 height 10
click at [599, 117] on div "Material" at bounding box center [566, 122] width 144 height 13
click at [595, 151] on div "Material Group" at bounding box center [566, 145] width 144 height 13
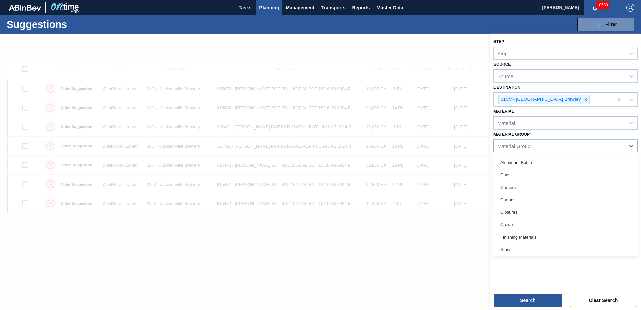
drag, startPoint x: 517, startPoint y: 215, endPoint x: 555, endPoint y: 177, distance: 53.6
click at [517, 215] on div "Closures" at bounding box center [566, 212] width 144 height 12
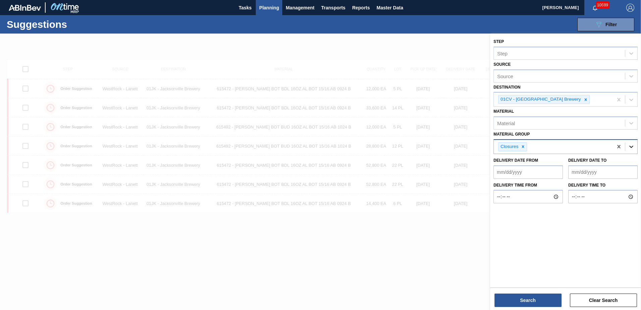
click at [634, 149] on icon at bounding box center [631, 146] width 7 height 7
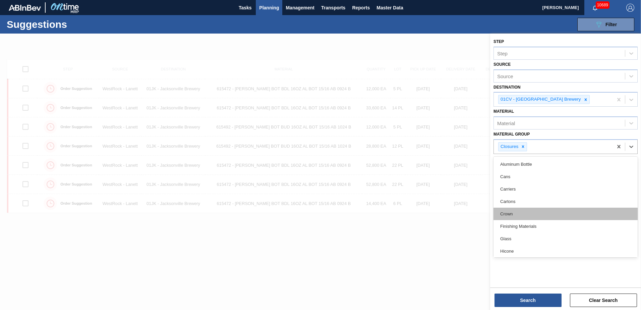
click at [532, 214] on div "Crown" at bounding box center [566, 214] width 144 height 12
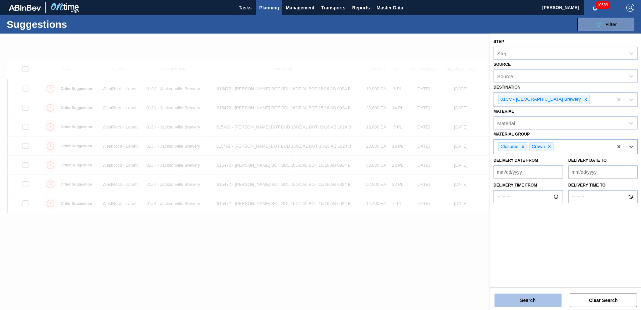
click at [536, 297] on button "Search" at bounding box center [528, 299] width 67 height 13
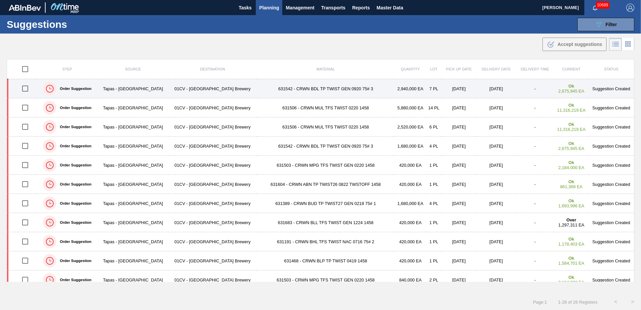
click at [25, 88] on input "checkbox" at bounding box center [25, 88] width 14 height 14
checkbox input "true"
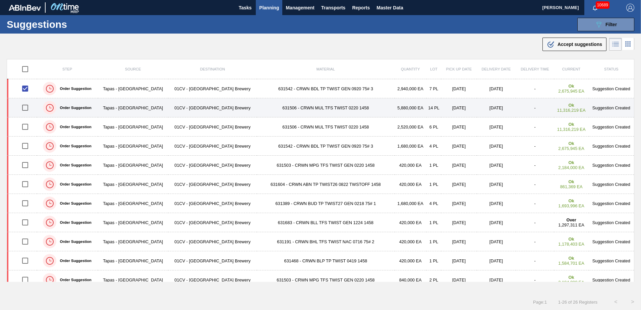
drag, startPoint x: 26, startPoint y: 110, endPoint x: 26, endPoint y: 114, distance: 4.0
click at [26, 110] on input "checkbox" at bounding box center [25, 108] width 14 height 14
checkbox input "true"
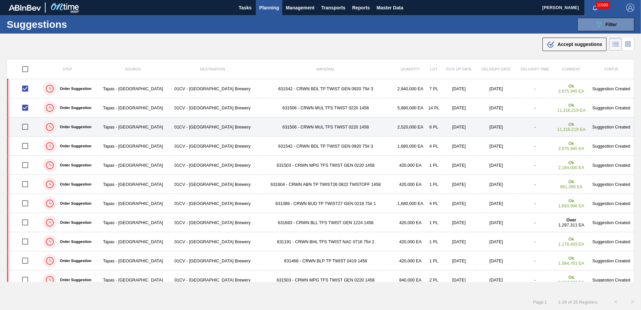
click at [25, 127] on input "checkbox" at bounding box center [25, 127] width 14 height 14
checkbox input "true"
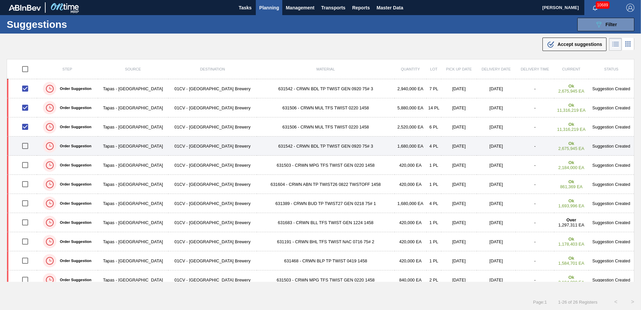
click at [26, 146] on input "checkbox" at bounding box center [25, 146] width 14 height 14
checkbox input "true"
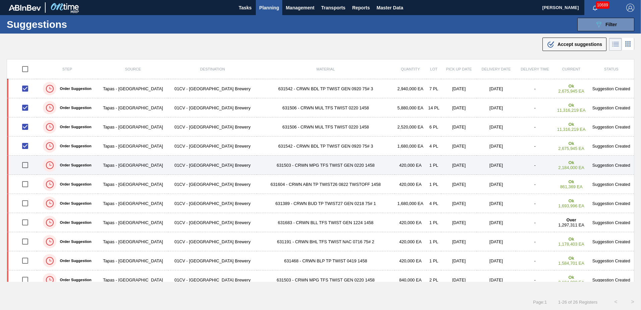
click at [28, 167] on input "checkbox" at bounding box center [25, 165] width 14 height 14
checkbox input "true"
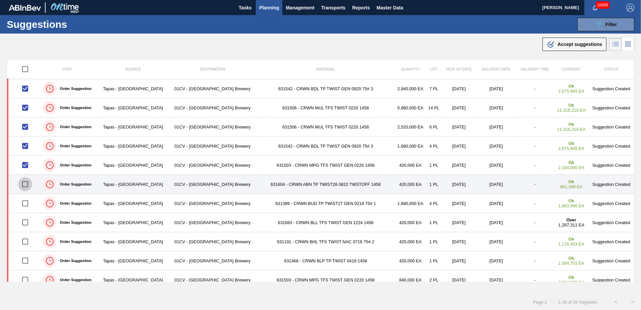
click at [27, 178] on input "checkbox" at bounding box center [25, 184] width 14 height 14
checkbox input "true"
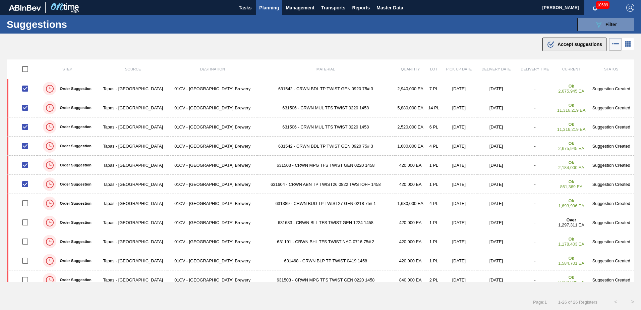
click at [585, 46] on span "Accept suggestions" at bounding box center [580, 44] width 45 height 5
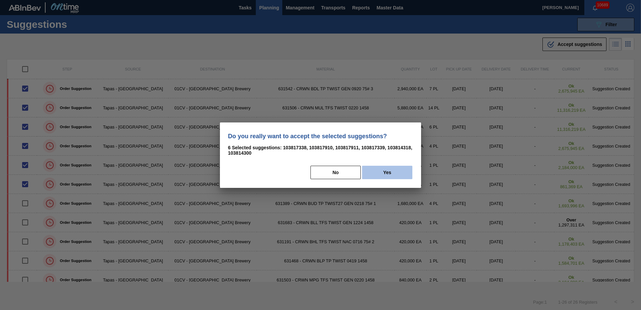
click at [375, 169] on button "Yes" at bounding box center [387, 172] width 50 height 13
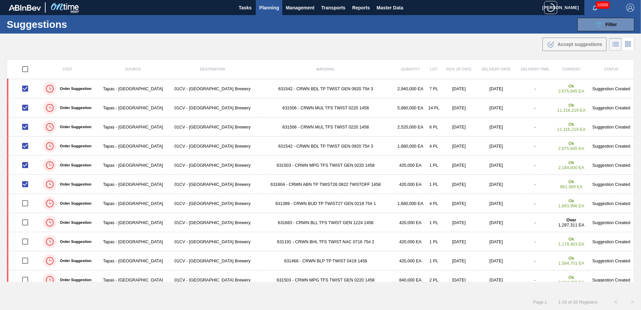
click at [329, 45] on div ".b{fill:var(--color-action-default)} Accept suggestions" at bounding box center [320, 43] width 641 height 19
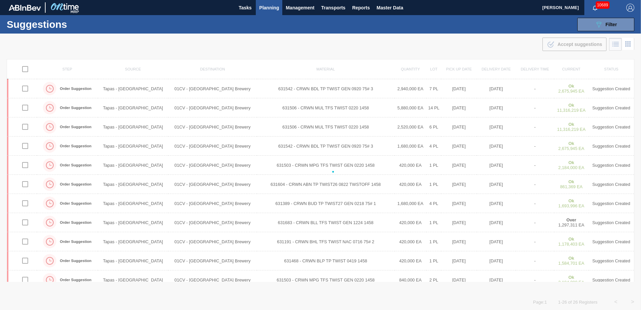
checkbox input "false"
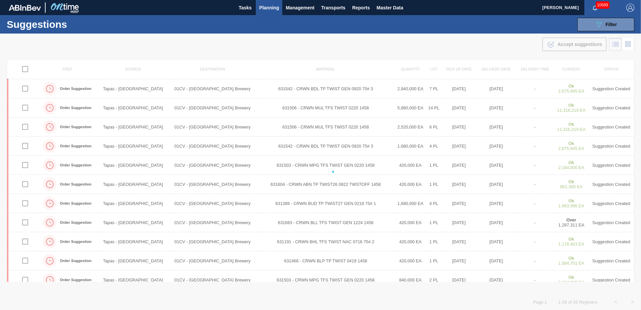
checkbox input "false"
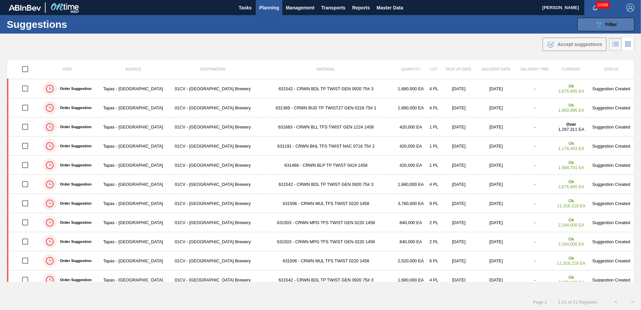
click at [621, 25] on button "089F7B8B-B2A5-4AFE-B5C0-19BA573D28AC Filter" at bounding box center [605, 24] width 57 height 13
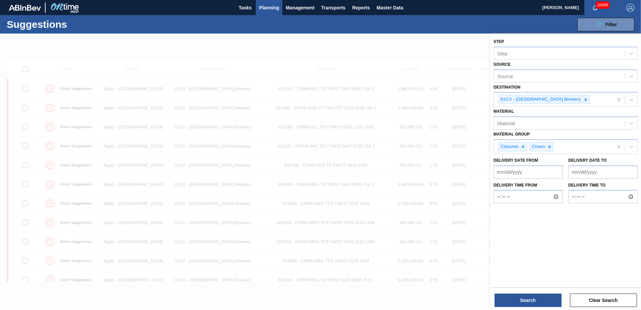
click at [452, 43] on div at bounding box center [320, 189] width 641 height 310
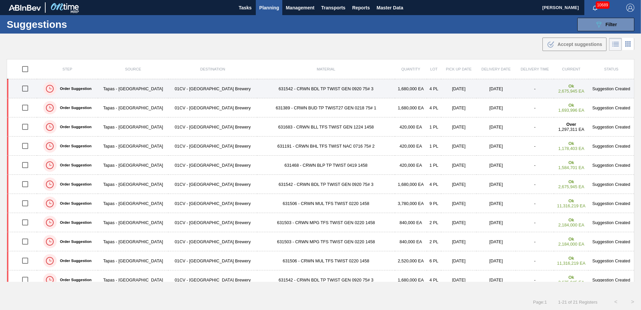
click at [29, 86] on input "checkbox" at bounding box center [25, 88] width 14 height 14
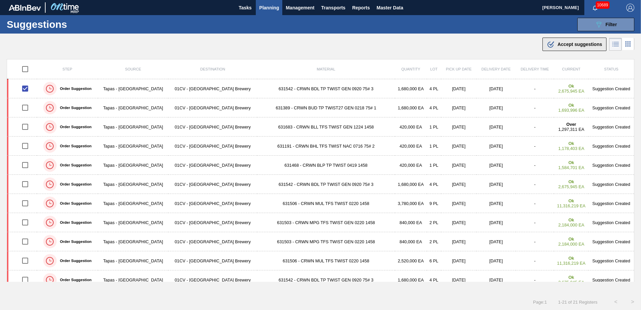
click at [567, 47] on span "Accept suggestions" at bounding box center [580, 44] width 45 height 5
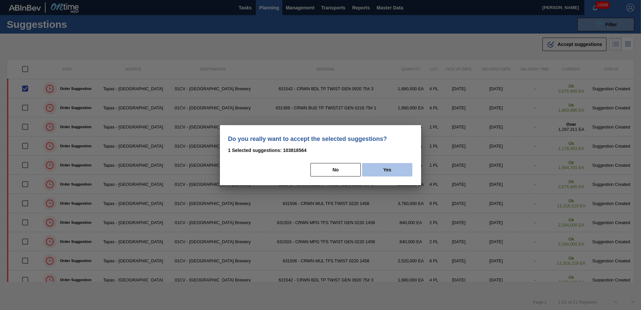
click at [387, 170] on button "Yes" at bounding box center [387, 169] width 50 height 13
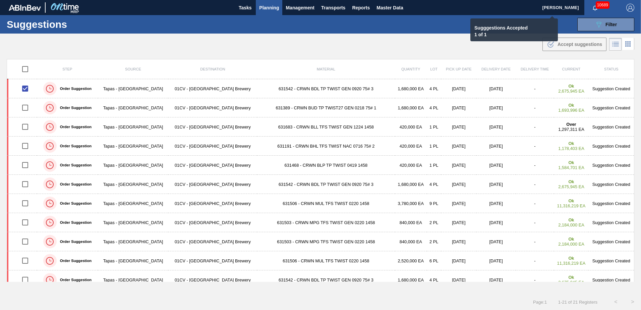
checkbox input "false"
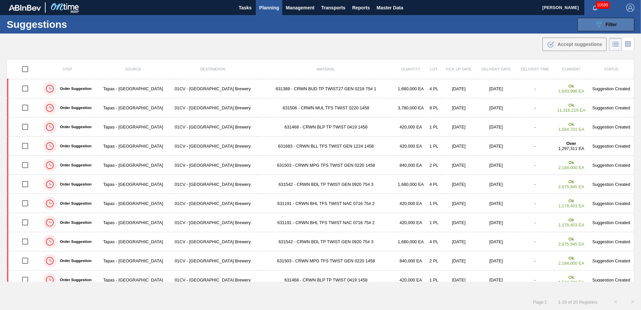
click at [585, 30] on button "089F7B8B-B2A5-4AFE-B5C0-19BA573D28AC Filter" at bounding box center [605, 24] width 57 height 13
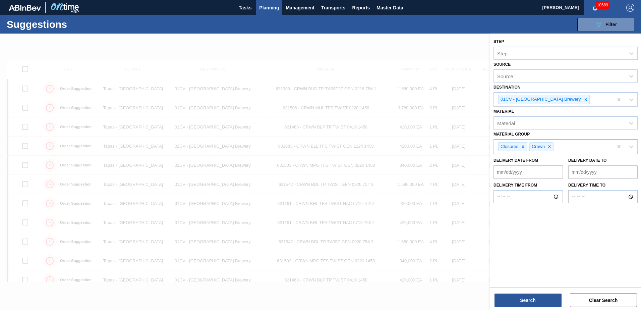
click at [450, 38] on div at bounding box center [320, 189] width 641 height 310
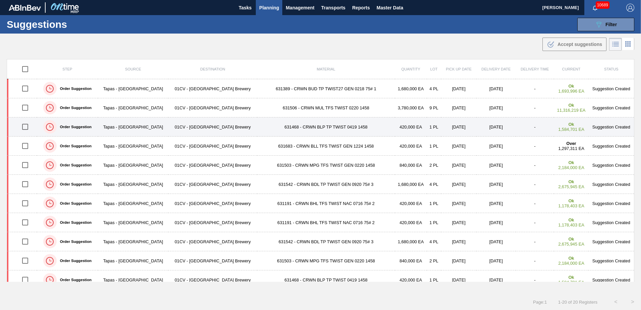
click at [28, 128] on input "checkbox" at bounding box center [25, 127] width 14 height 14
checkbox input "true"
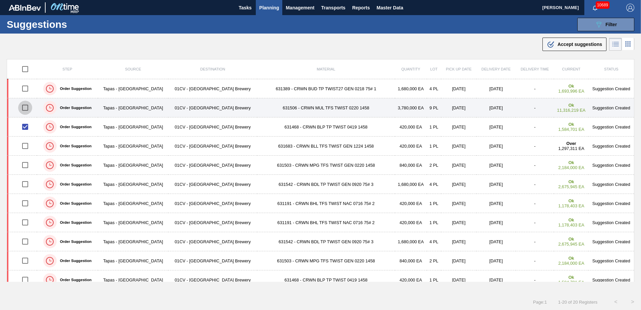
click at [28, 112] on input "checkbox" at bounding box center [25, 108] width 14 height 14
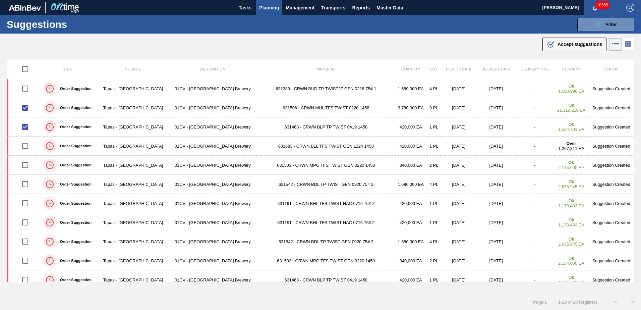
click at [572, 42] on span "Accept suggestions" at bounding box center [580, 44] width 45 height 5
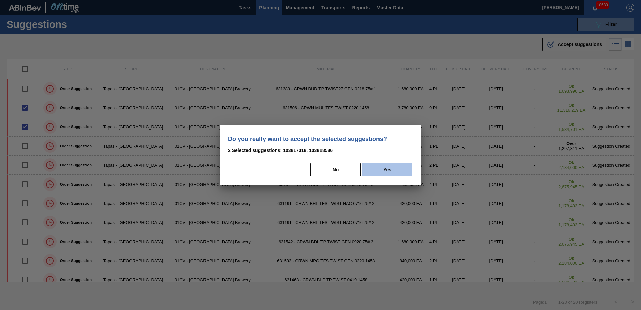
click at [385, 171] on button "Yes" at bounding box center [387, 169] width 50 height 13
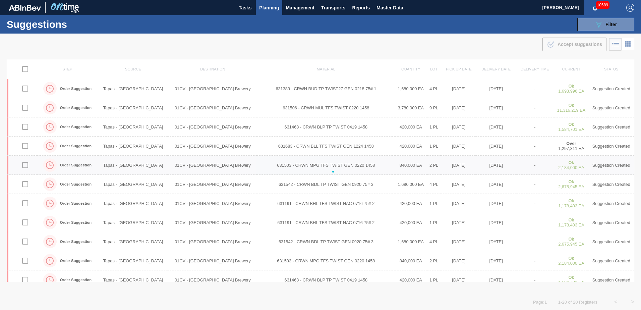
checkbox input "false"
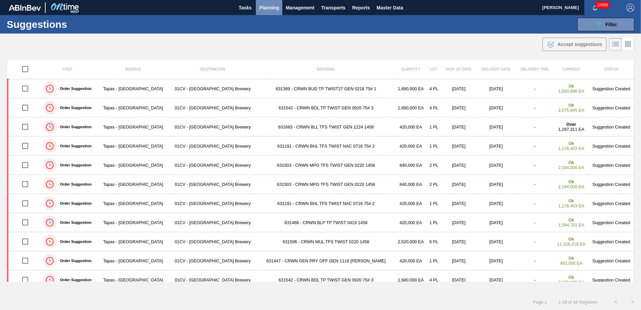
click at [267, 9] on span "Planning" at bounding box center [269, 8] width 20 height 8
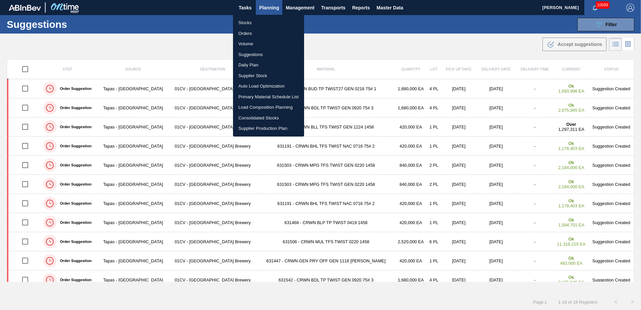
click at [243, 46] on li "Volume" at bounding box center [268, 44] width 71 height 11
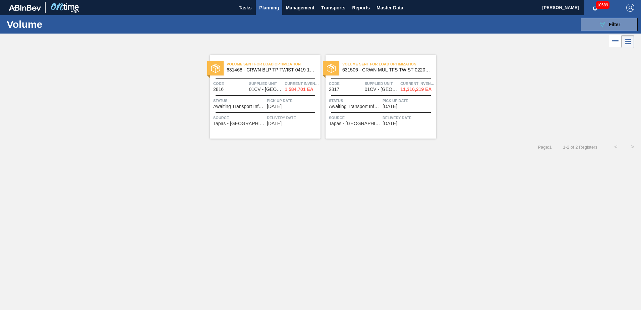
click at [275, 68] on span "631468 - CRWN BLP TP TWIST 0419 1458-H 2-COLR TWS" at bounding box center [271, 69] width 89 height 5
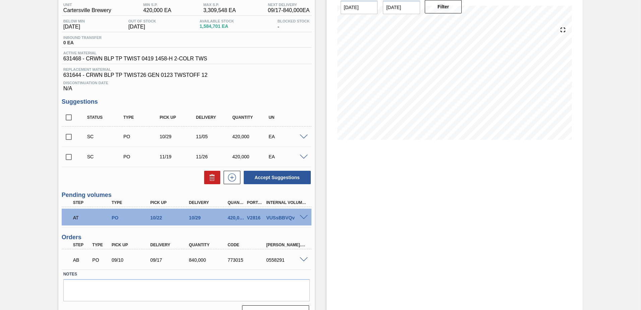
scroll to position [67, 0]
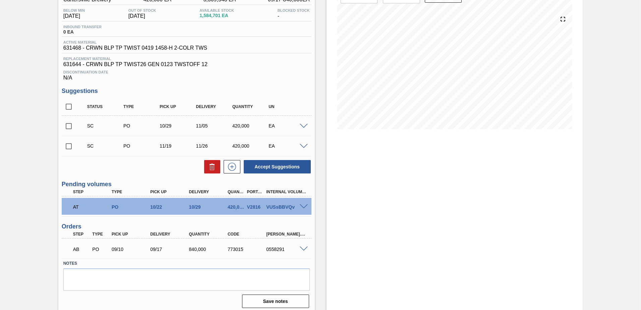
click at [302, 206] on span at bounding box center [304, 206] width 8 height 5
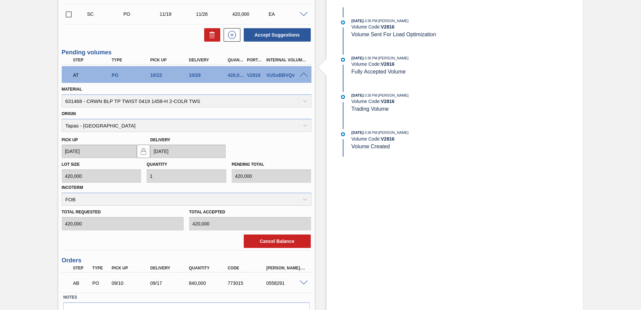
scroll to position [201, 0]
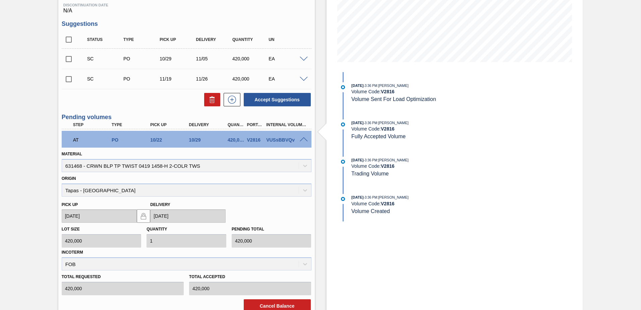
click at [304, 137] on div at bounding box center [304, 138] width 13 height 5
click at [304, 138] on span at bounding box center [304, 139] width 8 height 5
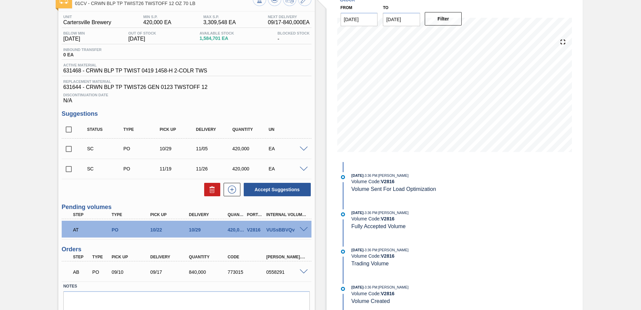
scroll to position [0, 0]
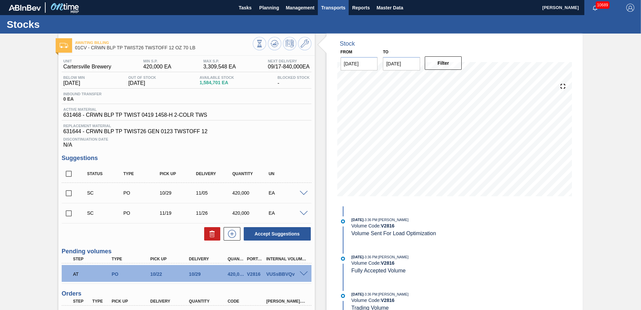
click at [334, 8] on span "Transports" at bounding box center [333, 8] width 24 height 8
click at [334, 34] on li "[GEOGRAPHIC_DATA]" at bounding box center [337, 33] width 57 height 11
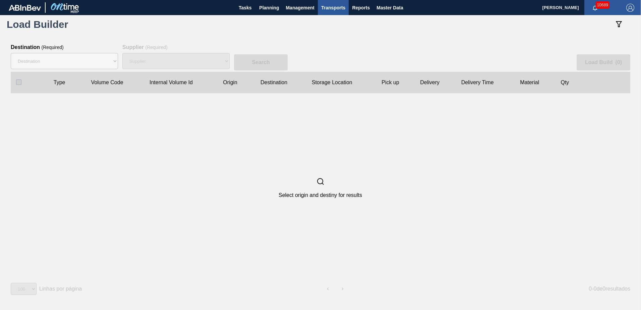
click at [259, 144] on div "Select origin and destiny for results" at bounding box center [320, 187] width 619 height 189
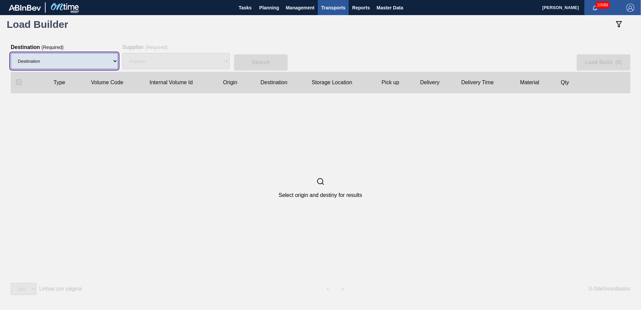
drag, startPoint x: 100, startPoint y: 59, endPoint x: 100, endPoint y: 66, distance: 7.0
click at [100, 59] on select "Destination 01BV - Baldwinsville Brewery 01CL - Columbus Brewery 01CV - Carters…" at bounding box center [64, 61] width 107 height 16
select select "6"
click at [11, 53] on select "Destination 01BV - Baldwinsville Brewery 01CL - Columbus Brewery 01CV - Carters…" at bounding box center [64, 61] width 107 height 16
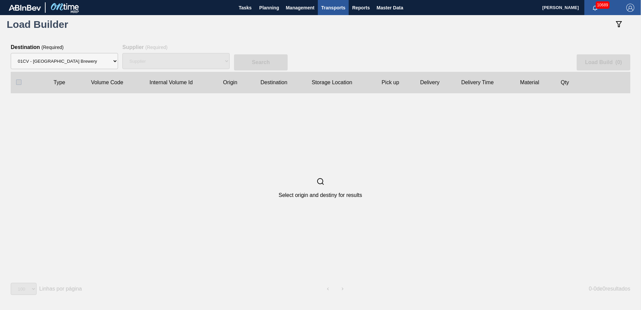
click at [162, 57] on div "Supplier" at bounding box center [175, 60] width 107 height 21
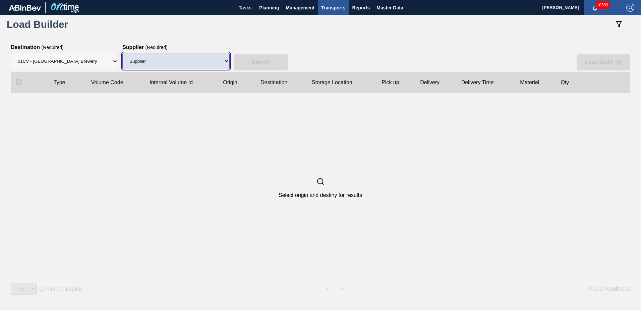
click at [219, 63] on select "Supplier 8329501 - ACCORD CARTON CO 8341298 - ACCREDO PACKAGING INC 8248341 - A…" at bounding box center [175, 61] width 107 height 16
select select "64"
click at [122, 53] on select "Supplier 8329501 - ACCORD CARTON CO 8341298 - ACCREDO PACKAGING INC 8248341 - A…" at bounding box center [175, 61] width 107 height 16
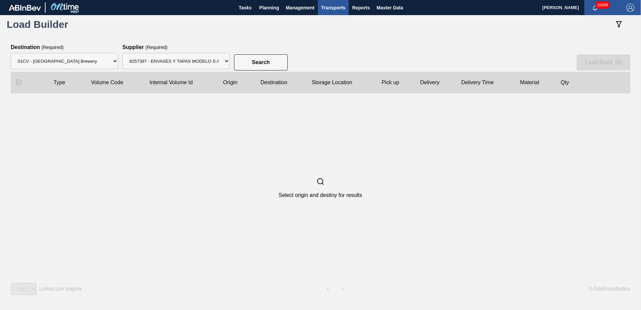
click at [264, 54] on div "Search Load Build ( 0 )" at bounding box center [321, 57] width 620 height 27
click at [264, 59] on button "Search" at bounding box center [261, 62] width 54 height 16
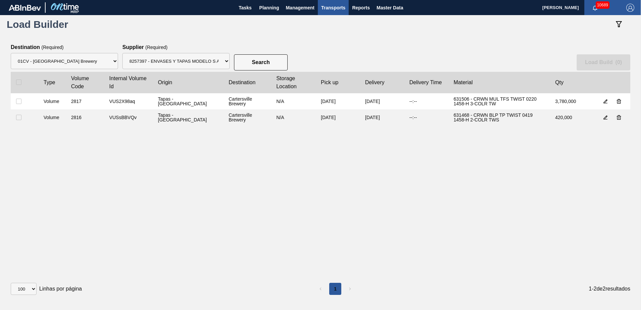
drag, startPoint x: 19, startPoint y: 119, endPoint x: 19, endPoint y: 108, distance: 11.4
click at [19, 118] on input "checkbox" at bounding box center [18, 117] width 5 height 5
checkbox input "true"
click at [19, 101] on input "checkbox" at bounding box center [18, 101] width 5 height 5
checkbox input "true"
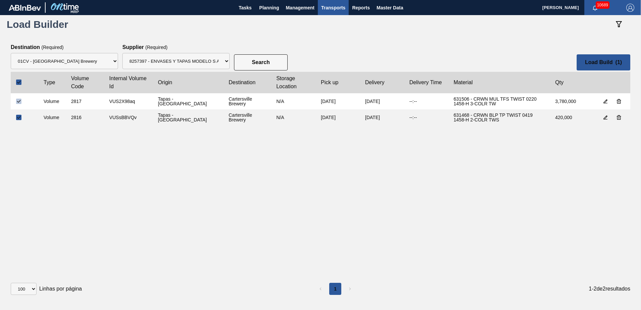
checkbox input "true"
click at [0, 0] on slot "Load Build ( 2 )" at bounding box center [0, 0] width 0 height 0
select select "Undefined"
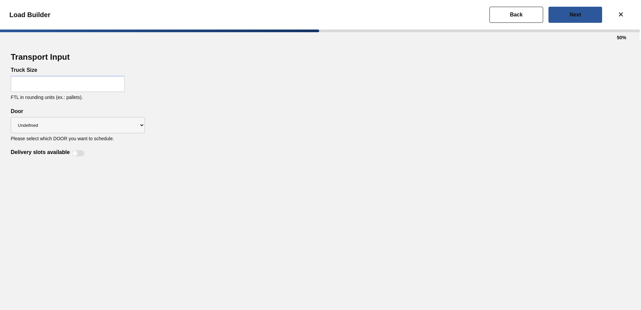
click at [67, 84] on input "text" at bounding box center [68, 84] width 114 height 16
type input "3"
type input "22"
click at [587, 14] on button "Next" at bounding box center [576, 15] width 54 height 16
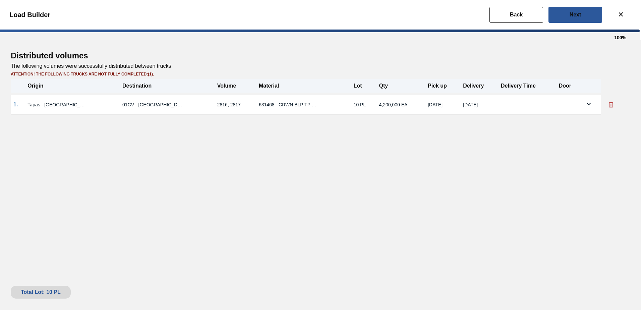
click at [498, 106] on td at bounding box center [527, 104] width 58 height 19
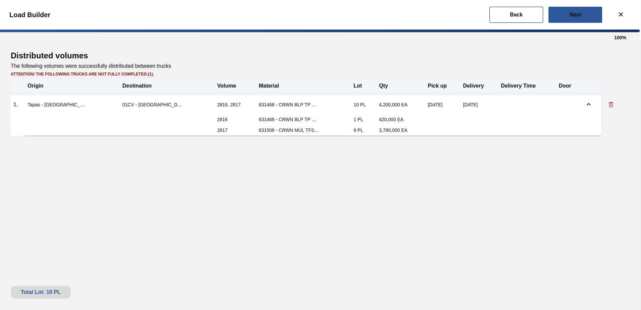
click at [607, 107] on button at bounding box center [611, 104] width 15 height 13
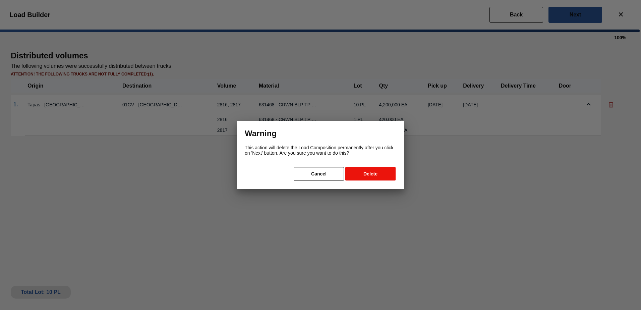
click at [370, 176] on button "Delete" at bounding box center [370, 173] width 50 height 13
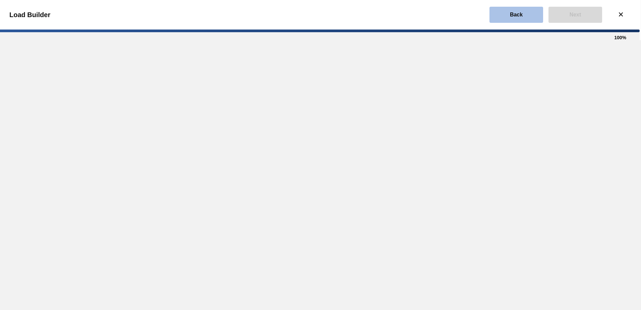
click at [528, 15] on button "Back" at bounding box center [517, 15] width 54 height 16
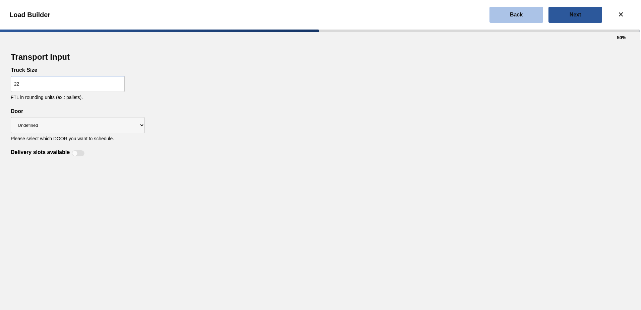
click at [528, 15] on button "Back" at bounding box center [517, 15] width 54 height 16
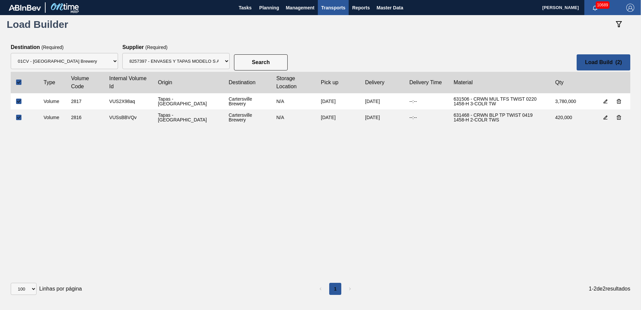
click at [113, 105] on clb-table-tbody-cell "VUS2X98aq" at bounding box center [128, 101] width 49 height 16
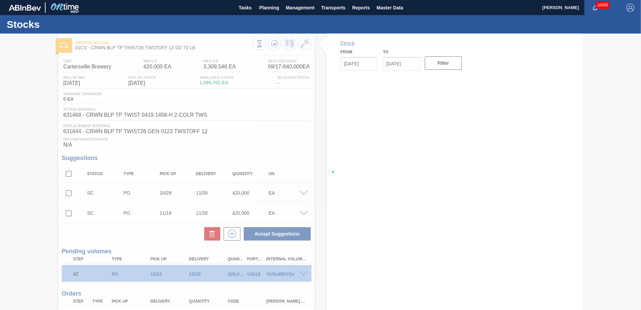
type input "09/08/2025"
type input "09/22/2025"
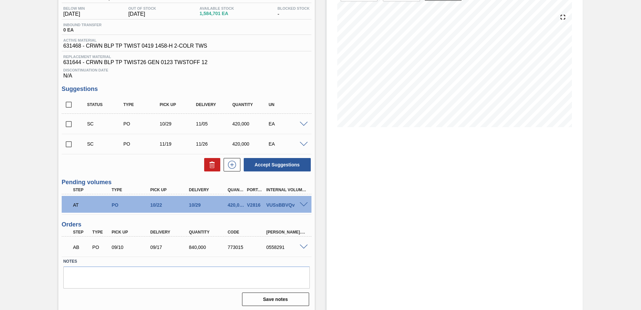
scroll to position [71, 0]
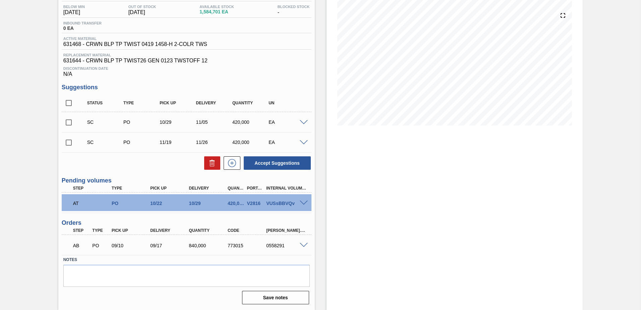
drag, startPoint x: 209, startPoint y: 203, endPoint x: 237, endPoint y: 205, distance: 28.3
click at [237, 205] on div "AT PO 10/22 10/29 420,000 V2816 VUSsBBVQv" at bounding box center [185, 202] width 232 height 13
drag, startPoint x: 237, startPoint y: 205, endPoint x: 303, endPoint y: 202, distance: 65.8
click at [303, 202] on span at bounding box center [304, 203] width 8 height 5
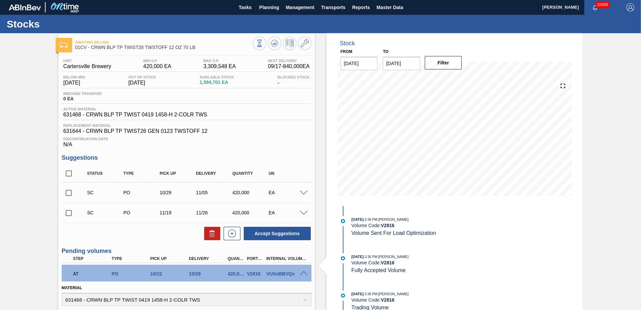
scroll to position [0, 0]
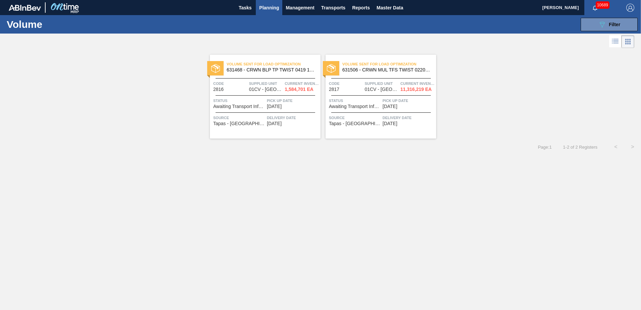
click at [471, 186] on div "Volume Sent For Load Optimization 631468 - CRWN BLP TP TWIST 0419 1458-H 2-COLR…" at bounding box center [320, 167] width 641 height 234
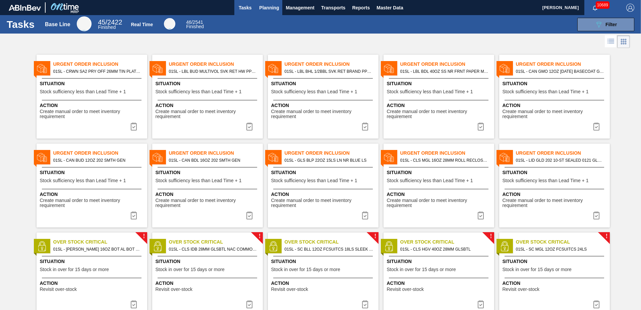
click at [270, 8] on span "Planning" at bounding box center [269, 8] width 20 height 8
